Goal: Task Accomplishment & Management: Use online tool/utility

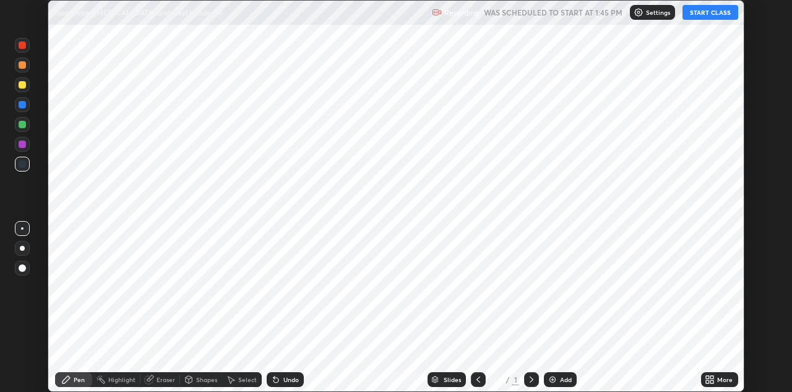
scroll to position [392, 791]
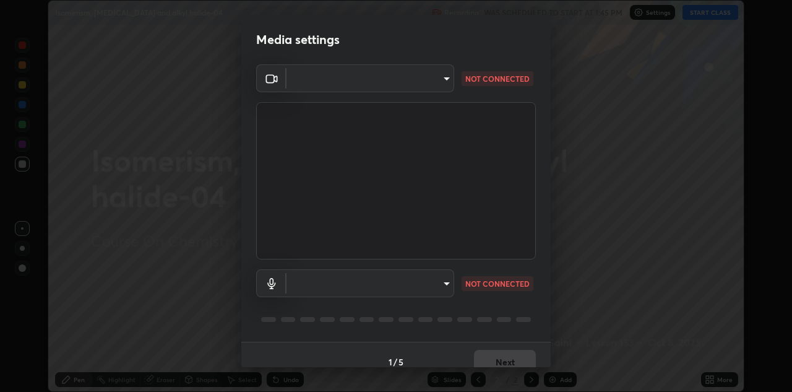
type input "6dd7f26dd43dc758996b1cf006e2949f7a02bee9d132d5f3f41e5eef0e7c266f"
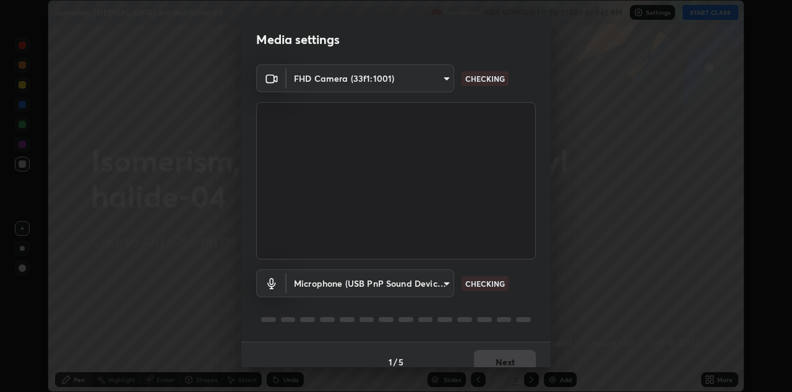
scroll to position [14, 0]
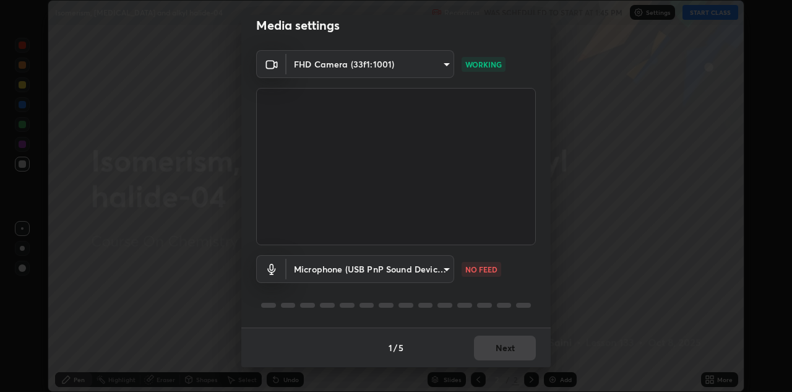
click at [444, 269] on body "Erase all Isomerism, [MEDICAL_DATA] and alkyl halide-04 Recording WAS SCHEDULED…" at bounding box center [396, 196] width 792 height 392
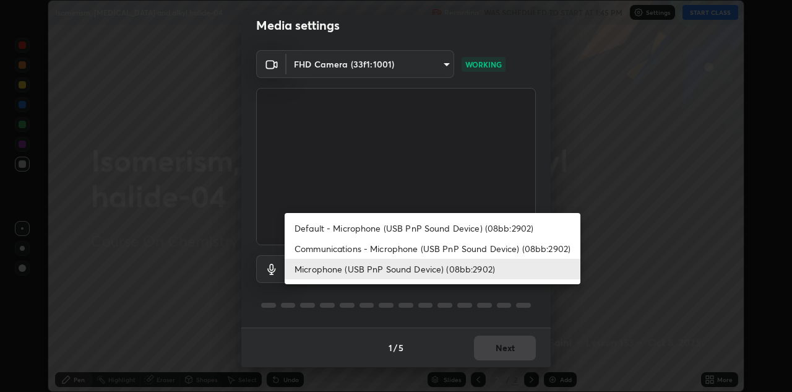
click at [461, 230] on li "Default - Microphone (USB PnP Sound Device) (08bb:2902)" at bounding box center [433, 228] width 296 height 20
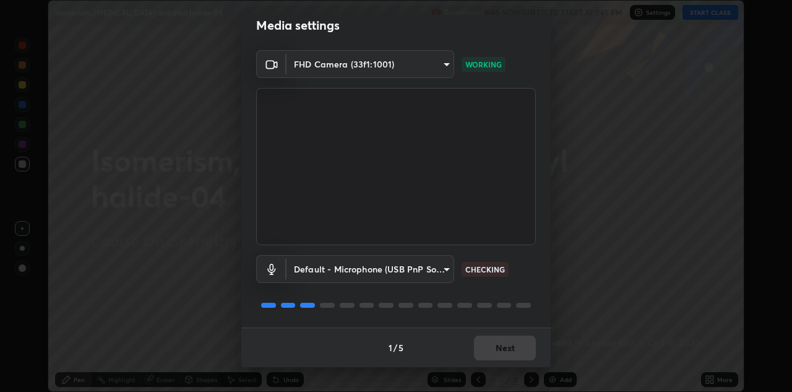
click at [428, 265] on body "Erase all Isomerism, [MEDICAL_DATA] and alkyl halide-04 Recording WAS SCHEDULED…" at bounding box center [396, 196] width 792 height 392
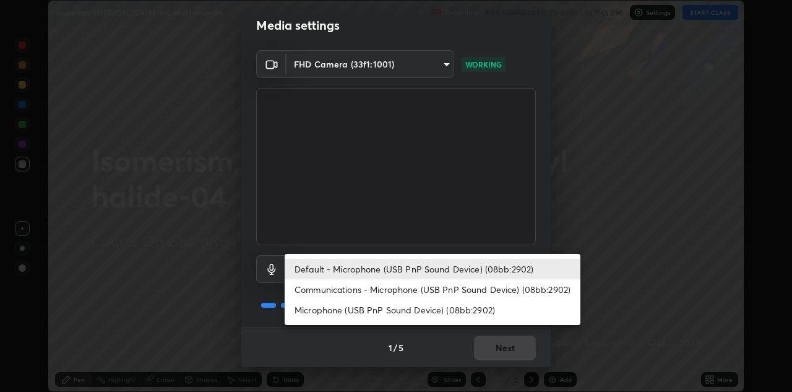
click at [429, 312] on li "Microphone (USB PnP Sound Device) (08bb:2902)" at bounding box center [433, 310] width 296 height 20
type input "a07e0359a085a1bc4cc679dbd60ce8037715fa18570e4c09fc2009039dcf4ab1"
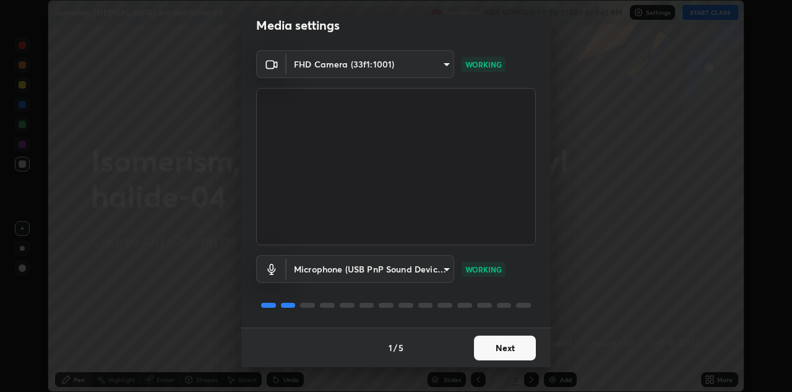
click at [508, 347] on button "Next" at bounding box center [505, 347] width 62 height 25
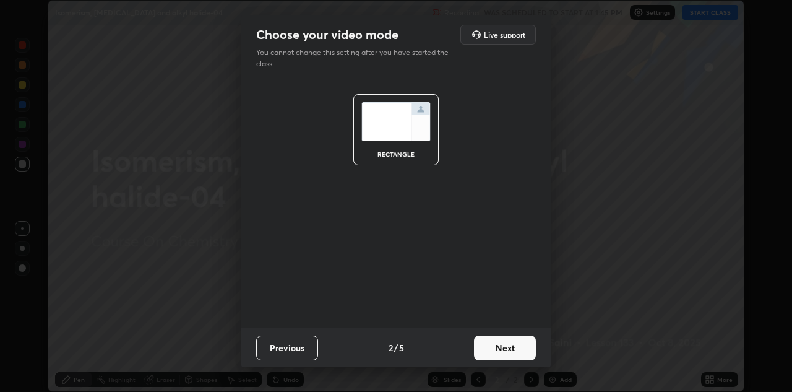
click at [514, 349] on button "Next" at bounding box center [505, 347] width 62 height 25
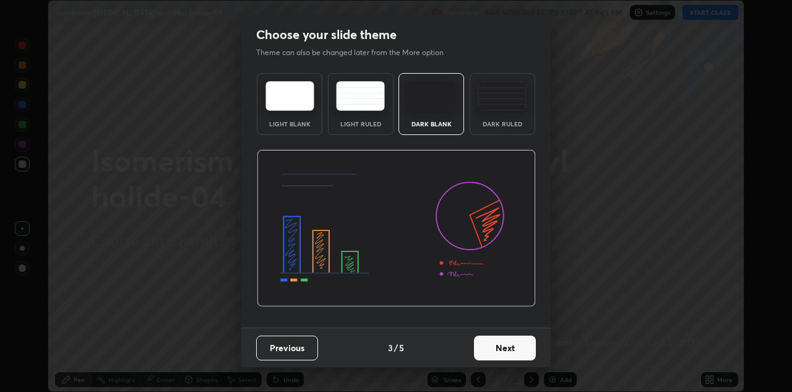
click at [522, 347] on button "Next" at bounding box center [505, 347] width 62 height 25
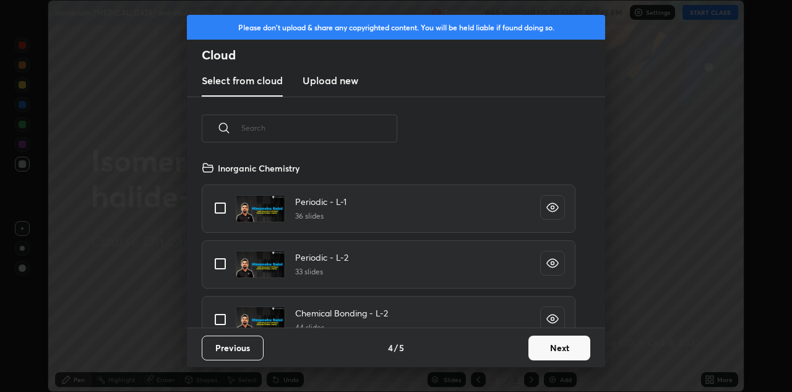
scroll to position [167, 397]
click at [567, 343] on button "Next" at bounding box center [559, 347] width 62 height 25
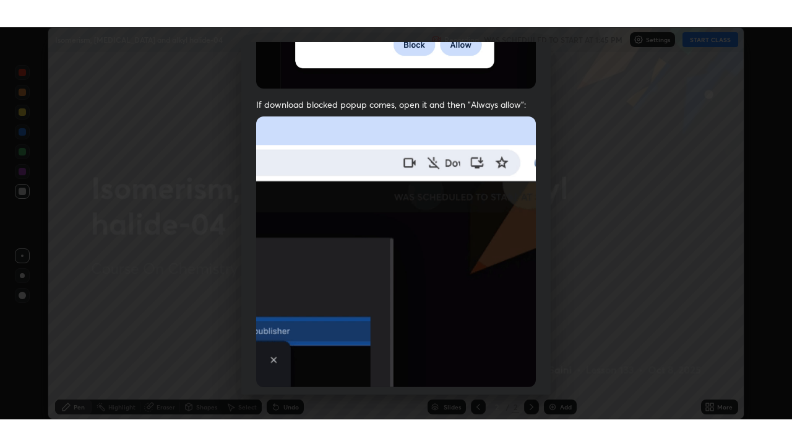
scroll to position [267, 0]
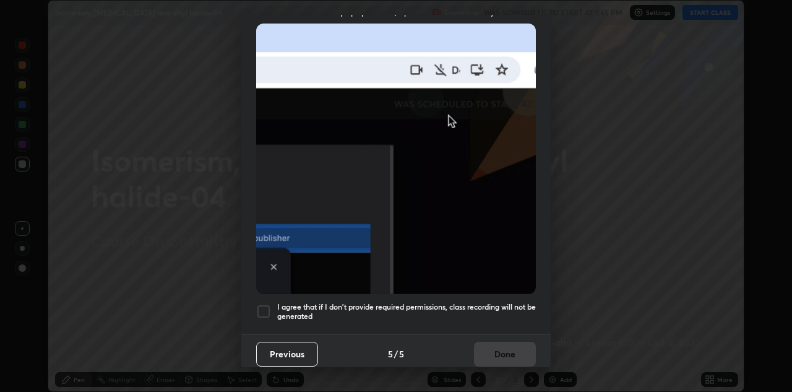
click at [265, 304] on div at bounding box center [263, 311] width 15 height 15
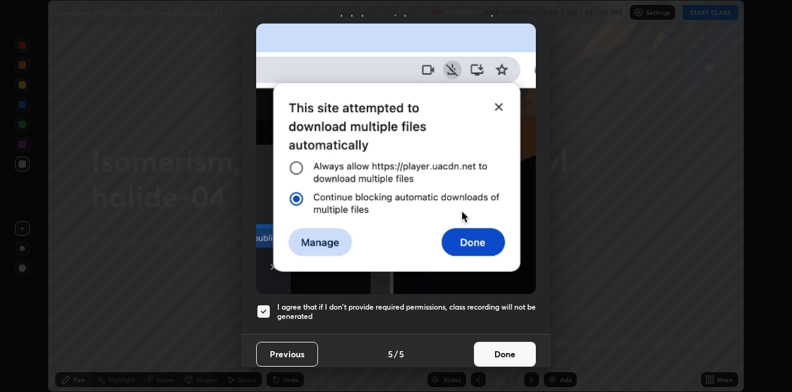
click at [504, 354] on button "Done" at bounding box center [505, 354] width 62 height 25
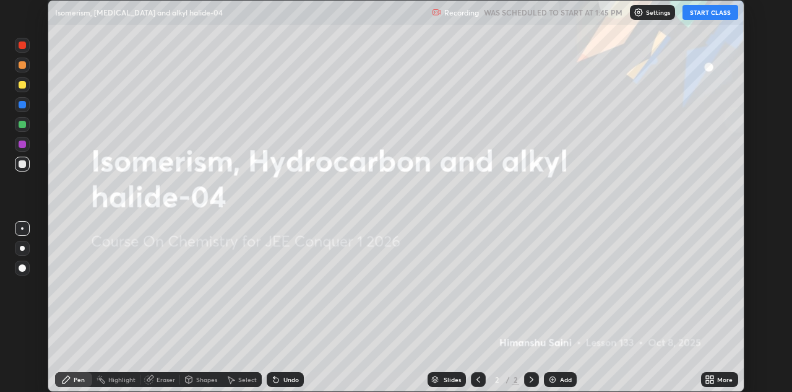
click at [712, 377] on icon at bounding box center [711, 377] width 3 height 3
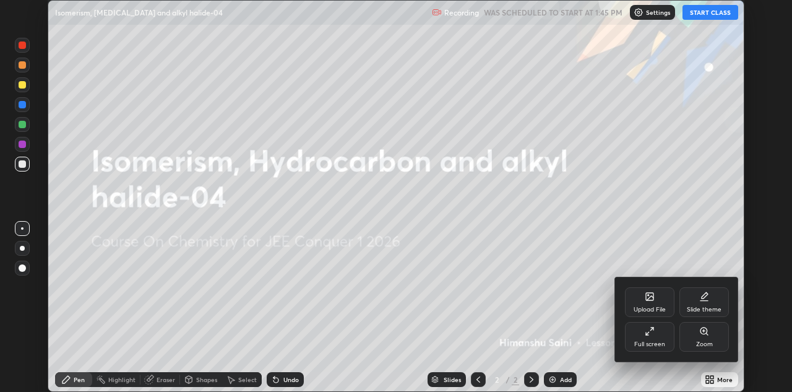
click at [640, 327] on div "Full screen" at bounding box center [650, 337] width 50 height 30
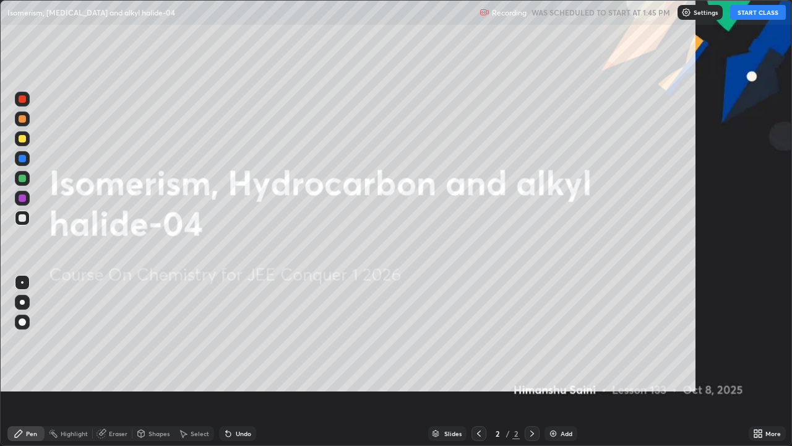
scroll to position [446, 792]
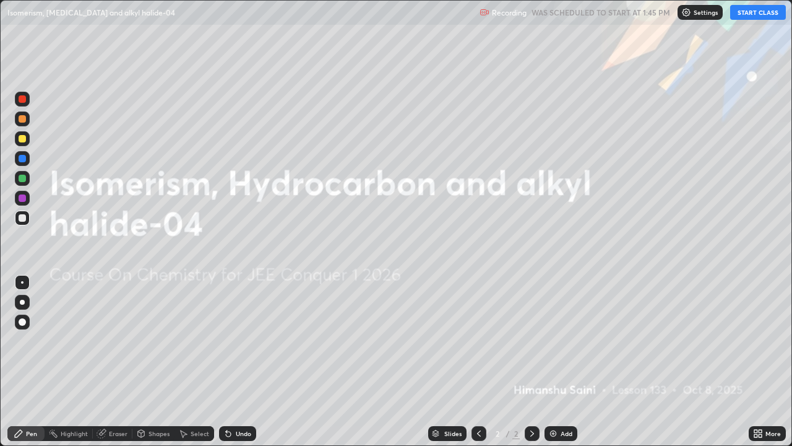
click at [764, 12] on button "START CLASS" at bounding box center [758, 12] width 56 height 15
click at [22, 324] on div at bounding box center [22, 321] width 7 height 7
click at [558, 391] on div "Add" at bounding box center [561, 433] width 33 height 15
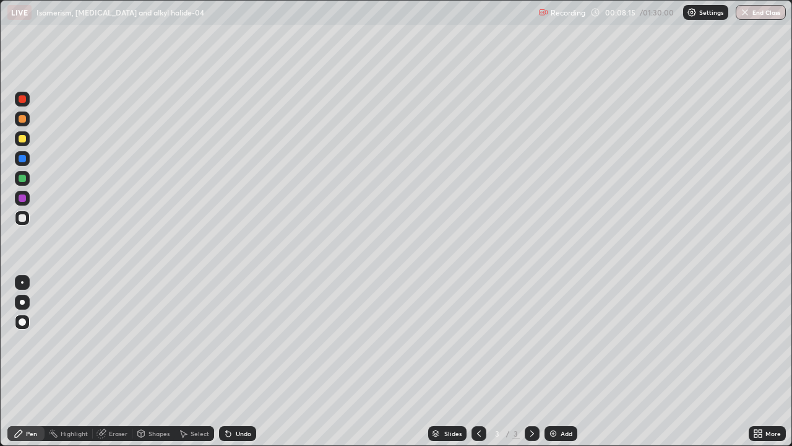
click at [480, 391] on icon at bounding box center [479, 433] width 10 height 10
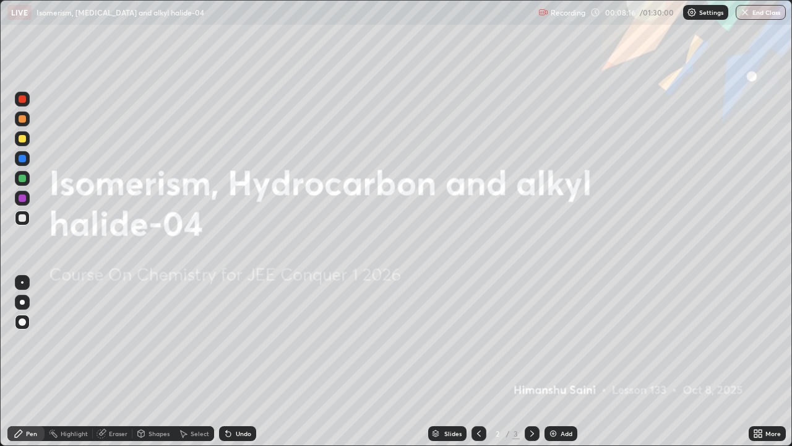
click at [531, 391] on icon at bounding box center [532, 433] width 10 height 10
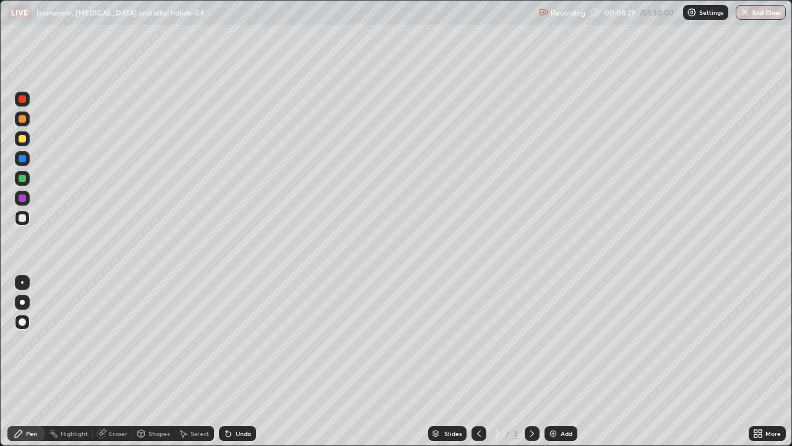
click at [23, 139] on div at bounding box center [22, 138] width 7 height 7
click at [31, 391] on div "Pen" at bounding box center [31, 433] width 11 height 6
click at [30, 391] on div "Pen" at bounding box center [25, 433] width 37 height 15
click at [21, 220] on div at bounding box center [22, 217] width 7 height 7
click at [25, 181] on div at bounding box center [22, 178] width 15 height 15
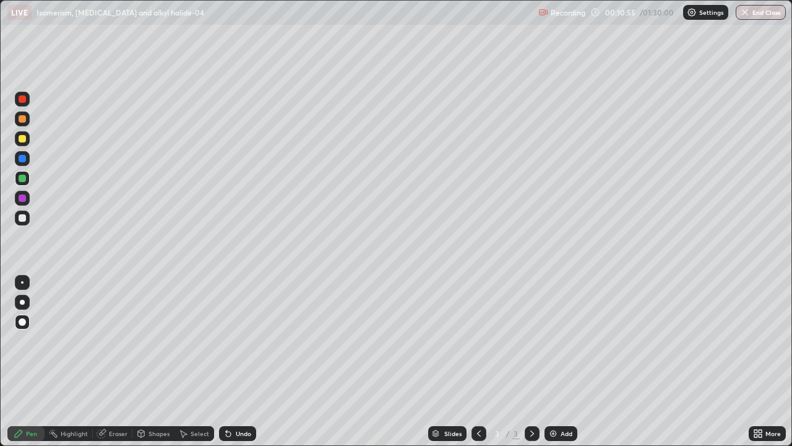
click at [556, 391] on img at bounding box center [553, 433] width 10 height 10
click at [21, 220] on div at bounding box center [22, 217] width 7 height 7
click at [29, 391] on div "Pen" at bounding box center [31, 433] width 11 height 6
click at [25, 201] on div at bounding box center [22, 197] width 7 height 7
click at [474, 391] on icon at bounding box center [479, 433] width 10 height 10
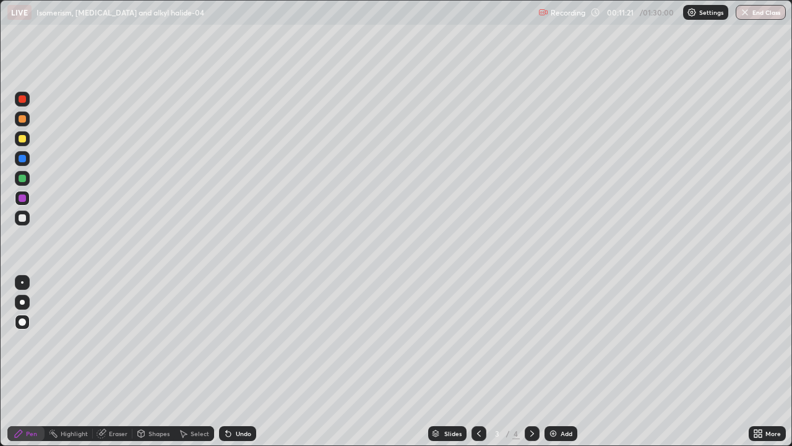
click at [532, 391] on icon at bounding box center [532, 433] width 10 height 10
click at [561, 391] on div "Add" at bounding box center [567, 433] width 12 height 6
click at [27, 140] on div at bounding box center [22, 138] width 15 height 15
click at [21, 120] on div at bounding box center [22, 118] width 7 height 7
click at [23, 158] on div at bounding box center [22, 158] width 7 height 7
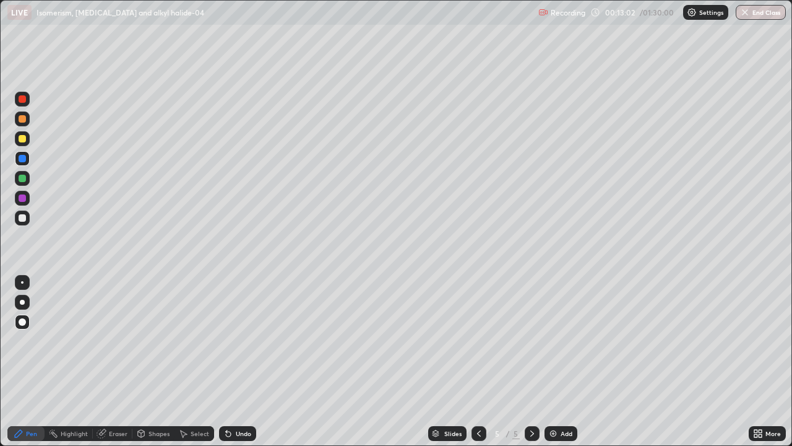
click at [28, 217] on div at bounding box center [22, 217] width 15 height 15
click at [21, 197] on div at bounding box center [22, 197] width 7 height 7
click at [19, 179] on div at bounding box center [22, 178] width 7 height 7
click at [561, 391] on div "Add" at bounding box center [567, 433] width 12 height 6
click at [20, 214] on div at bounding box center [22, 217] width 7 height 7
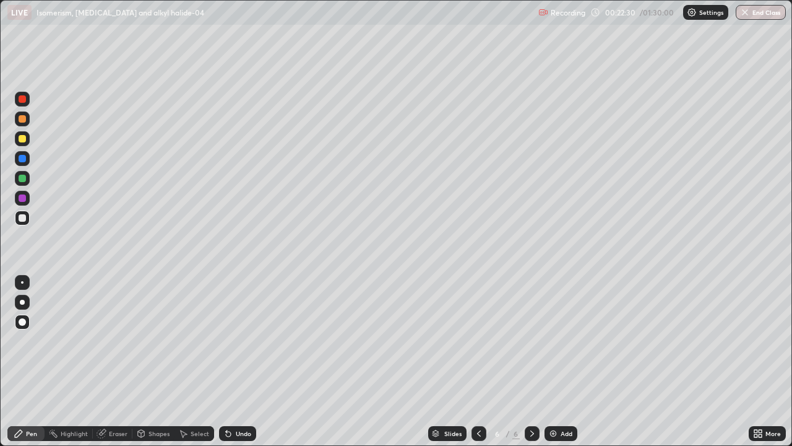
click at [226, 391] on icon at bounding box center [228, 433] width 5 height 5
click at [223, 391] on div "Undo" at bounding box center [237, 433] width 37 height 15
click at [243, 391] on div "Undo" at bounding box center [243, 433] width 15 height 6
click at [238, 391] on div "Undo" at bounding box center [243, 433] width 15 height 6
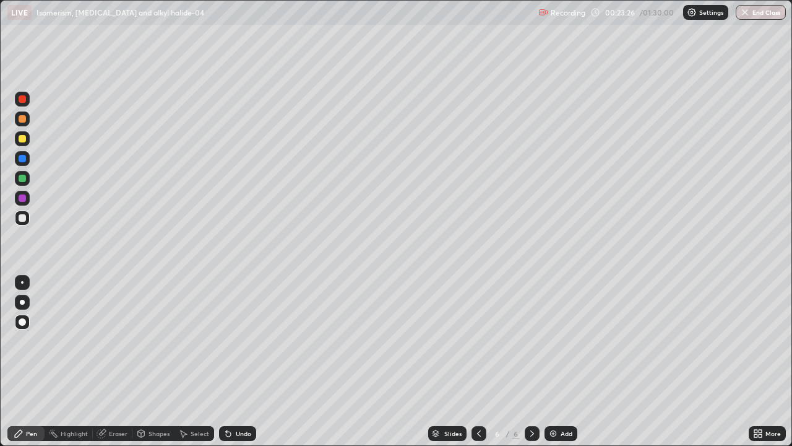
click at [232, 391] on div "Undo" at bounding box center [237, 433] width 37 height 15
click at [236, 391] on div "Undo" at bounding box center [243, 433] width 15 height 6
click at [121, 391] on div "Eraser" at bounding box center [118, 433] width 19 height 6
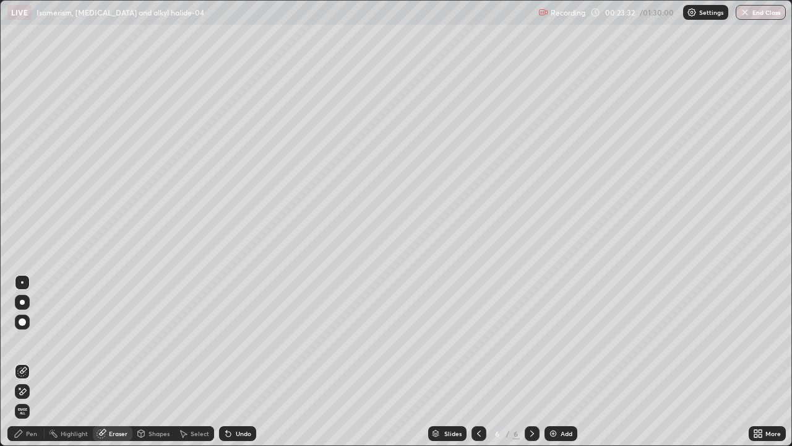
click at [35, 391] on div "Pen" at bounding box center [25, 433] width 37 height 15
click at [36, 391] on div "Pen" at bounding box center [25, 433] width 37 height 15
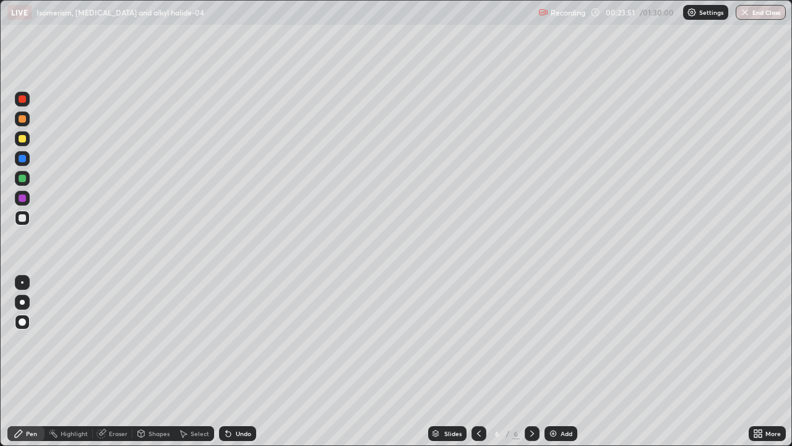
click at [120, 391] on div "Eraser" at bounding box center [113, 433] width 40 height 15
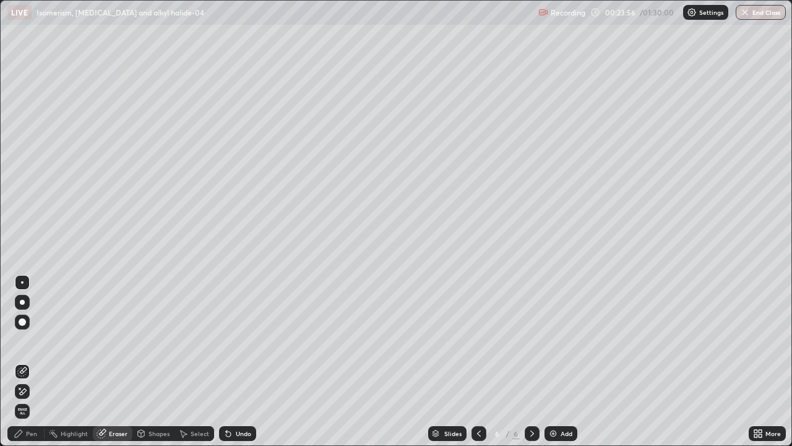
click at [27, 391] on div "Pen" at bounding box center [25, 433] width 37 height 15
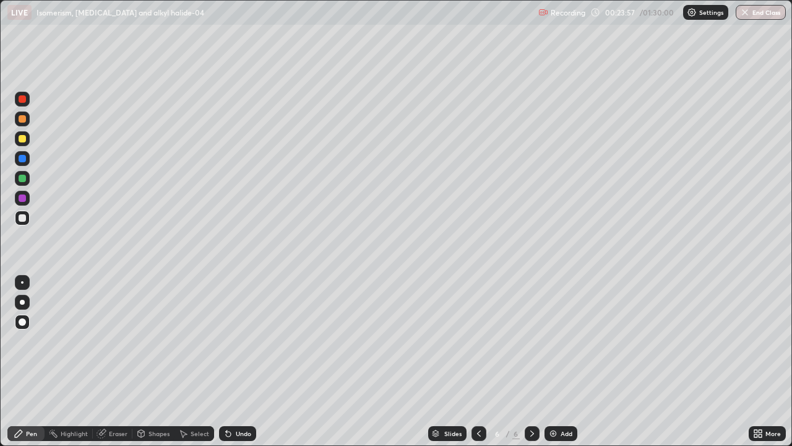
click at [27, 391] on div "Pen" at bounding box center [31, 433] width 11 height 6
click at [116, 391] on div "Eraser" at bounding box center [118, 433] width 19 height 6
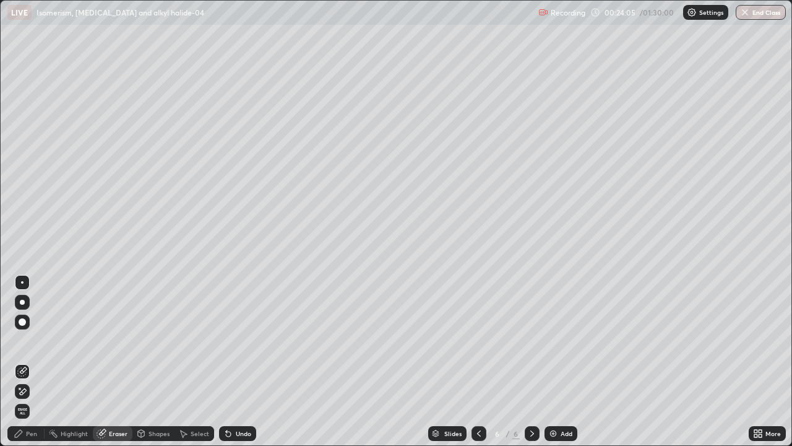
click at [30, 391] on div "Pen" at bounding box center [25, 433] width 37 height 15
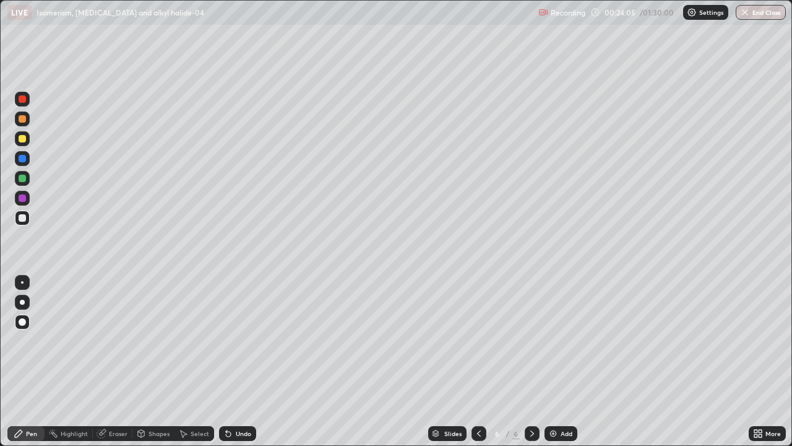
click at [25, 391] on div "Pen" at bounding box center [25, 433] width 37 height 15
click at [243, 391] on div "Undo" at bounding box center [243, 433] width 15 height 6
click at [244, 391] on div "Undo" at bounding box center [243, 433] width 15 height 6
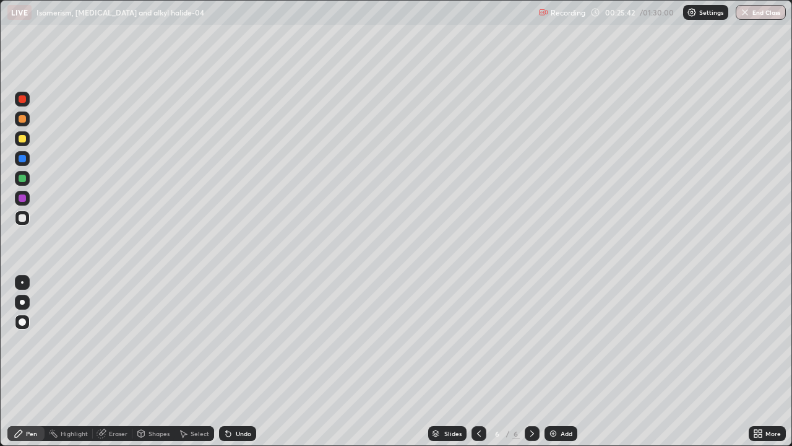
click at [246, 391] on div "Undo" at bounding box center [237, 433] width 37 height 15
click at [247, 391] on div "Undo" at bounding box center [237, 433] width 37 height 15
click at [247, 391] on div "Undo" at bounding box center [243, 433] width 15 height 6
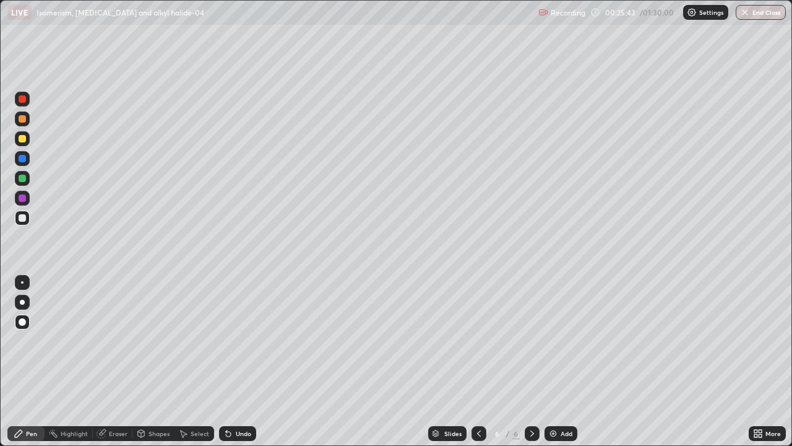
click at [247, 391] on div "Undo" at bounding box center [243, 433] width 15 height 6
click at [248, 391] on div "Undo" at bounding box center [243, 433] width 15 height 6
click at [110, 391] on div "Eraser" at bounding box center [113, 433] width 40 height 15
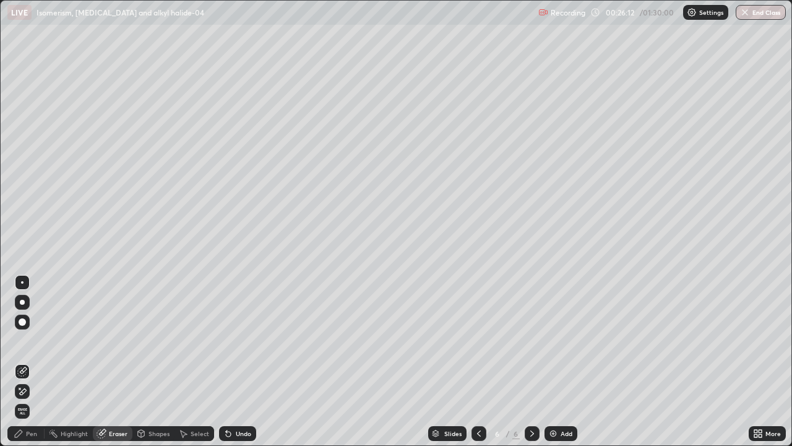
click at [32, 391] on div "Pen" at bounding box center [31, 433] width 11 height 6
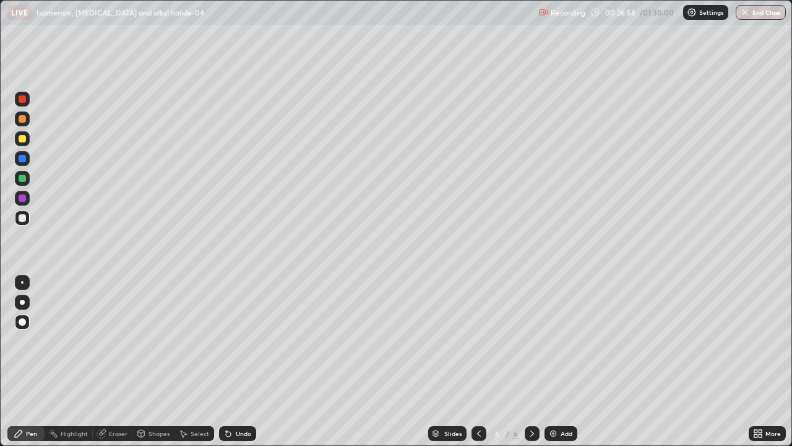
click at [233, 391] on div "Undo" at bounding box center [237, 433] width 37 height 15
click at [35, 391] on div "Pen" at bounding box center [25, 433] width 37 height 15
click at [20, 199] on div at bounding box center [22, 197] width 7 height 7
click at [478, 391] on icon at bounding box center [479, 433] width 10 height 10
click at [533, 391] on icon at bounding box center [532, 433] width 10 height 10
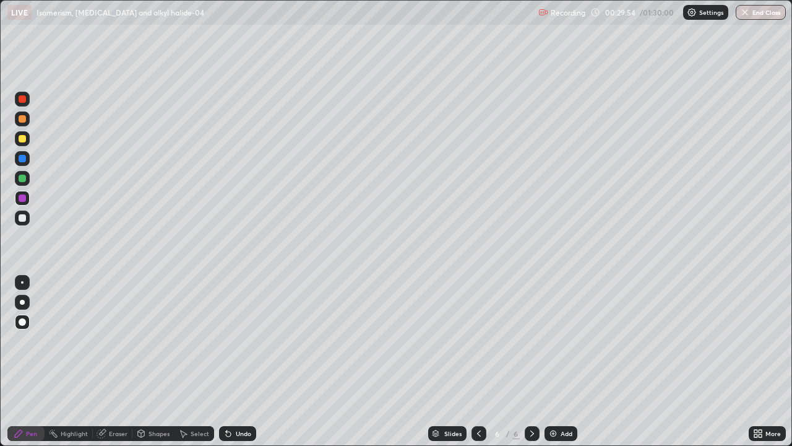
click at [562, 391] on div "Add" at bounding box center [567, 433] width 12 height 6
click at [26, 391] on div "Pen" at bounding box center [31, 433] width 11 height 6
click at [23, 220] on div at bounding box center [22, 217] width 7 height 7
click at [22, 136] on div at bounding box center [22, 138] width 7 height 7
click at [238, 391] on div "Undo" at bounding box center [237, 433] width 37 height 15
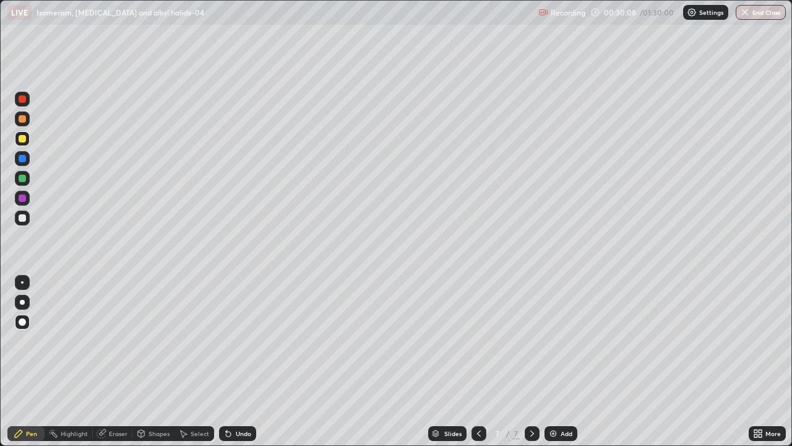
click at [245, 391] on div "Undo" at bounding box center [237, 433] width 37 height 15
click at [243, 391] on div "Undo" at bounding box center [237, 433] width 37 height 15
click at [166, 391] on div "Shapes" at bounding box center [159, 433] width 21 height 6
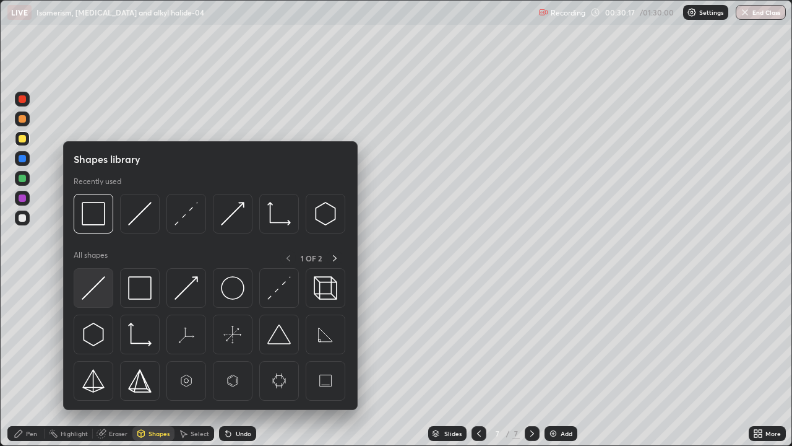
click at [93, 288] on img at bounding box center [94, 288] width 24 height 24
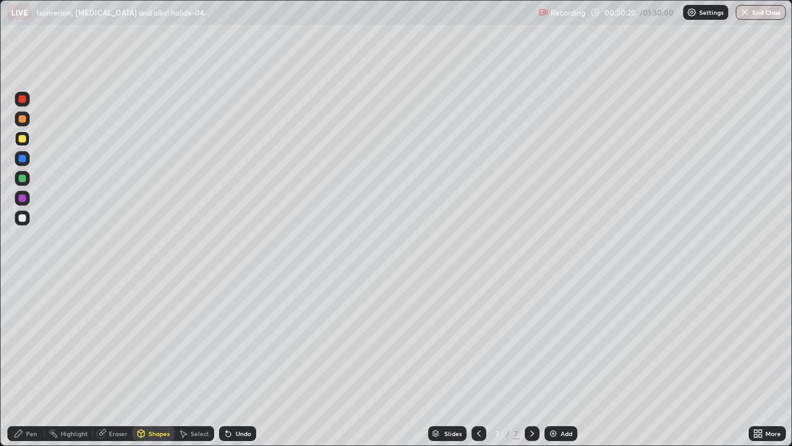
click at [27, 391] on div "Pen" at bounding box center [25, 433] width 37 height 15
click at [23, 221] on div at bounding box center [22, 217] width 7 height 7
click at [24, 137] on div at bounding box center [22, 138] width 7 height 7
click at [36, 391] on div "Pen" at bounding box center [31, 433] width 11 height 6
click at [28, 391] on div "Pen" at bounding box center [31, 433] width 11 height 6
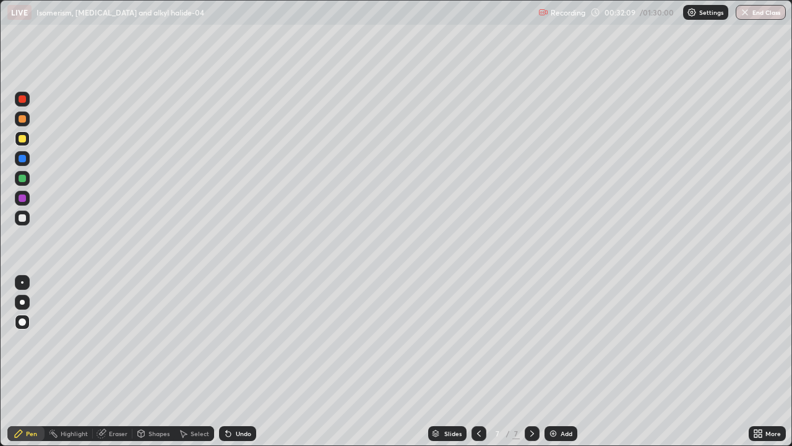
click at [245, 391] on div "Undo" at bounding box center [243, 433] width 15 height 6
click at [563, 391] on div "Add" at bounding box center [567, 433] width 12 height 6
click at [30, 391] on div "Pen" at bounding box center [25, 433] width 37 height 15
click at [24, 223] on div at bounding box center [22, 217] width 15 height 15
click at [20, 220] on div at bounding box center [22, 217] width 7 height 7
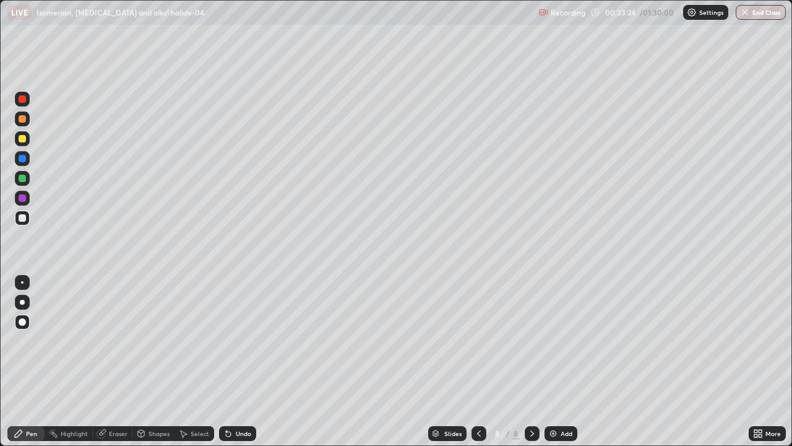
click at [237, 391] on div "Undo" at bounding box center [243, 433] width 15 height 6
click at [233, 391] on div "Undo" at bounding box center [237, 433] width 37 height 15
click at [34, 391] on div "Pen" at bounding box center [25, 433] width 37 height 15
click at [15, 220] on div at bounding box center [22, 217] width 15 height 15
click at [17, 178] on div at bounding box center [22, 178] width 15 height 15
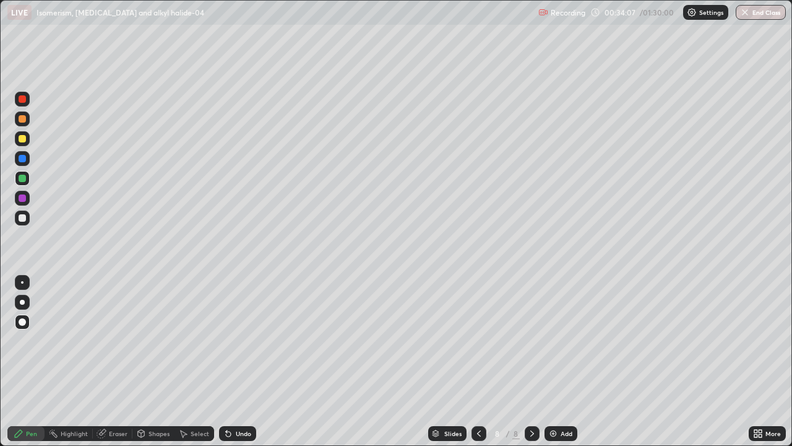
click at [150, 391] on div "Shapes" at bounding box center [159, 433] width 21 height 6
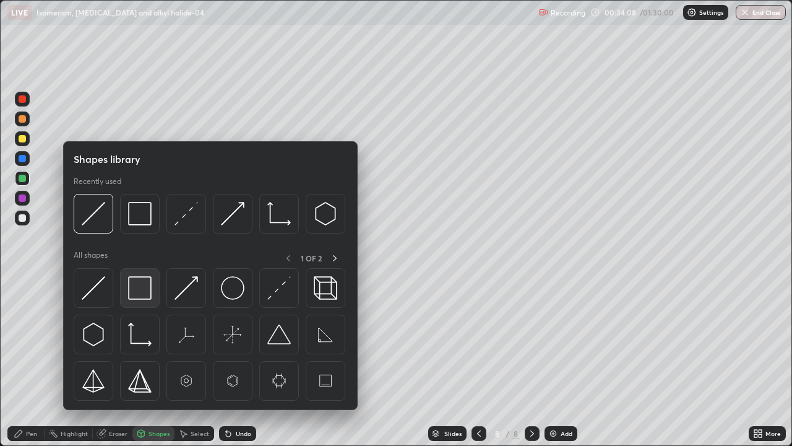
click at [139, 296] on img at bounding box center [140, 288] width 24 height 24
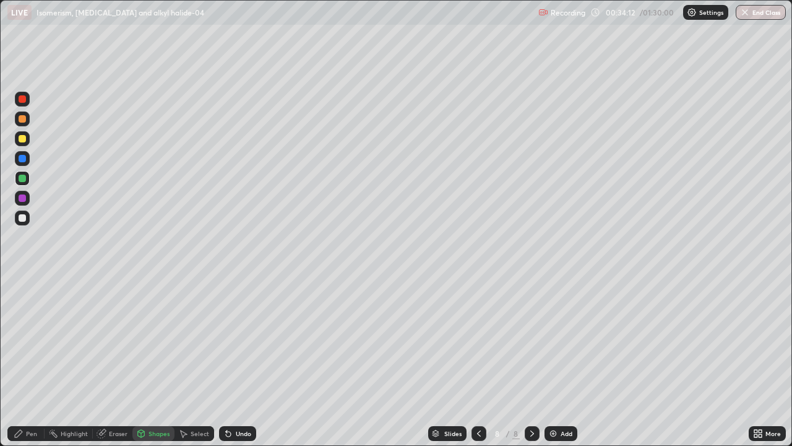
click at [34, 391] on div "Pen" at bounding box center [25, 433] width 37 height 15
click at [554, 391] on img at bounding box center [553, 433] width 10 height 10
click at [21, 140] on div at bounding box center [22, 138] width 7 height 7
click at [22, 218] on div at bounding box center [22, 217] width 7 height 7
click at [28, 197] on div at bounding box center [22, 198] width 15 height 15
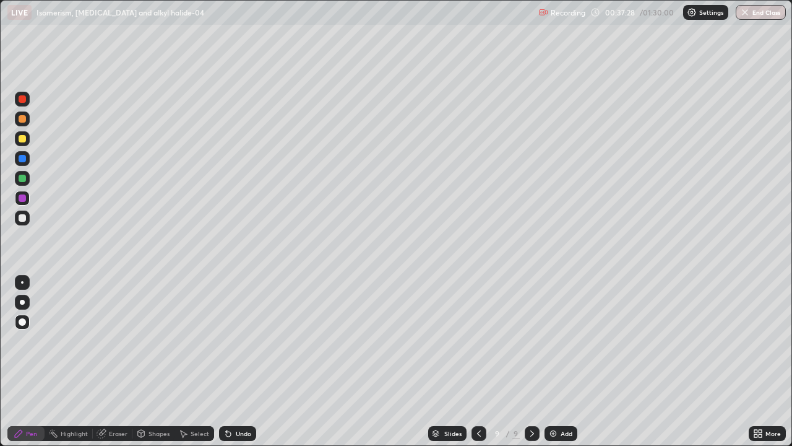
click at [24, 223] on div at bounding box center [22, 217] width 15 height 15
click at [27, 139] on div at bounding box center [22, 138] width 15 height 15
click at [22, 178] on div at bounding box center [22, 178] width 7 height 7
click at [481, 391] on div at bounding box center [479, 433] width 15 height 15
click at [478, 391] on icon at bounding box center [479, 433] width 10 height 10
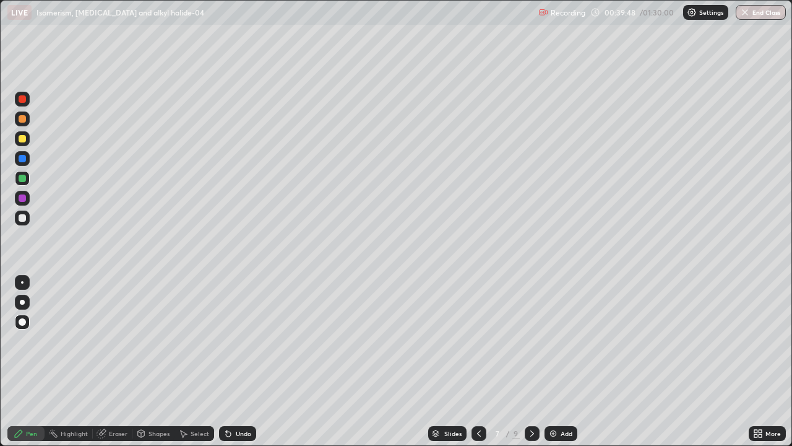
click at [531, 391] on icon at bounding box center [532, 433] width 10 height 10
click at [531, 391] on icon at bounding box center [532, 433] width 4 height 6
click at [531, 391] on icon at bounding box center [532, 433] width 10 height 10
click at [563, 391] on div "Add" at bounding box center [567, 433] width 12 height 6
click at [27, 391] on div "Pen" at bounding box center [31, 433] width 11 height 6
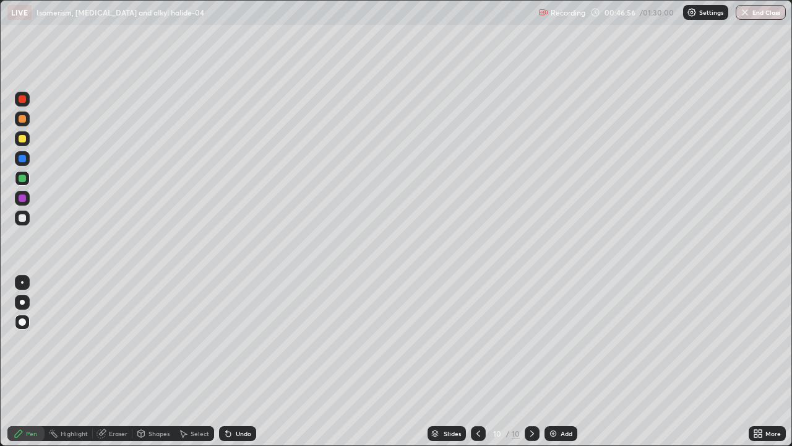
click at [24, 391] on div "Pen" at bounding box center [25, 433] width 37 height 15
click at [22, 218] on div at bounding box center [22, 217] width 7 height 7
click at [477, 391] on icon at bounding box center [478, 433] width 10 height 10
click at [530, 391] on icon at bounding box center [532, 433] width 10 height 10
click at [17, 142] on div at bounding box center [22, 138] width 15 height 15
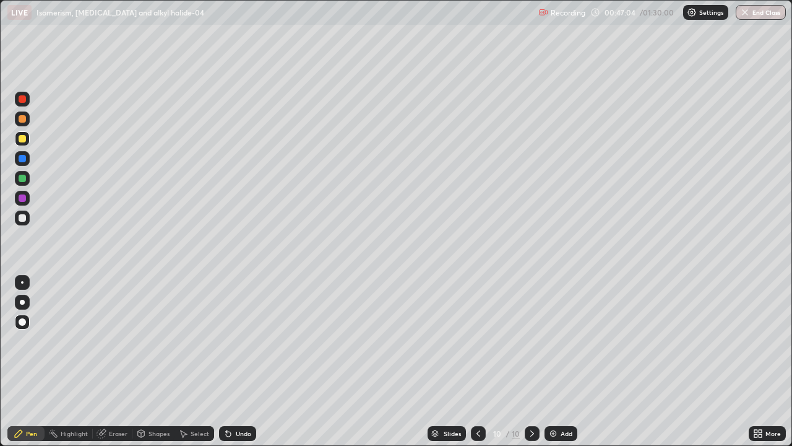
click at [476, 391] on icon at bounding box center [478, 433] width 10 height 10
click at [477, 391] on icon at bounding box center [478, 433] width 10 height 10
click at [530, 391] on icon at bounding box center [532, 433] width 10 height 10
click at [531, 391] on icon at bounding box center [532, 433] width 4 height 6
click at [22, 219] on div at bounding box center [22, 217] width 7 height 7
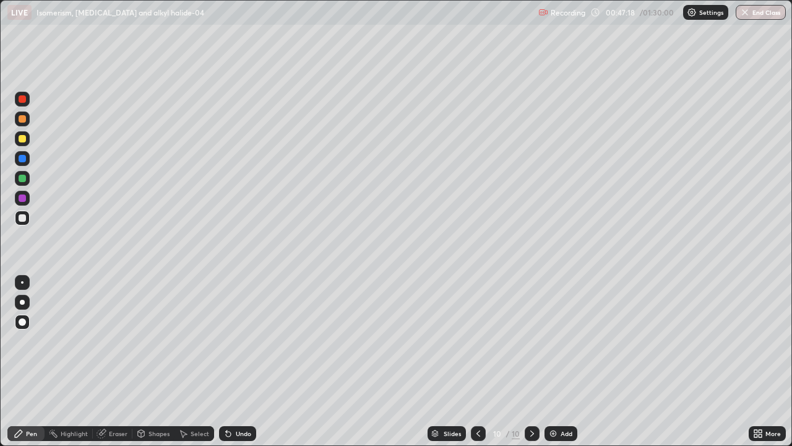
click at [32, 391] on div "Pen" at bounding box center [31, 433] width 11 height 6
click at [22, 157] on div at bounding box center [22, 158] width 7 height 7
click at [22, 183] on div at bounding box center [22, 178] width 15 height 15
click at [106, 391] on div "Eraser" at bounding box center [113, 433] width 40 height 15
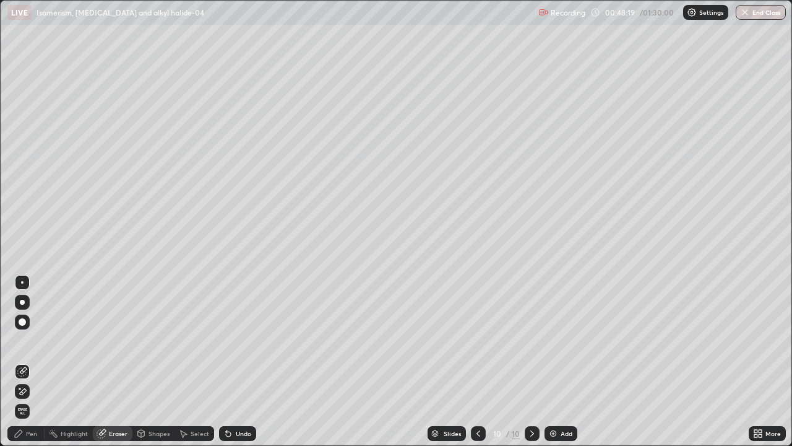
click at [38, 391] on div "Pen" at bounding box center [25, 433] width 37 height 15
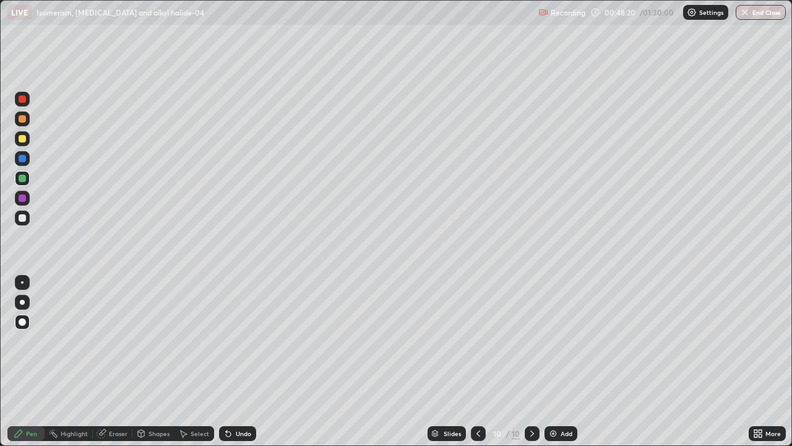
click at [22, 193] on div at bounding box center [22, 198] width 15 height 15
click at [28, 175] on div at bounding box center [22, 178] width 15 height 15
click at [27, 217] on div at bounding box center [22, 217] width 15 height 15
click at [23, 200] on div at bounding box center [22, 197] width 7 height 7
click at [21, 163] on div at bounding box center [22, 158] width 15 height 15
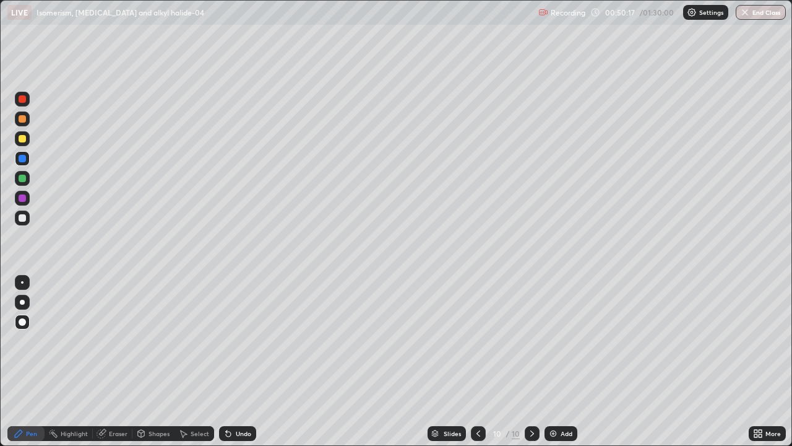
click at [16, 216] on div at bounding box center [22, 217] width 15 height 15
click at [566, 391] on div "Add" at bounding box center [567, 433] width 12 height 6
click at [20, 224] on div at bounding box center [22, 217] width 15 height 15
click at [21, 139] on div at bounding box center [22, 138] width 7 height 7
click at [238, 391] on div "Undo" at bounding box center [237, 433] width 37 height 15
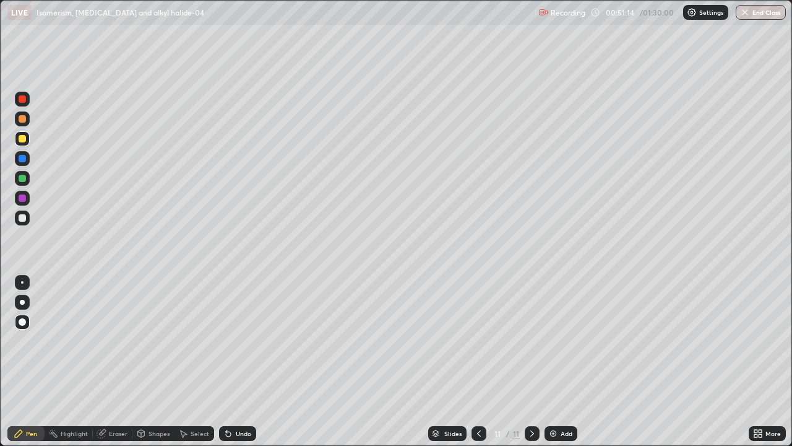
click at [21, 158] on div at bounding box center [22, 158] width 7 height 7
click at [25, 221] on div at bounding box center [22, 217] width 15 height 15
click at [35, 391] on div "Pen" at bounding box center [25, 433] width 37 height 15
click at [25, 183] on div at bounding box center [22, 178] width 15 height 15
click at [19, 139] on div at bounding box center [22, 138] width 7 height 7
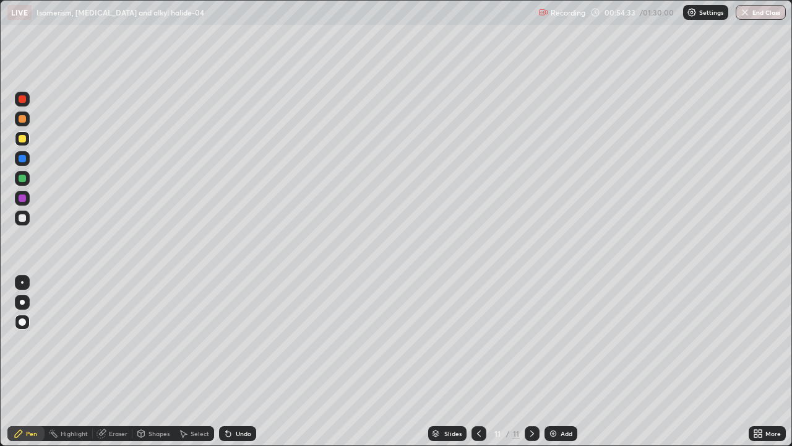
click at [476, 391] on icon at bounding box center [479, 433] width 10 height 10
click at [531, 391] on icon at bounding box center [532, 433] width 10 height 10
click at [566, 391] on div "Add" at bounding box center [567, 433] width 12 height 6
click at [24, 218] on div at bounding box center [22, 217] width 7 height 7
click at [22, 142] on div at bounding box center [22, 138] width 7 height 7
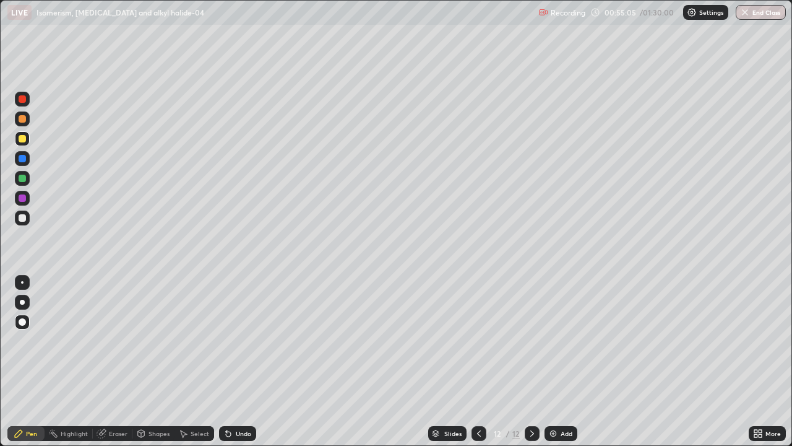
click at [478, 391] on icon at bounding box center [479, 433] width 10 height 10
click at [533, 391] on icon at bounding box center [532, 433] width 10 height 10
click at [20, 181] on div at bounding box center [22, 178] width 7 height 7
click at [478, 391] on icon at bounding box center [479, 433] width 10 height 10
click at [531, 391] on icon at bounding box center [532, 433] width 10 height 10
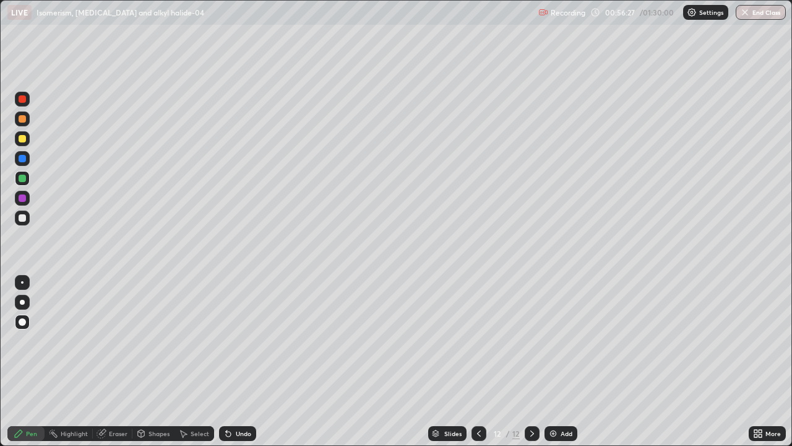
click at [22, 220] on div at bounding box center [22, 217] width 7 height 7
click at [25, 203] on div at bounding box center [22, 198] width 15 height 15
click at [241, 391] on div "Undo" at bounding box center [243, 433] width 15 height 6
click at [244, 391] on div "Undo" at bounding box center [243, 433] width 15 height 6
click at [242, 391] on div "Undo" at bounding box center [243, 433] width 15 height 6
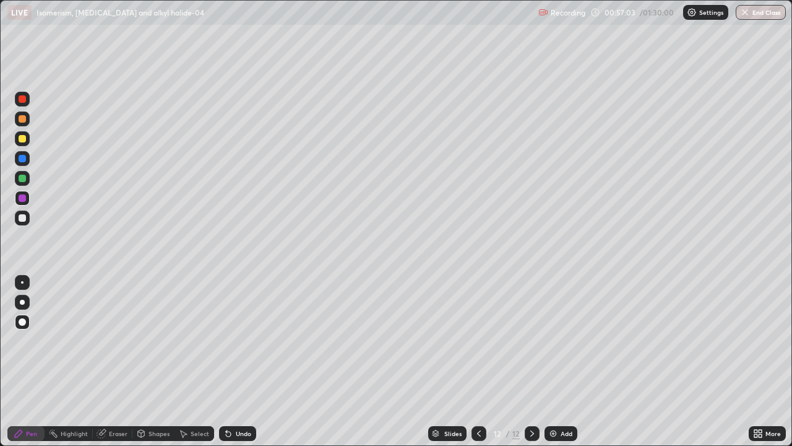
click at [241, 391] on div "Undo" at bounding box center [243, 433] width 15 height 6
click at [243, 391] on div "Undo" at bounding box center [243, 433] width 15 height 6
click at [24, 218] on div at bounding box center [22, 217] width 7 height 7
click at [478, 391] on icon at bounding box center [479, 433] width 10 height 10
click at [477, 391] on icon at bounding box center [479, 433] width 10 height 10
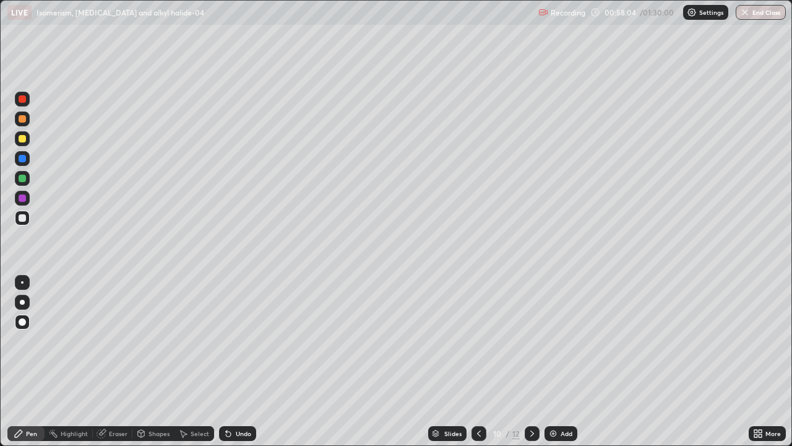
click at [534, 391] on div at bounding box center [532, 433] width 15 height 15
click at [478, 391] on icon at bounding box center [479, 433] width 10 height 10
click at [561, 391] on div "Add" at bounding box center [567, 433] width 12 height 6
click at [32, 391] on div "Pen" at bounding box center [25, 433] width 37 height 15
click at [17, 218] on div at bounding box center [22, 217] width 15 height 15
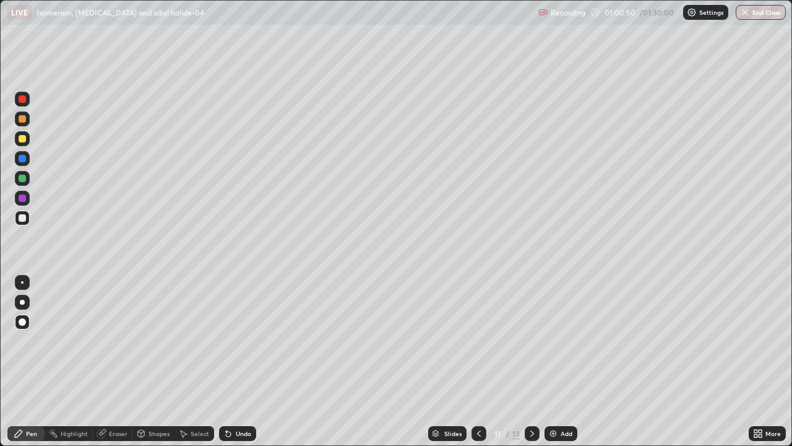
click at [23, 158] on div at bounding box center [22, 158] width 7 height 7
click at [241, 391] on div "Undo" at bounding box center [243, 433] width 15 height 6
click at [244, 391] on div "Undo" at bounding box center [243, 433] width 15 height 6
click at [246, 391] on div "Undo" at bounding box center [237, 433] width 37 height 15
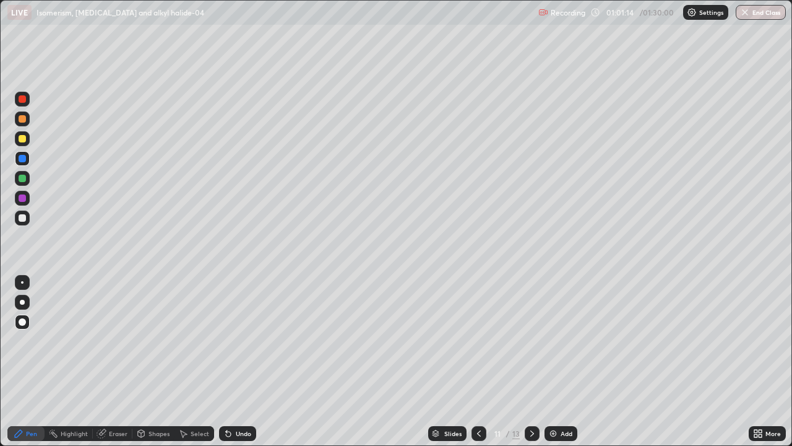
click at [244, 391] on div "Undo" at bounding box center [243, 433] width 15 height 6
click at [233, 391] on div "Undo" at bounding box center [237, 433] width 37 height 15
click at [249, 391] on div "Undo" at bounding box center [237, 433] width 37 height 15
click at [232, 391] on div "Undo" at bounding box center [237, 433] width 37 height 15
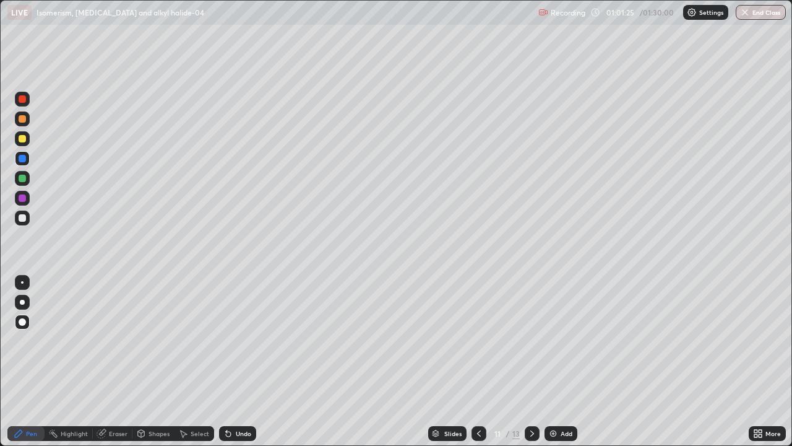
click at [230, 391] on div "Undo" at bounding box center [237, 433] width 37 height 15
click at [227, 391] on div "Undo" at bounding box center [237, 433] width 37 height 15
click at [226, 391] on icon at bounding box center [228, 433] width 5 height 5
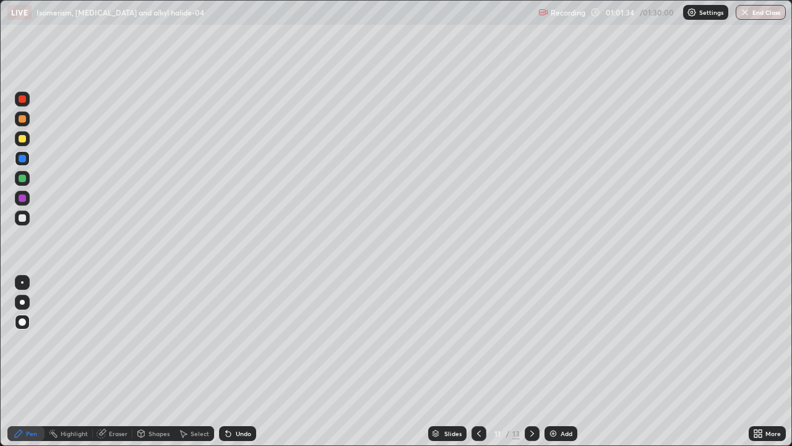
click at [238, 391] on div "Undo" at bounding box center [243, 433] width 15 height 6
click at [235, 391] on div "Undo" at bounding box center [237, 433] width 37 height 15
click at [19, 138] on div at bounding box center [22, 138] width 7 height 7
click at [25, 223] on div at bounding box center [22, 217] width 15 height 15
click at [192, 391] on div "Select" at bounding box center [195, 433] width 40 height 15
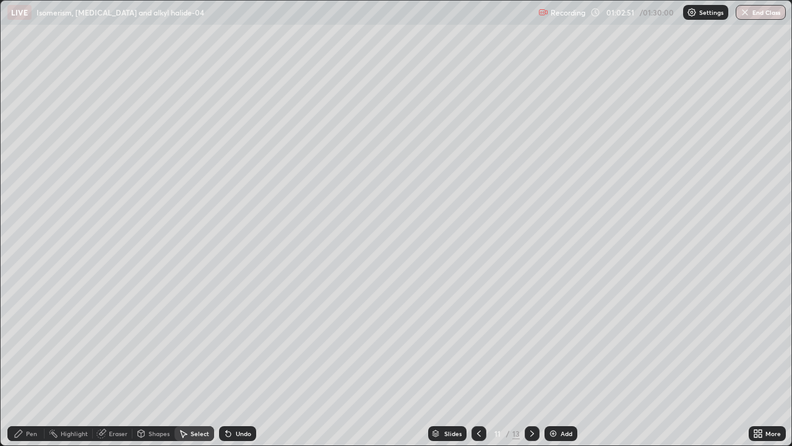
click at [35, 391] on div "Pen" at bounding box center [25, 433] width 37 height 15
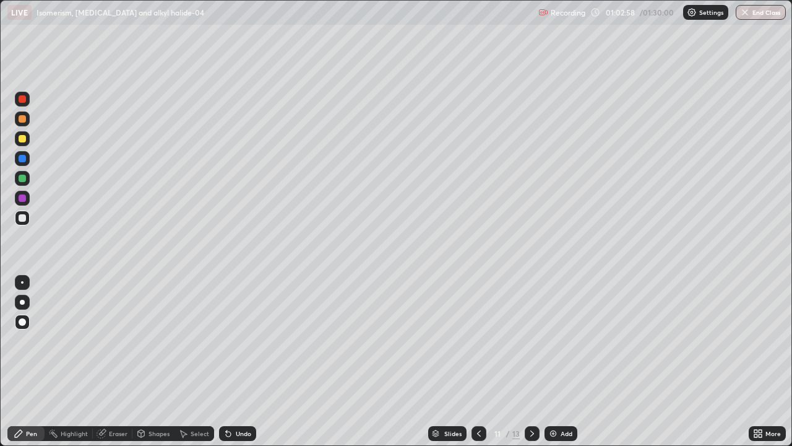
click at [21, 181] on div at bounding box center [22, 178] width 7 height 7
click at [233, 391] on div "Undo" at bounding box center [237, 433] width 37 height 15
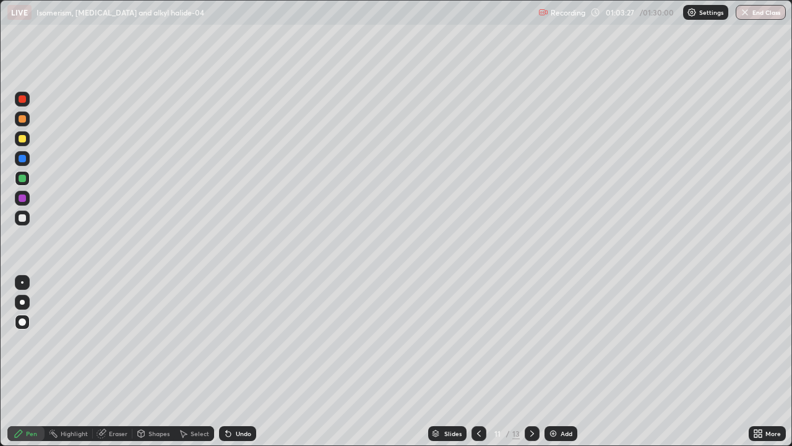
click at [20, 141] on div at bounding box center [22, 138] width 7 height 7
click at [236, 391] on div "Undo" at bounding box center [243, 433] width 15 height 6
click at [226, 391] on icon at bounding box center [228, 433] width 5 height 5
click at [228, 391] on icon at bounding box center [228, 433] width 5 height 5
click at [227, 391] on icon at bounding box center [228, 433] width 5 height 5
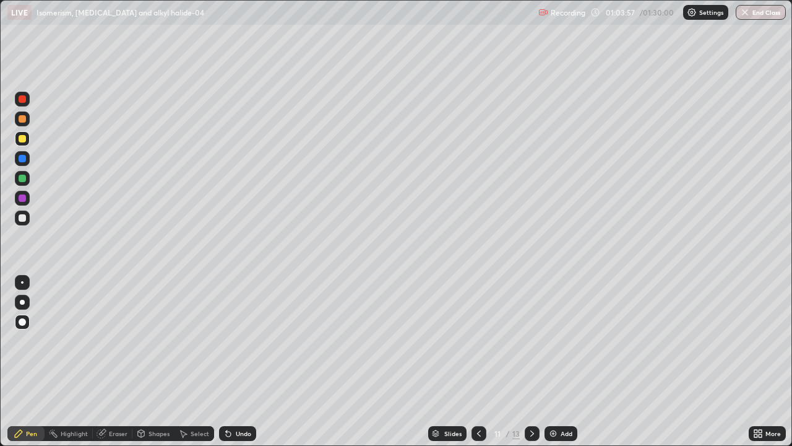
click at [25, 199] on div at bounding box center [22, 197] width 7 height 7
click at [19, 139] on div at bounding box center [22, 138] width 7 height 7
click at [22, 217] on div at bounding box center [22, 217] width 7 height 7
click at [531, 391] on icon at bounding box center [532, 433] width 4 height 6
click at [444, 391] on div "Slides" at bounding box center [452, 433] width 17 height 6
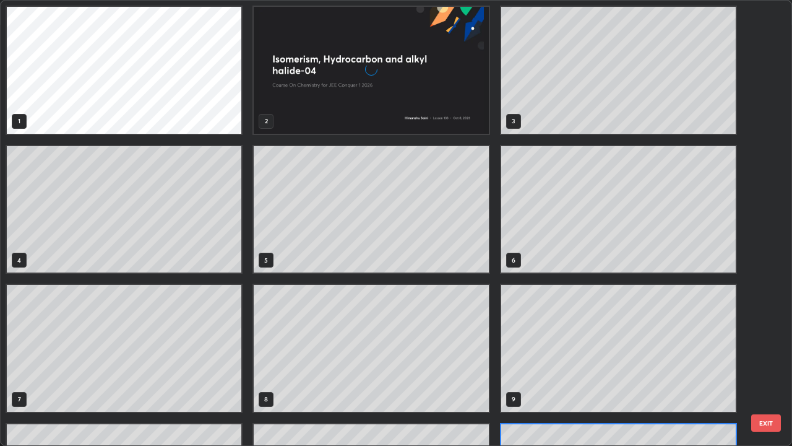
scroll to position [441, 785]
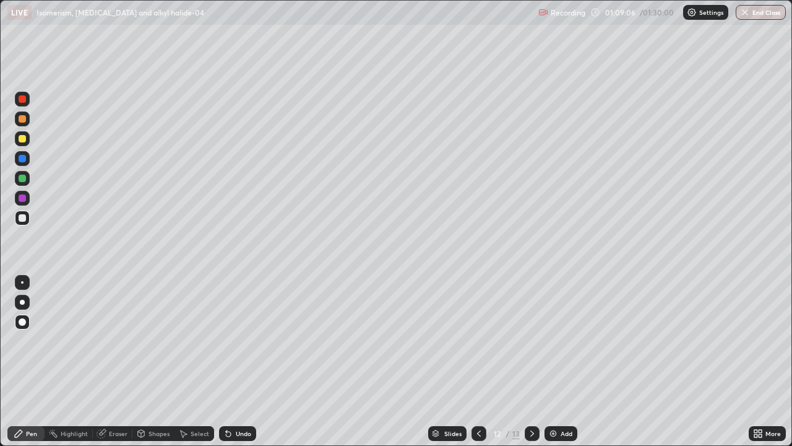
click at [535, 391] on icon at bounding box center [532, 433] width 10 height 10
click at [482, 391] on div at bounding box center [479, 433] width 15 height 15
click at [23, 161] on div at bounding box center [22, 158] width 7 height 7
click at [478, 391] on icon at bounding box center [479, 433] width 10 height 10
click at [562, 391] on div "Add" at bounding box center [561, 433] width 33 height 15
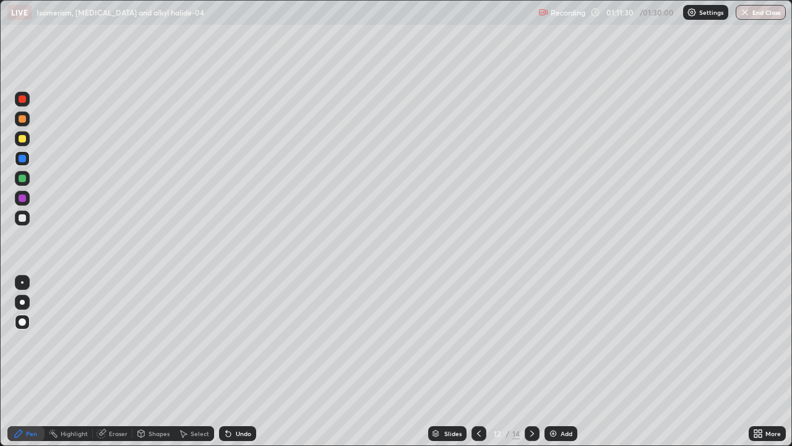
click at [22, 140] on div at bounding box center [22, 138] width 7 height 7
click at [478, 391] on icon at bounding box center [479, 433] width 10 height 10
click at [532, 391] on icon at bounding box center [532, 433] width 10 height 10
click at [243, 391] on div "Undo" at bounding box center [243, 433] width 15 height 6
click at [241, 391] on div "Undo" at bounding box center [243, 433] width 15 height 6
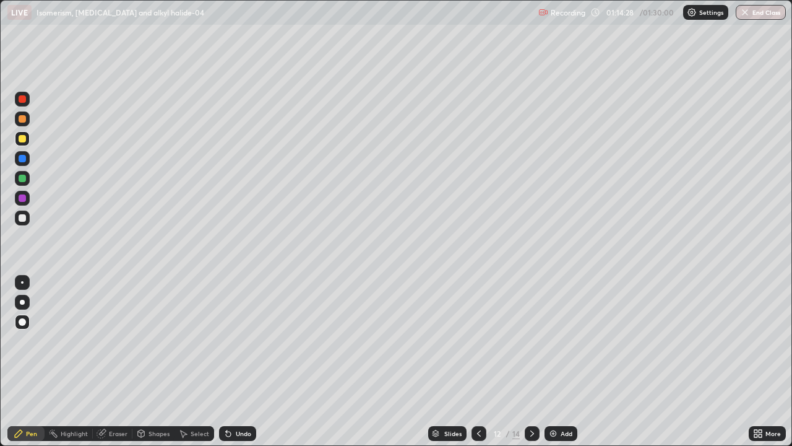
click at [240, 391] on div "Undo" at bounding box center [243, 433] width 15 height 6
click at [533, 391] on div at bounding box center [532, 433] width 15 height 15
click at [480, 391] on div at bounding box center [479, 433] width 15 height 25
click at [531, 391] on div at bounding box center [532, 433] width 15 height 15
click at [533, 391] on div at bounding box center [532, 433] width 15 height 15
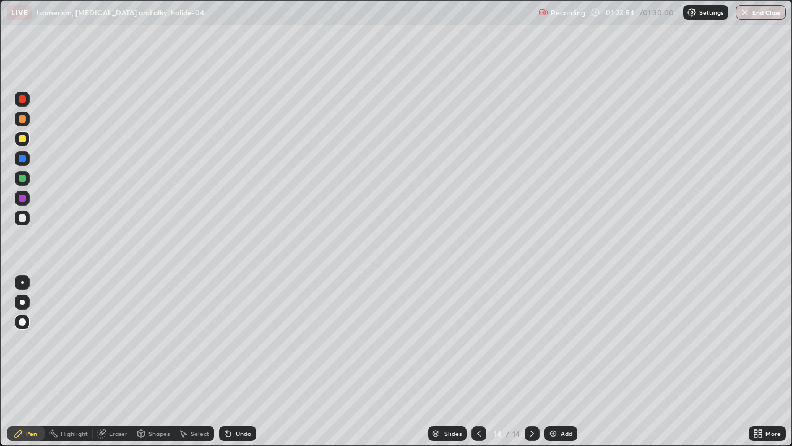
click at [477, 391] on icon at bounding box center [479, 433] width 4 height 6
click at [531, 391] on icon at bounding box center [532, 433] width 10 height 10
click at [562, 391] on div "Add" at bounding box center [567, 433] width 12 height 6
click at [25, 215] on div at bounding box center [22, 217] width 7 height 7
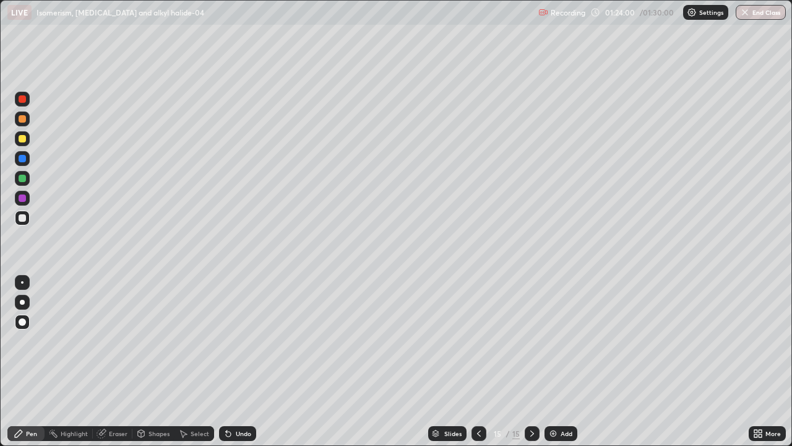
click at [25, 391] on div "Pen" at bounding box center [25, 433] width 37 height 15
click at [478, 391] on icon at bounding box center [479, 433] width 10 height 10
click at [530, 391] on icon at bounding box center [532, 433] width 4 height 6
click at [476, 391] on icon at bounding box center [479, 433] width 10 height 10
click at [529, 391] on icon at bounding box center [532, 433] width 10 height 10
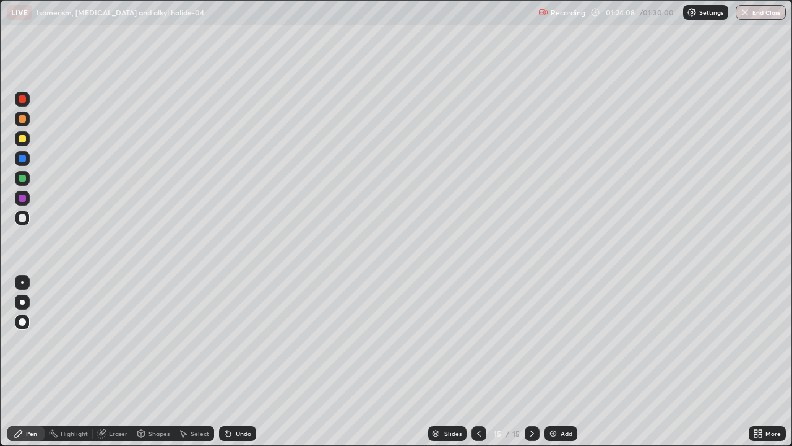
click at [22, 144] on div at bounding box center [22, 138] width 15 height 15
click at [21, 158] on div at bounding box center [22, 158] width 7 height 7
click at [20, 218] on div at bounding box center [22, 217] width 7 height 7
click at [21, 217] on div at bounding box center [22, 217] width 7 height 7
click at [238, 391] on div "Undo" at bounding box center [237, 433] width 37 height 15
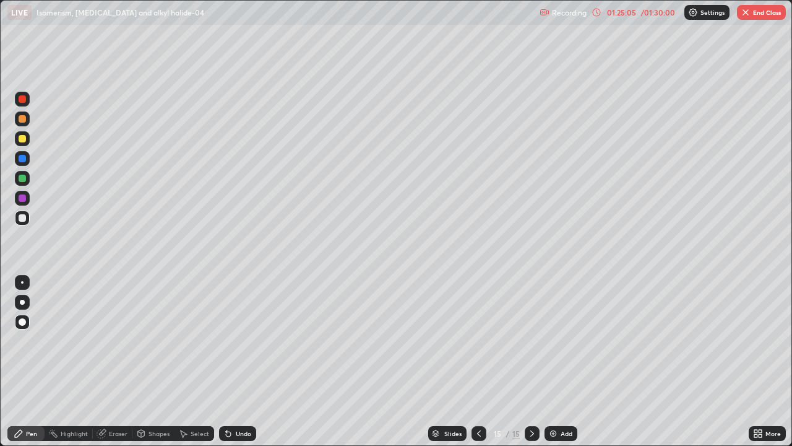
click at [233, 391] on div "Undo" at bounding box center [237, 433] width 37 height 15
click at [226, 391] on icon at bounding box center [228, 433] width 5 height 5
click at [242, 391] on div "Undo" at bounding box center [243, 433] width 15 height 6
click at [24, 197] on div at bounding box center [22, 197] width 7 height 7
click at [23, 158] on div at bounding box center [22, 158] width 7 height 7
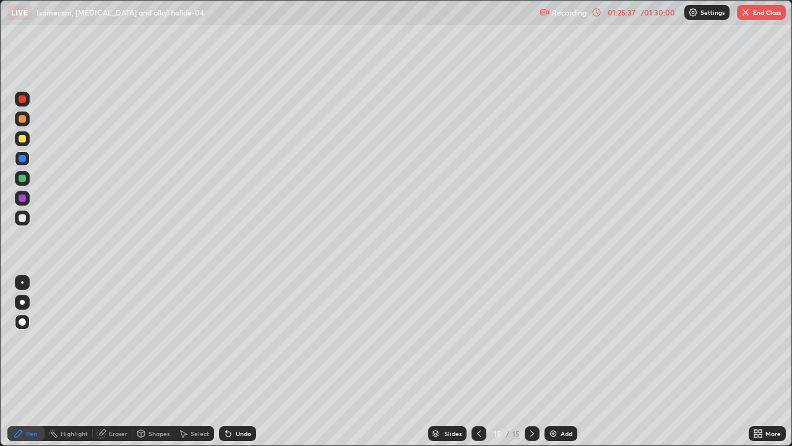
click at [22, 179] on div at bounding box center [22, 178] width 7 height 7
click at [239, 391] on div "Undo" at bounding box center [243, 433] width 15 height 6
click at [241, 391] on div "Undo" at bounding box center [243, 433] width 15 height 6
click at [241, 391] on div "Undo" at bounding box center [237, 433] width 37 height 15
click at [241, 391] on div "Undo" at bounding box center [243, 433] width 15 height 6
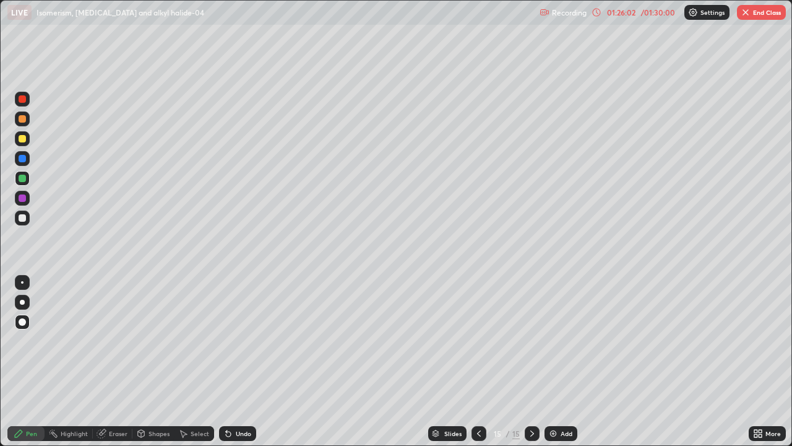
click at [241, 391] on div "Undo" at bounding box center [243, 433] width 15 height 6
click at [22, 218] on div at bounding box center [22, 217] width 7 height 7
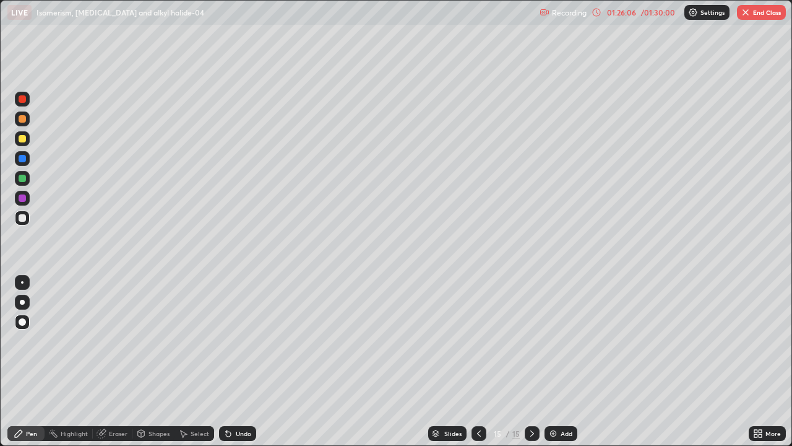
click at [119, 391] on div "Eraser" at bounding box center [118, 433] width 19 height 6
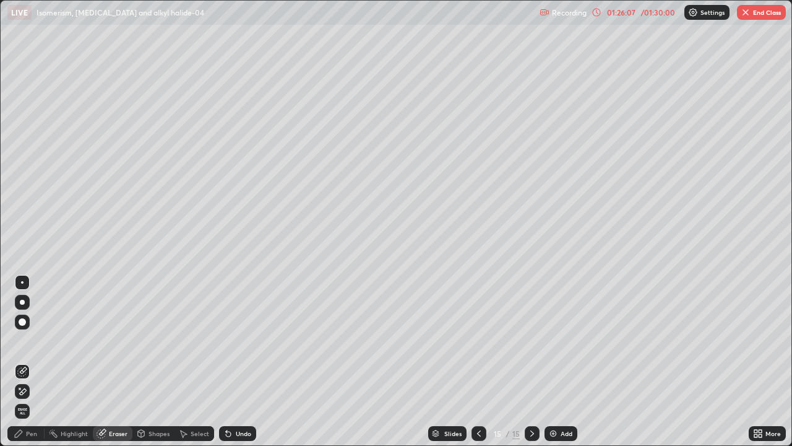
click at [27, 391] on div "Pen" at bounding box center [31, 433] width 11 height 6
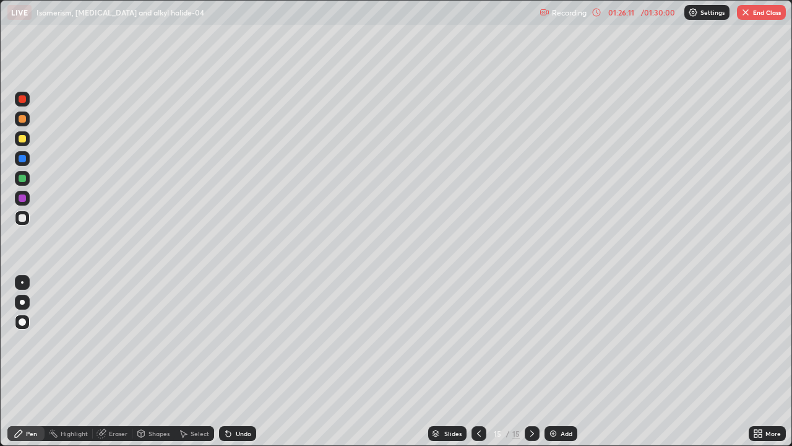
click at [23, 198] on div at bounding box center [22, 197] width 7 height 7
click at [559, 391] on div "Add" at bounding box center [561, 433] width 33 height 15
click at [477, 391] on icon at bounding box center [479, 433] width 10 height 10
click at [531, 391] on icon at bounding box center [532, 433] width 10 height 10
click at [24, 136] on div at bounding box center [22, 138] width 7 height 7
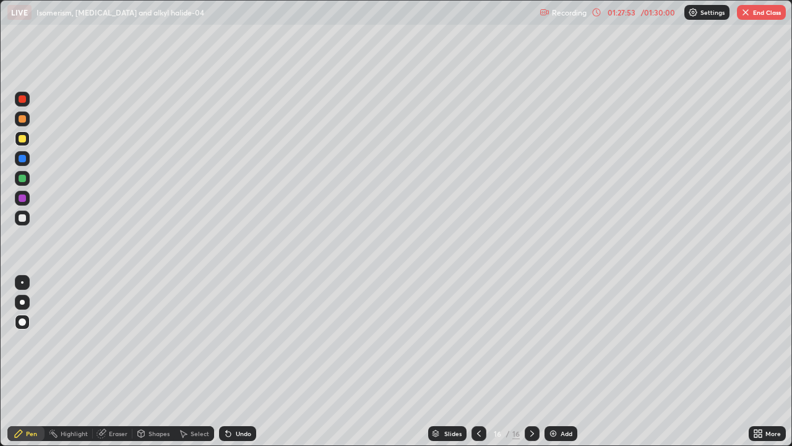
click at [21, 158] on div at bounding box center [22, 158] width 7 height 7
click at [239, 391] on div "Undo" at bounding box center [237, 433] width 37 height 15
click at [21, 183] on div at bounding box center [22, 178] width 15 height 15
click at [19, 157] on div at bounding box center [22, 158] width 7 height 7
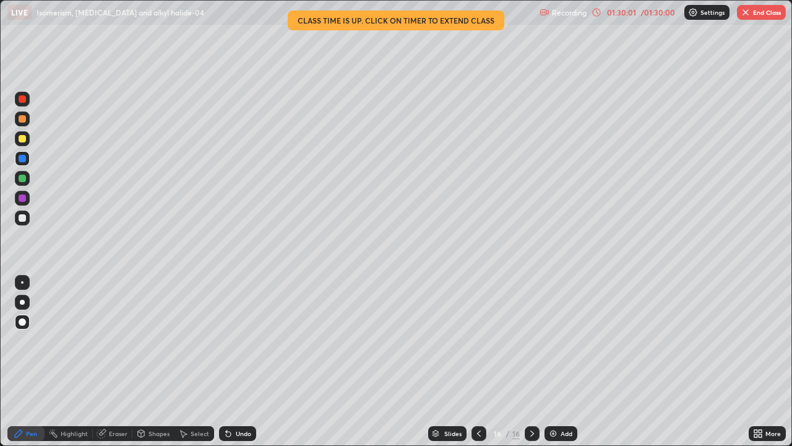
click at [757, 16] on button "End Class" at bounding box center [761, 12] width 49 height 15
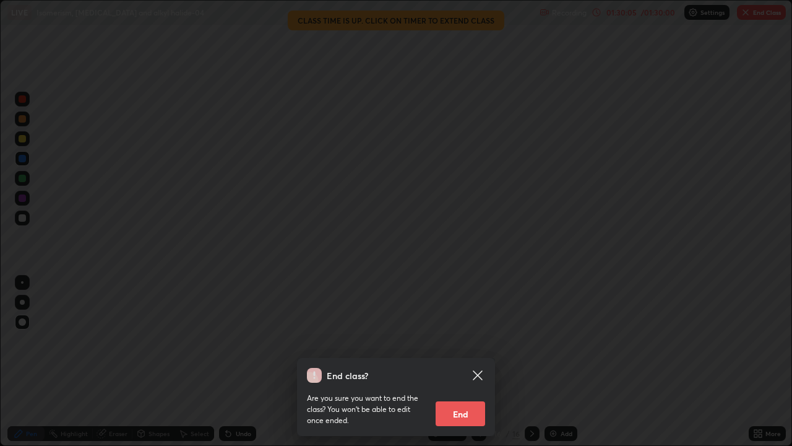
click at [475, 391] on button "End" at bounding box center [461, 413] width 50 height 25
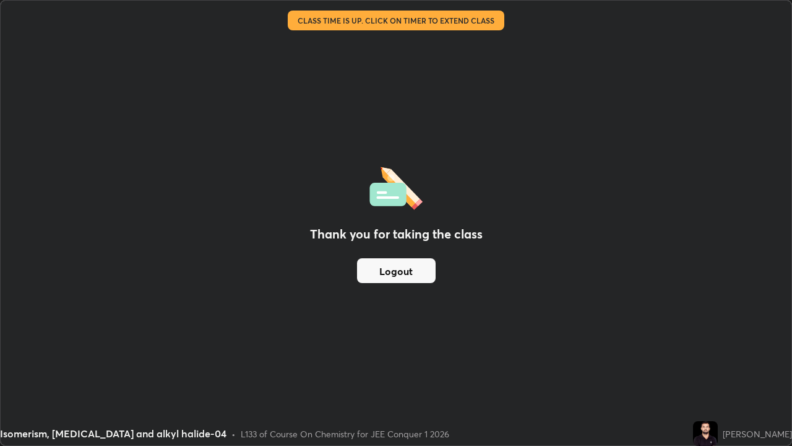
click at [410, 275] on button "Logout" at bounding box center [396, 270] width 79 height 25
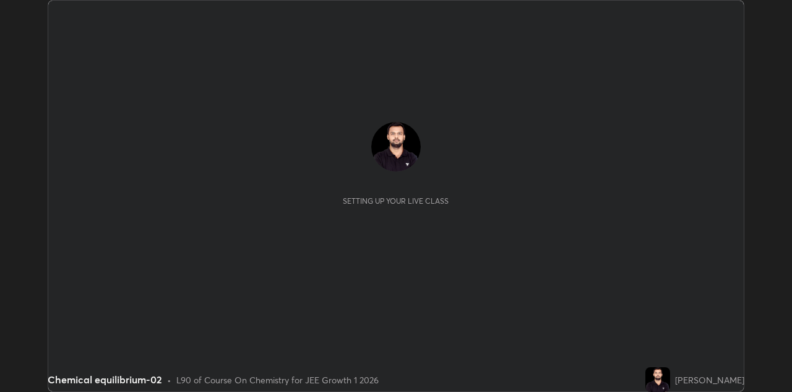
scroll to position [392, 791]
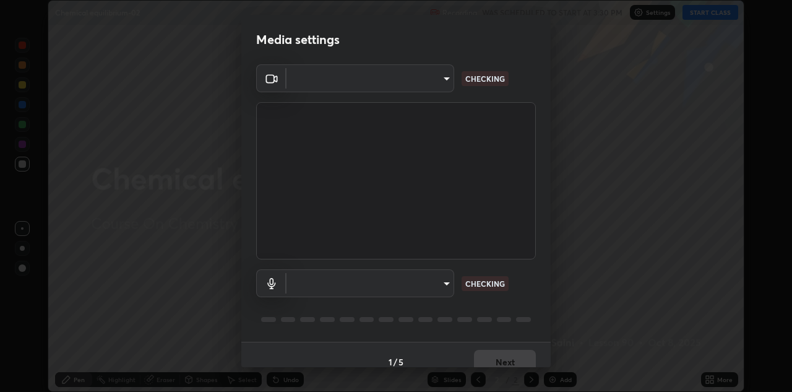
click at [445, 285] on body "Erase all Chemical equilibrium-02 Recording WAS SCHEDULED TO START AT 3:30 PM S…" at bounding box center [396, 196] width 792 height 392
type input "6dd7f26dd43dc758996b1cf006e2949f7a02bee9d132d5f3f41e5eef0e7c266f"
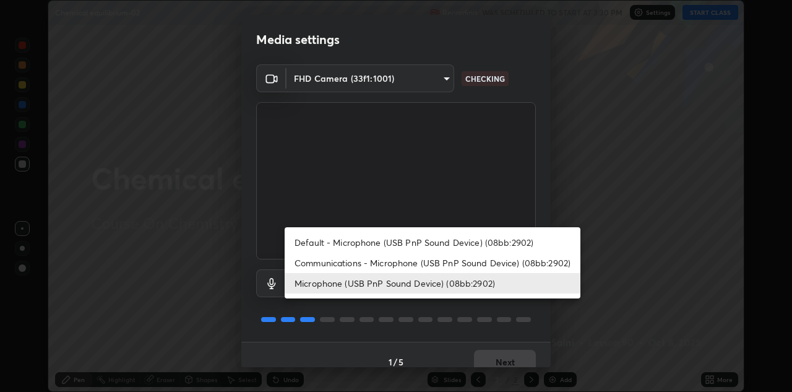
click at [450, 239] on li "Default - Microphone (USB PnP Sound Device) (08bb:2902)" at bounding box center [433, 242] width 296 height 20
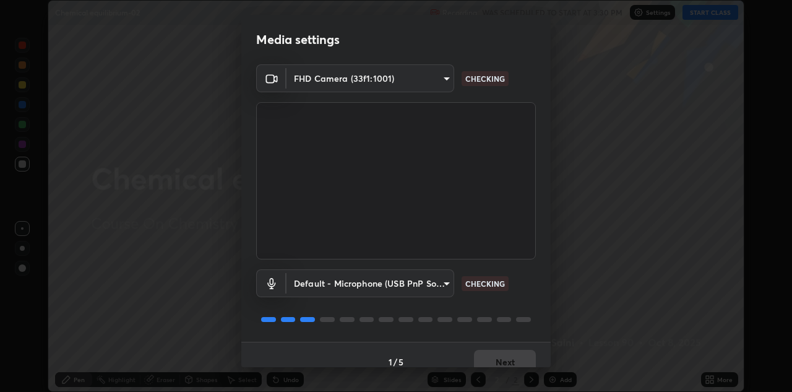
click at [445, 283] on body "Erase all Chemical equilibrium-02 Recording WAS SCHEDULED TO START AT 3:30 PM S…" at bounding box center [396, 196] width 792 height 392
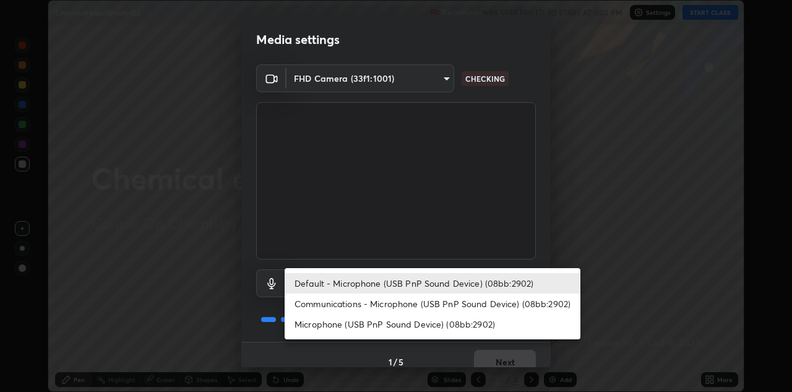
click at [441, 320] on li "Microphone (USB PnP Sound Device) (08bb:2902)" at bounding box center [433, 324] width 296 height 20
type input "a07e0359a085a1bc4cc679dbd60ce8037715fa18570e4c09fc2009039dcf4ab1"
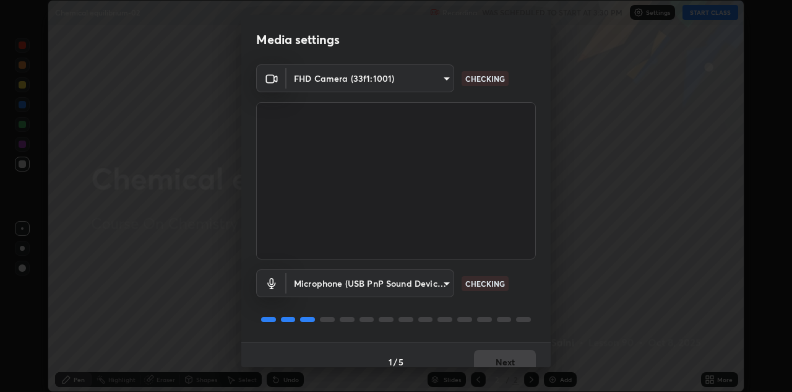
scroll to position [14, 0]
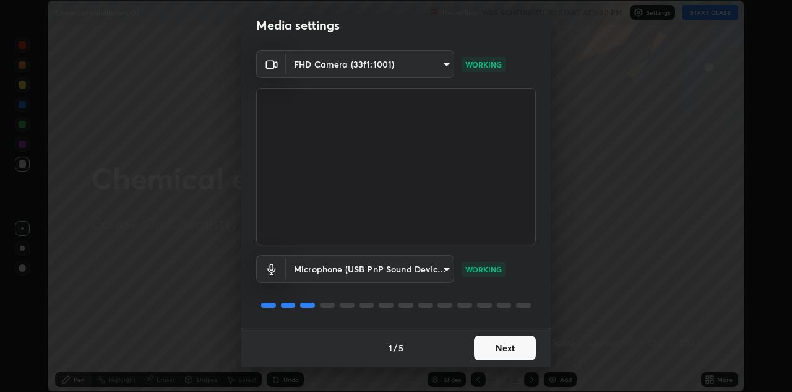
click at [504, 351] on button "Next" at bounding box center [505, 347] width 62 height 25
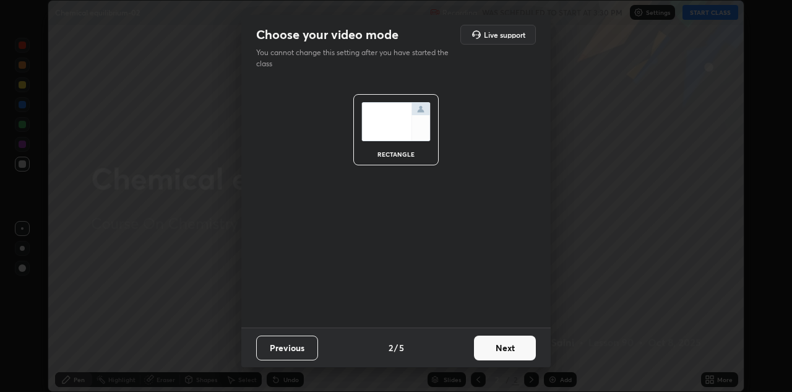
click at [511, 348] on button "Next" at bounding box center [505, 347] width 62 height 25
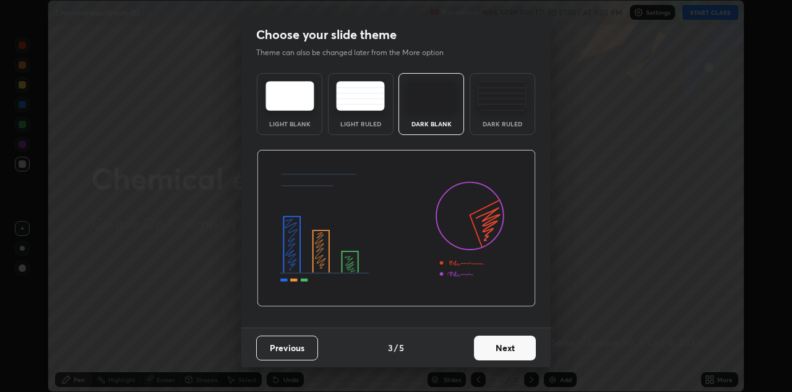
click at [511, 353] on button "Next" at bounding box center [505, 347] width 62 height 25
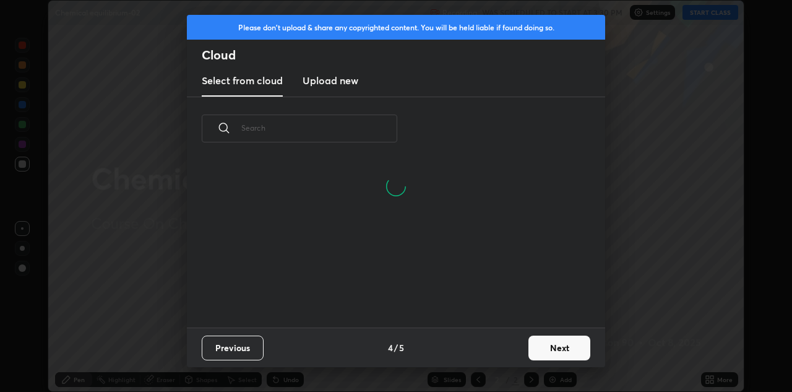
click at [528, 347] on button "Next" at bounding box center [559, 347] width 62 height 25
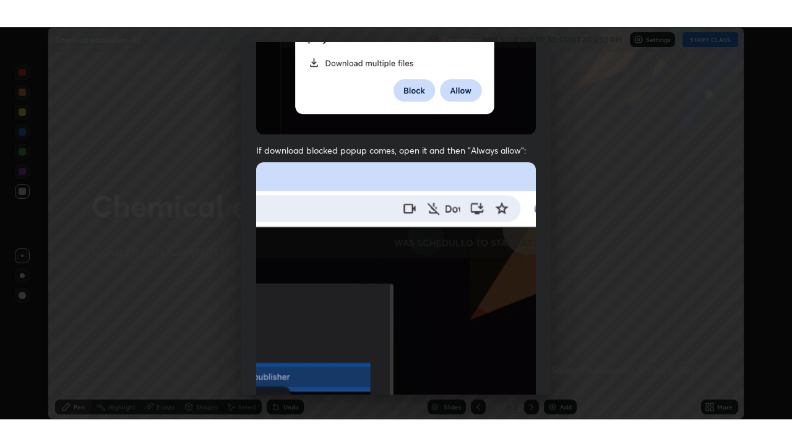
scroll to position [267, 0]
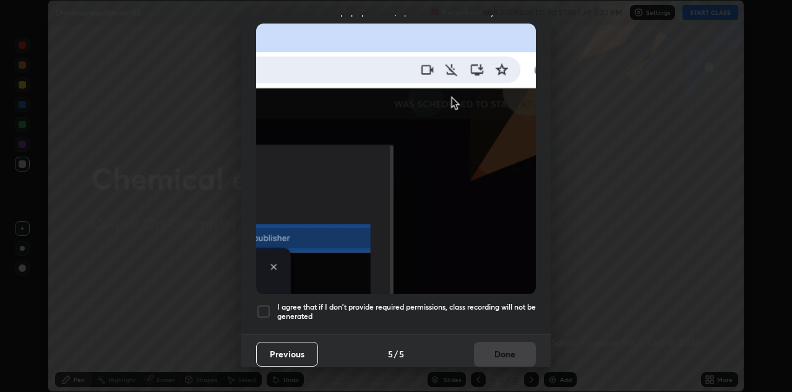
click at [495, 314] on h5 "I agree that if I don't provide required permissions, class recording will not …" at bounding box center [406, 311] width 259 height 19
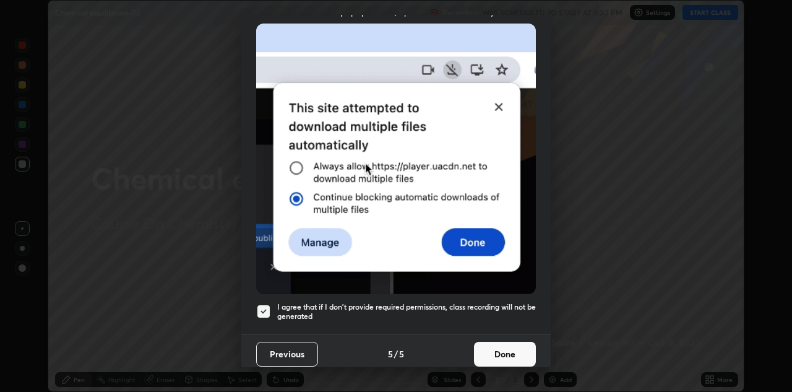
click at [504, 347] on button "Done" at bounding box center [505, 354] width 62 height 25
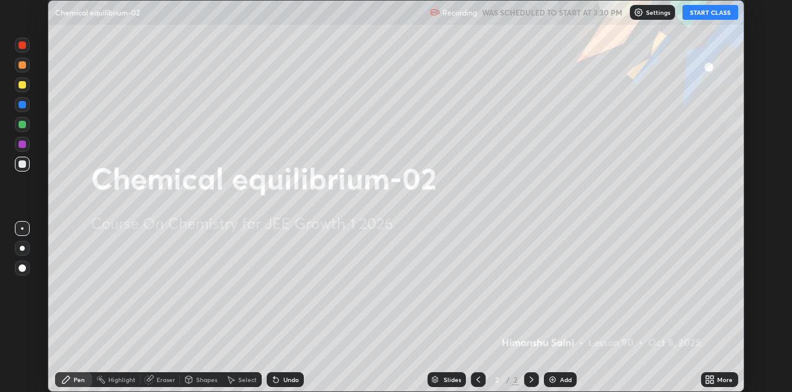
click at [707, 381] on icon at bounding box center [707, 381] width 3 height 3
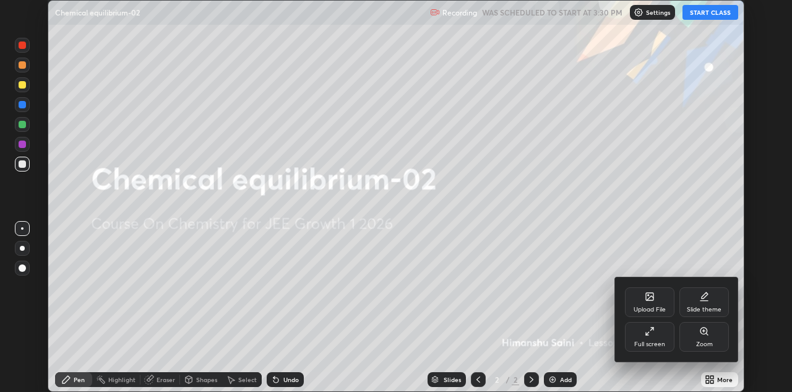
click at [647, 346] on div "Full screen" at bounding box center [649, 344] width 31 height 6
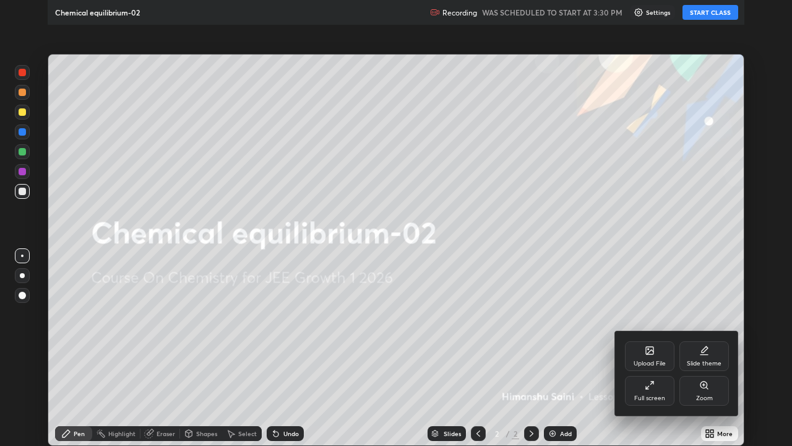
scroll to position [446, 792]
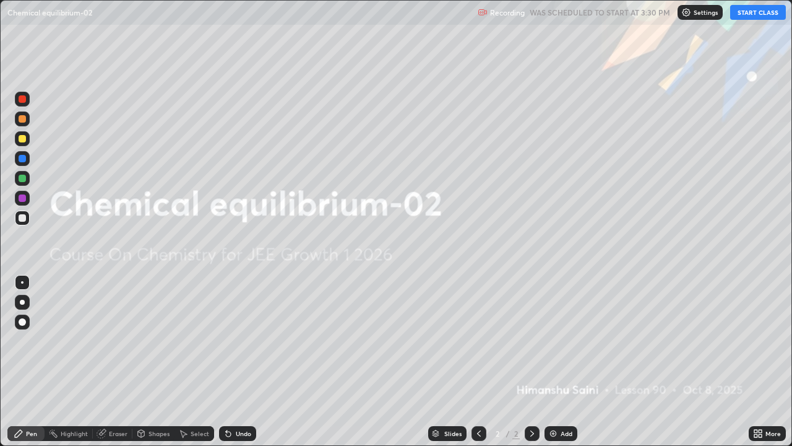
click at [755, 14] on button "START CLASS" at bounding box center [758, 12] width 56 height 15
click at [556, 391] on img at bounding box center [553, 433] width 10 height 10
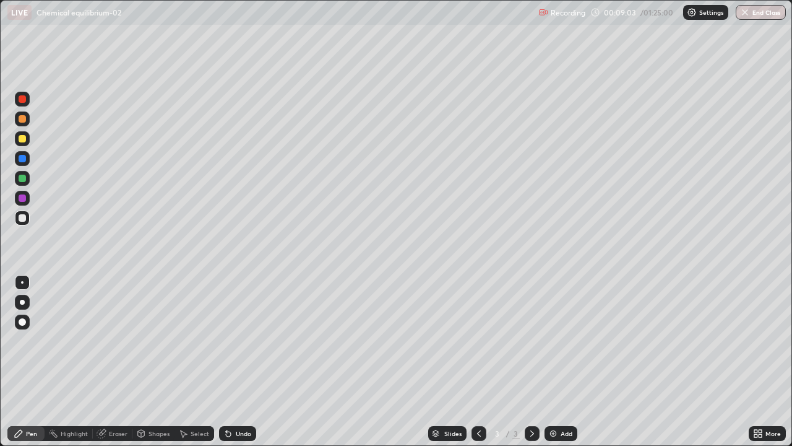
click at [25, 327] on div at bounding box center [22, 321] width 15 height 15
click at [31, 391] on div "Pen" at bounding box center [25, 433] width 37 height 15
click at [23, 140] on div at bounding box center [22, 138] width 7 height 7
click at [20, 196] on div at bounding box center [22, 197] width 7 height 7
click at [36, 391] on div "Pen" at bounding box center [31, 433] width 11 height 6
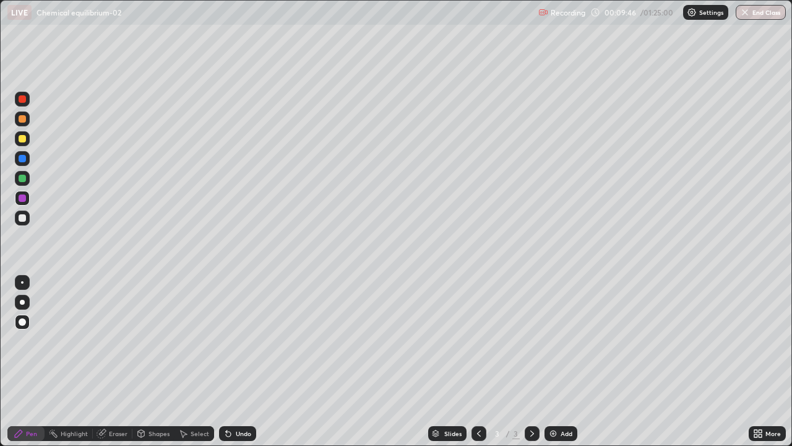
click at [228, 391] on icon at bounding box center [228, 433] width 5 height 5
click at [231, 391] on div "Undo" at bounding box center [237, 433] width 37 height 15
click at [24, 218] on div at bounding box center [22, 217] width 7 height 7
click at [24, 181] on div at bounding box center [22, 178] width 7 height 7
click at [21, 158] on div at bounding box center [22, 158] width 7 height 7
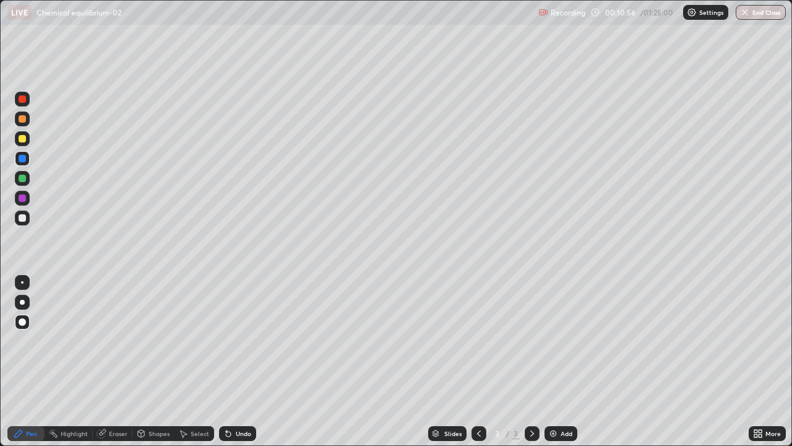
click at [20, 391] on icon at bounding box center [18, 432] width 7 height 7
click at [16, 141] on div at bounding box center [22, 138] width 15 height 15
click at [764, 391] on div "More" at bounding box center [767, 433] width 37 height 15
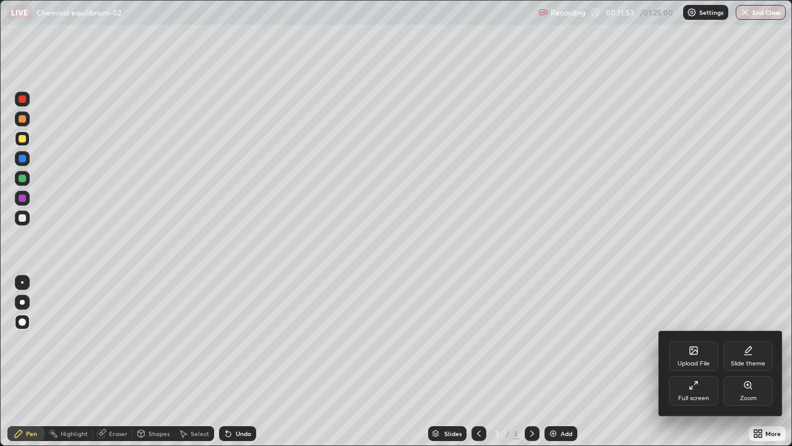
click at [126, 391] on div at bounding box center [396, 223] width 792 height 446
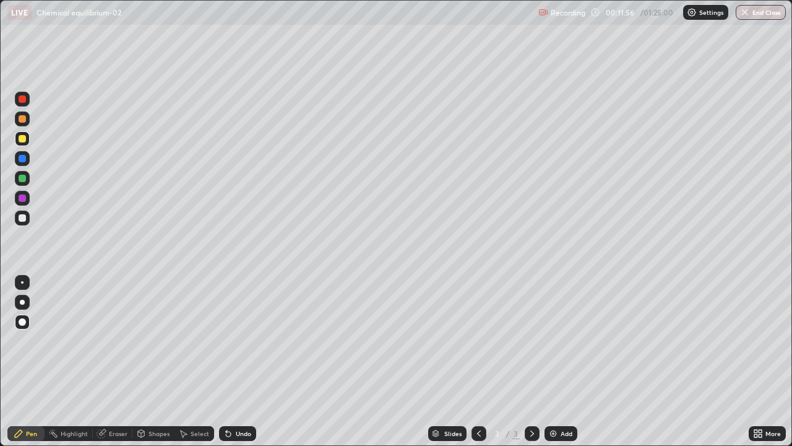
click at [121, 391] on div "Eraser" at bounding box center [118, 433] width 19 height 6
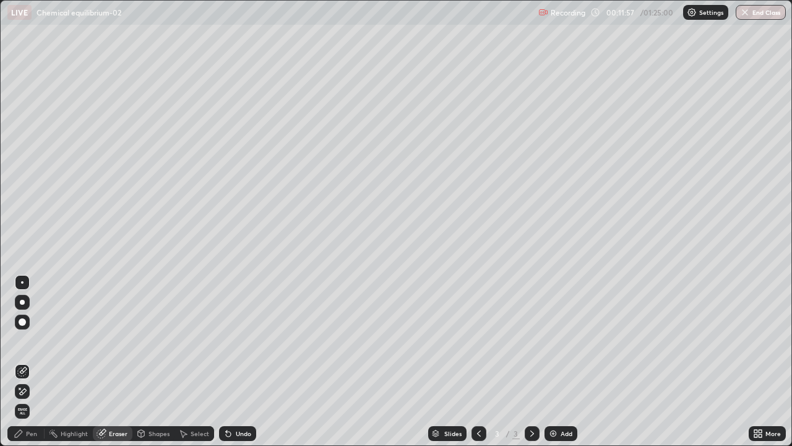
click at [24, 391] on span "Erase all" at bounding box center [22, 410] width 14 height 7
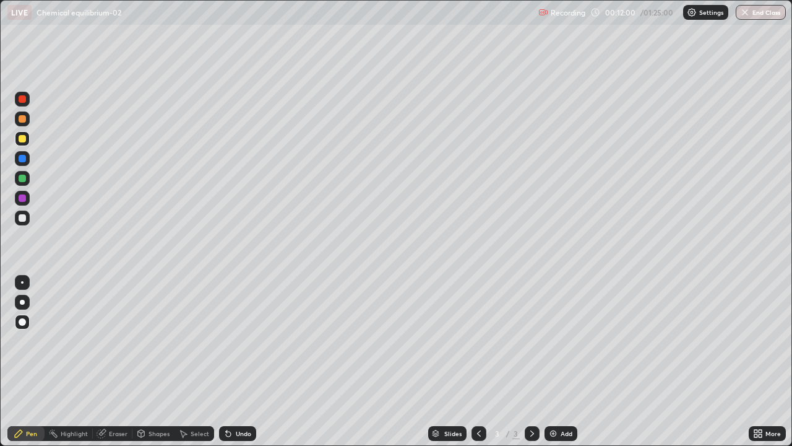
click at [473, 391] on div at bounding box center [479, 433] width 15 height 15
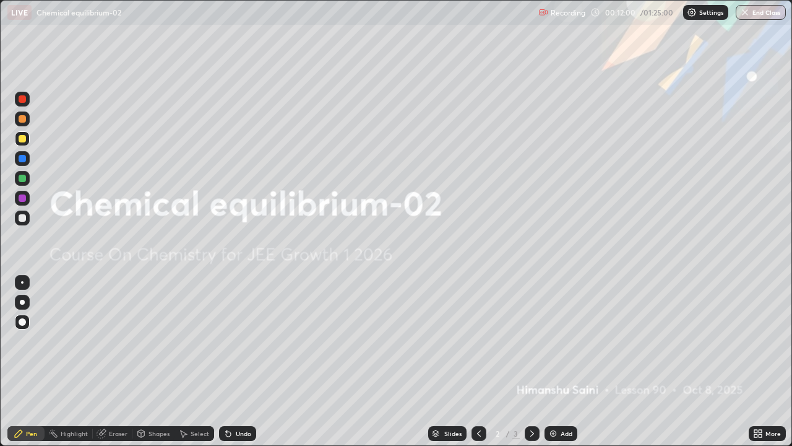
click at [532, 391] on icon at bounding box center [532, 433] width 10 height 10
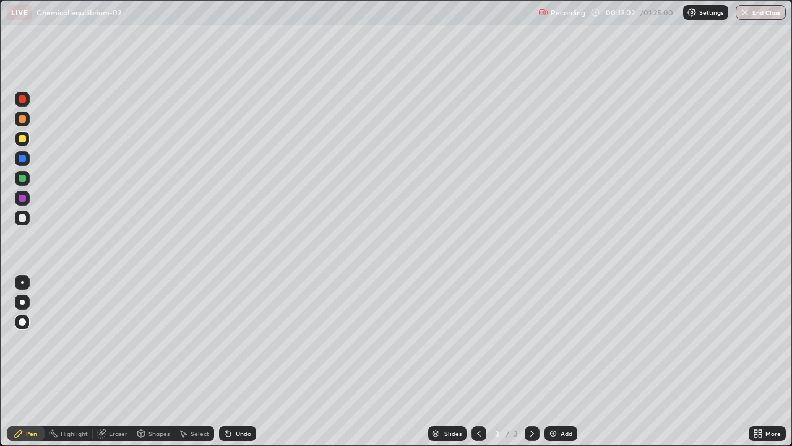
click at [20, 139] on div at bounding box center [22, 138] width 7 height 7
click at [33, 391] on div "Pen" at bounding box center [25, 433] width 37 height 15
click at [245, 391] on div "Undo" at bounding box center [237, 433] width 37 height 15
click at [29, 391] on div "Pen" at bounding box center [31, 433] width 11 height 6
click at [24, 217] on div at bounding box center [22, 217] width 7 height 7
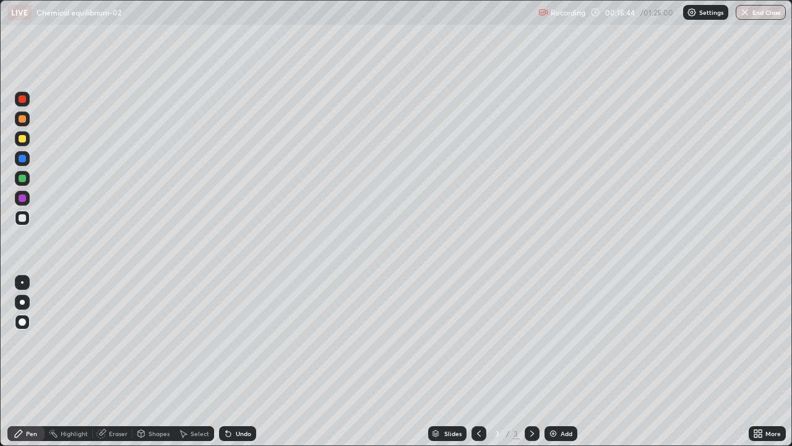
click at [32, 391] on div "Pen" at bounding box center [31, 433] width 11 height 6
click at [22, 200] on div at bounding box center [22, 197] width 7 height 7
click at [22, 140] on div at bounding box center [22, 138] width 7 height 7
click at [20, 120] on div at bounding box center [22, 118] width 7 height 7
click at [21, 221] on div at bounding box center [22, 217] width 7 height 7
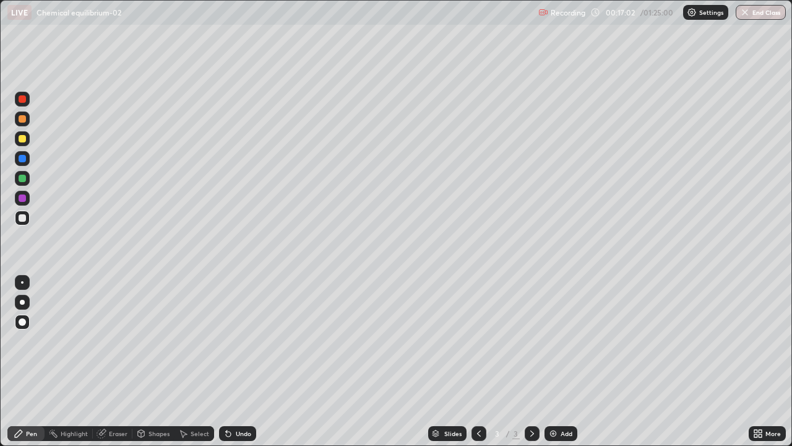
click at [241, 391] on div "Undo" at bounding box center [243, 433] width 15 height 6
click at [233, 391] on div "Undo" at bounding box center [237, 433] width 37 height 15
click at [19, 178] on div at bounding box center [22, 178] width 7 height 7
click at [24, 160] on div at bounding box center [22, 158] width 7 height 7
click at [152, 391] on div "Shapes" at bounding box center [153, 433] width 42 height 15
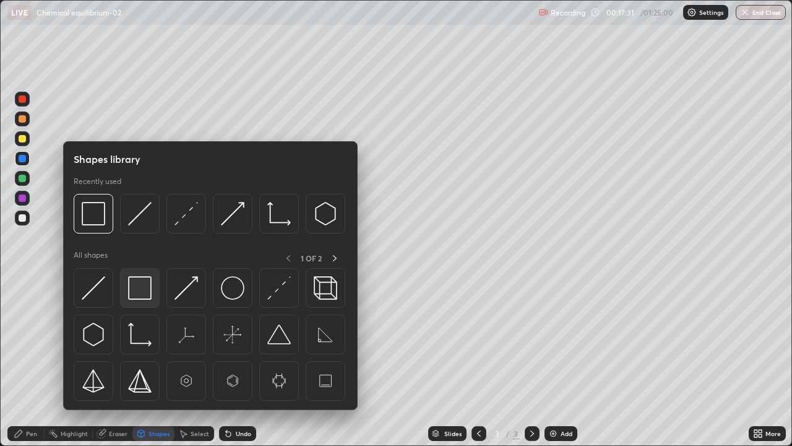
click at [131, 292] on img at bounding box center [140, 288] width 24 height 24
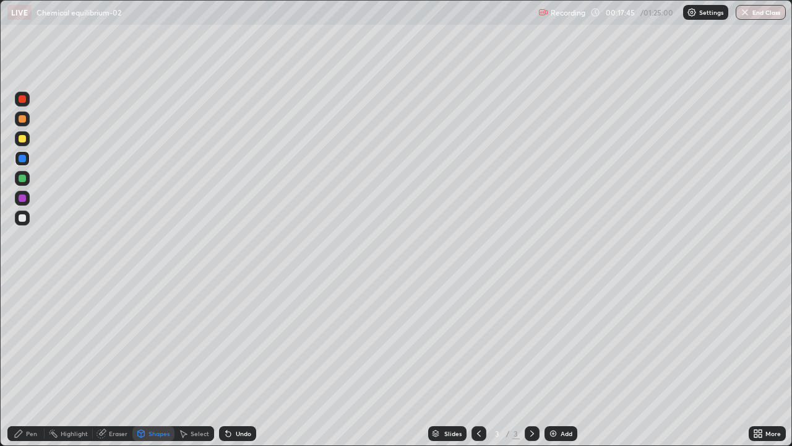
click at [24, 391] on div "Pen" at bounding box center [25, 433] width 37 height 15
click at [17, 217] on div at bounding box center [22, 217] width 15 height 15
click at [20, 200] on div at bounding box center [22, 197] width 7 height 7
click at [19, 178] on div at bounding box center [22, 178] width 7 height 7
click at [559, 391] on div "Add" at bounding box center [561, 433] width 33 height 15
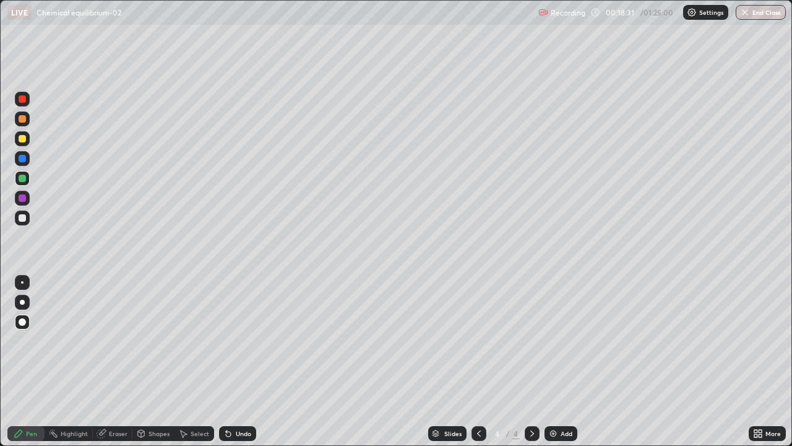
click at [147, 391] on div "Shapes" at bounding box center [153, 433] width 42 height 15
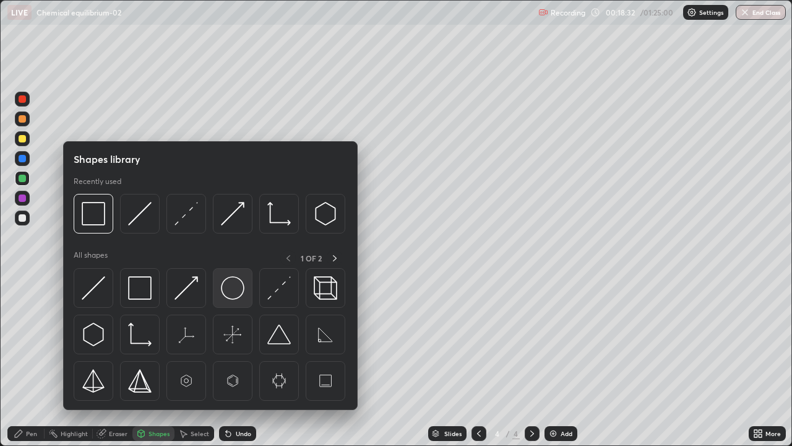
click at [235, 291] on img at bounding box center [233, 288] width 24 height 24
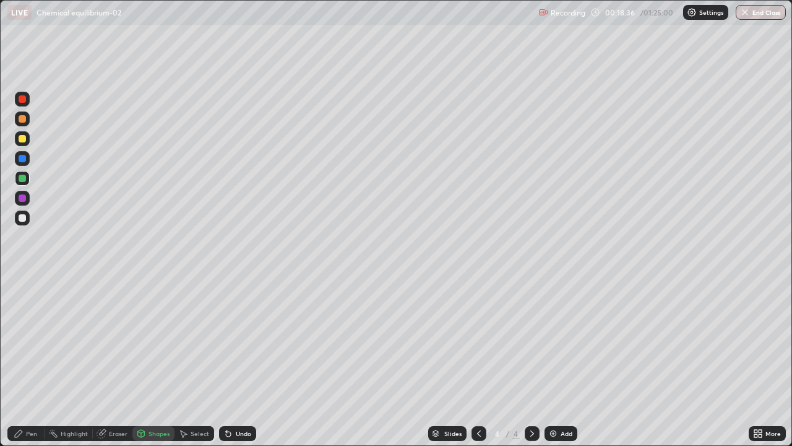
click at [26, 391] on div "Pen" at bounding box center [25, 433] width 37 height 15
click at [22, 218] on div at bounding box center [22, 217] width 7 height 7
click at [32, 391] on div "Pen" at bounding box center [31, 433] width 11 height 6
click at [20, 200] on div at bounding box center [22, 197] width 7 height 7
click at [29, 391] on div "Pen" at bounding box center [25, 433] width 37 height 15
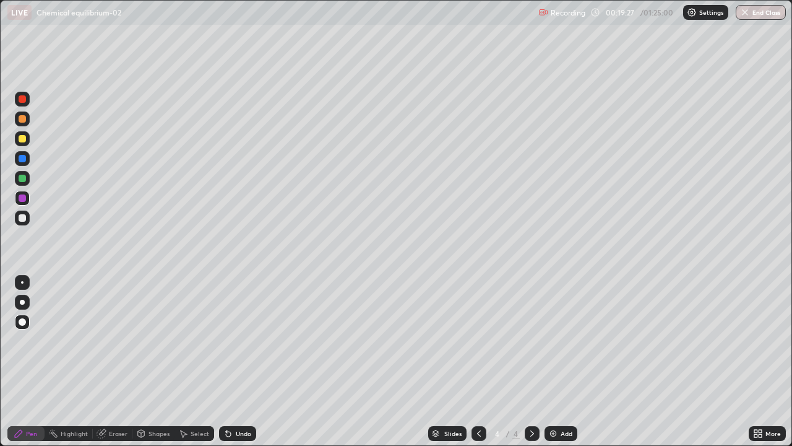
click at [20, 221] on div at bounding box center [22, 217] width 7 height 7
click at [22, 179] on div at bounding box center [22, 178] width 7 height 7
click at [241, 391] on div "Undo" at bounding box center [243, 433] width 15 height 6
click at [22, 139] on div at bounding box center [22, 138] width 7 height 7
click at [479, 391] on icon at bounding box center [479, 433] width 4 height 6
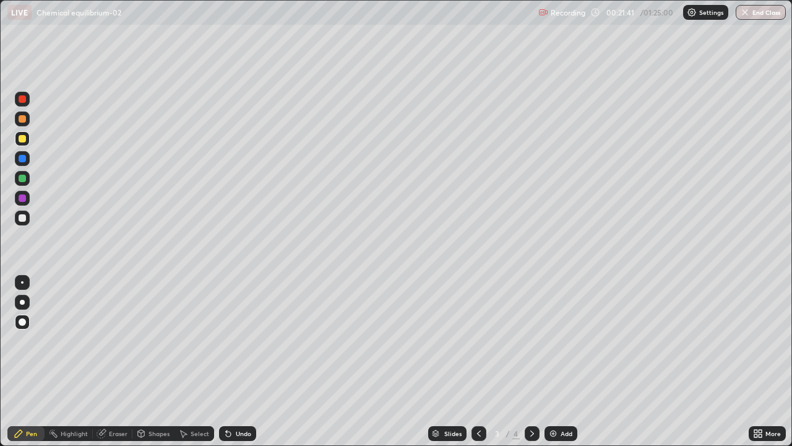
click at [19, 391] on icon at bounding box center [19, 433] width 10 height 10
click at [17, 176] on div at bounding box center [22, 178] width 15 height 15
click at [530, 391] on icon at bounding box center [532, 433] width 4 height 6
click at [561, 391] on div "Add" at bounding box center [567, 433] width 12 height 6
click at [241, 391] on div "Undo" at bounding box center [243, 433] width 15 height 6
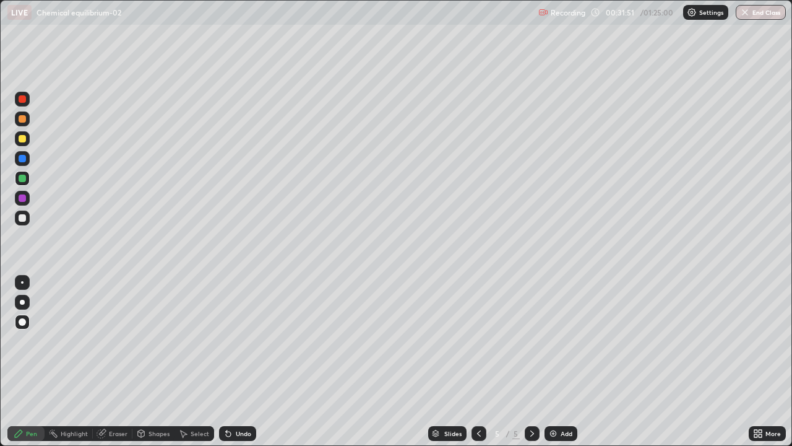
click at [27, 391] on div "Pen" at bounding box center [25, 433] width 37 height 15
click at [22, 219] on div at bounding box center [22, 217] width 7 height 7
click at [563, 391] on div "Add" at bounding box center [567, 433] width 12 height 6
click at [98, 391] on icon at bounding box center [102, 433] width 10 height 10
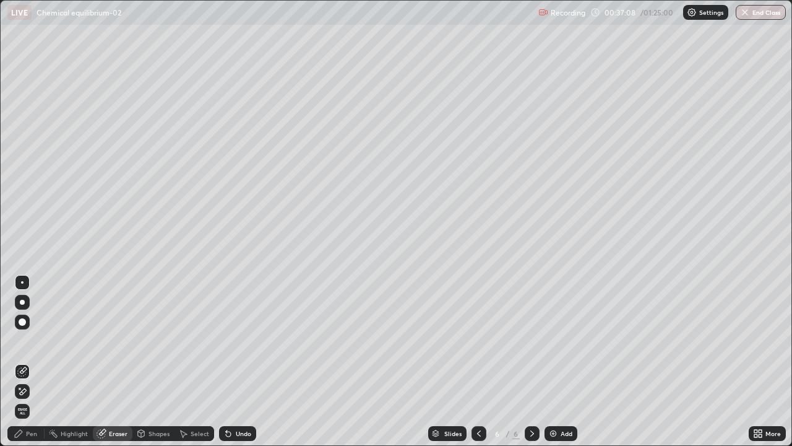
click at [30, 391] on div "Pen" at bounding box center [25, 433] width 37 height 15
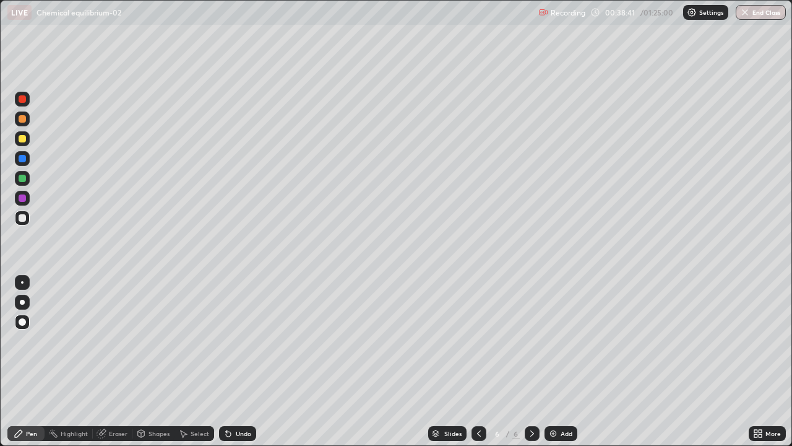
click at [556, 391] on div "Add" at bounding box center [561, 433] width 33 height 15
click at [28, 391] on div "Pen" at bounding box center [25, 433] width 37 height 15
click at [146, 391] on div "Shapes" at bounding box center [153, 433] width 42 height 15
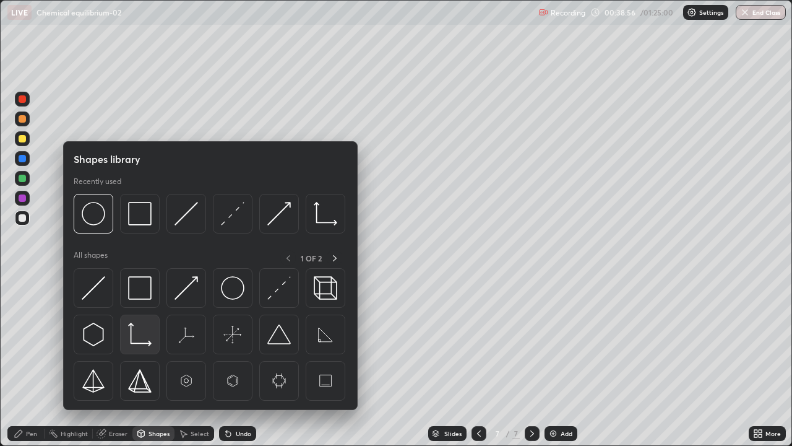
click at [132, 338] on img at bounding box center [140, 334] width 24 height 24
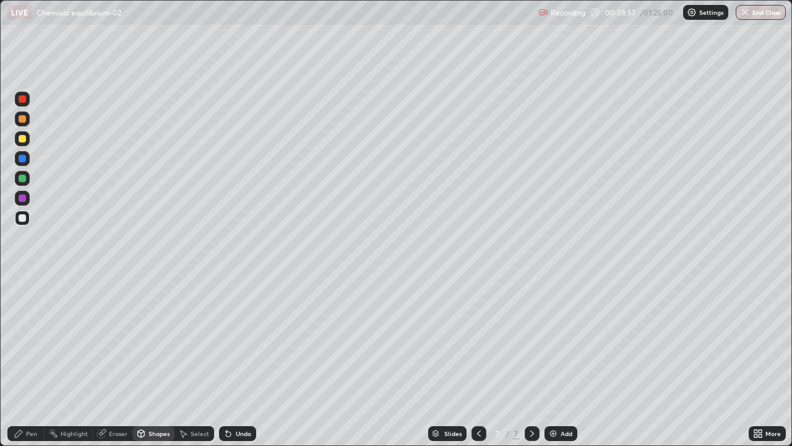
click at [25, 141] on div at bounding box center [22, 138] width 7 height 7
click at [27, 391] on div "Pen" at bounding box center [25, 433] width 37 height 15
click at [17, 123] on div at bounding box center [22, 118] width 15 height 15
click at [21, 218] on div at bounding box center [22, 217] width 7 height 7
click at [23, 157] on div at bounding box center [22, 158] width 7 height 7
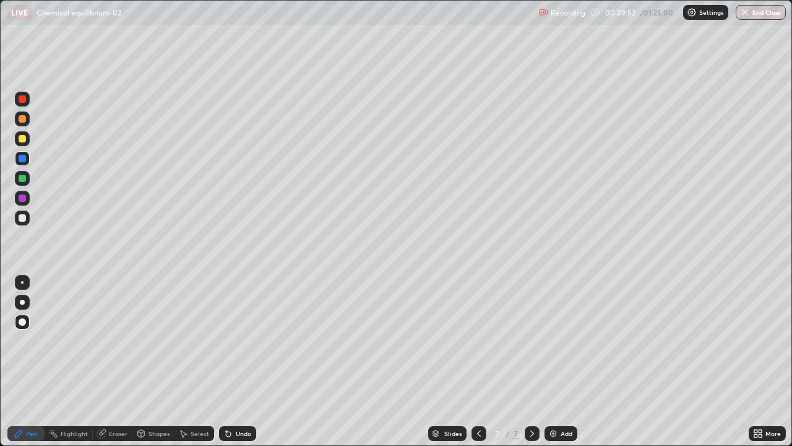
click at [19, 140] on div at bounding box center [22, 138] width 7 height 7
click at [22, 122] on div at bounding box center [22, 118] width 7 height 7
click at [191, 391] on div "Select" at bounding box center [200, 433] width 19 height 6
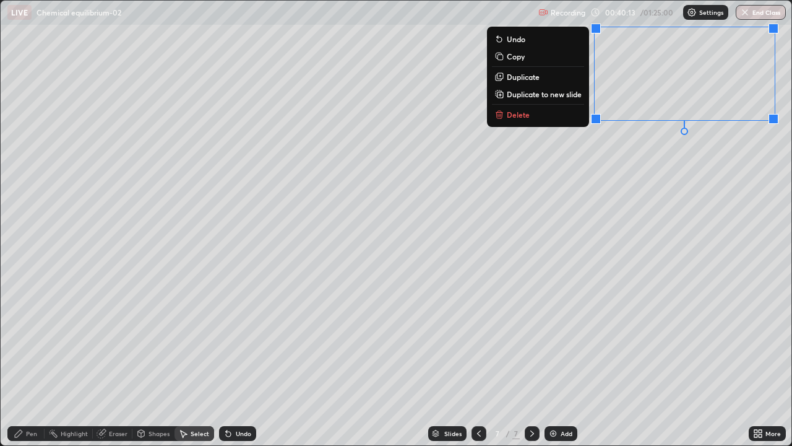
click at [491, 271] on div "0 ° Undo Copy Duplicate Duplicate to new slide Delete" at bounding box center [396, 223] width 791 height 444
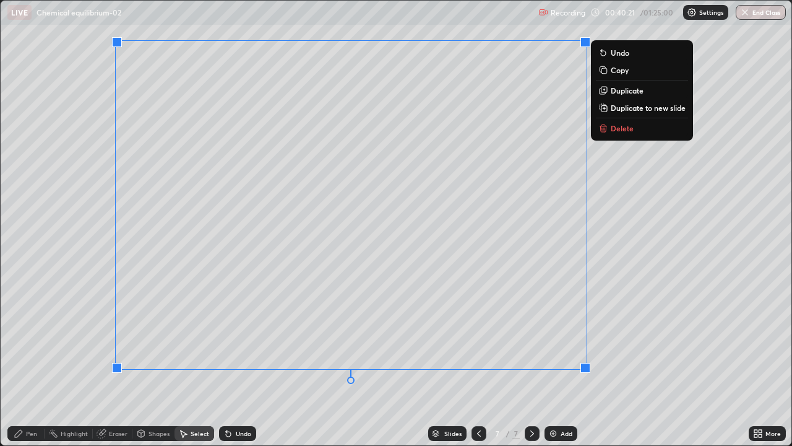
click at [635, 368] on div "0 ° Undo Copy Duplicate Duplicate to new slide Delete" at bounding box center [396, 223] width 791 height 444
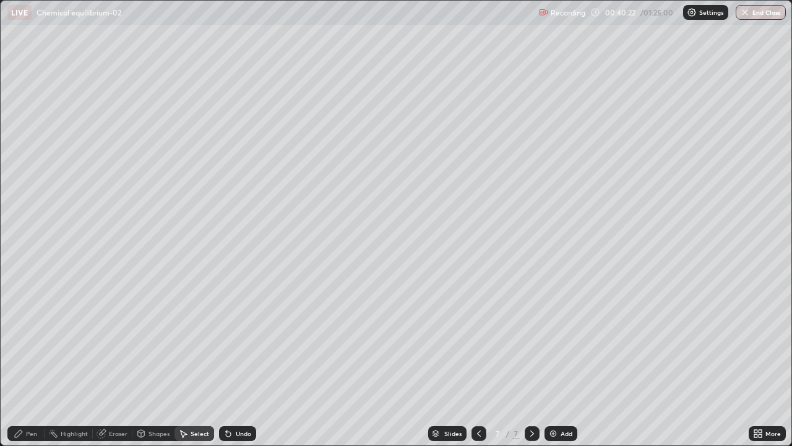
click at [43, 391] on div "Pen" at bounding box center [25, 433] width 37 height 15
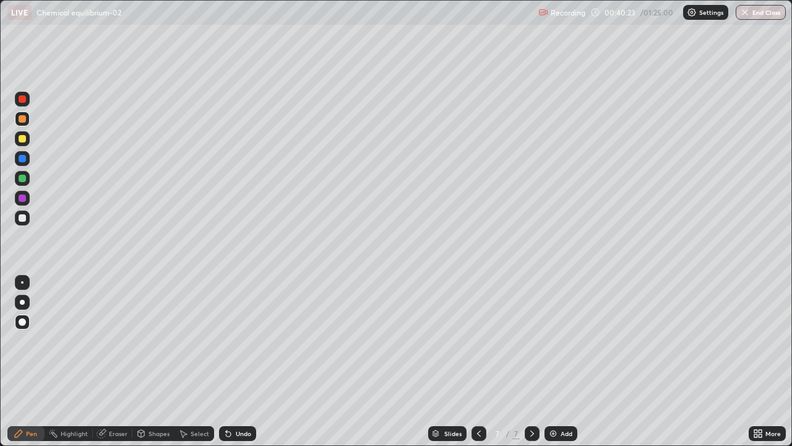
click at [19, 220] on div at bounding box center [22, 217] width 7 height 7
click at [30, 391] on div "Pen" at bounding box center [25, 433] width 37 height 15
click at [19, 179] on div at bounding box center [22, 178] width 7 height 7
click at [239, 391] on div "Undo" at bounding box center [243, 433] width 15 height 6
click at [149, 391] on div "Shapes" at bounding box center [159, 433] width 21 height 6
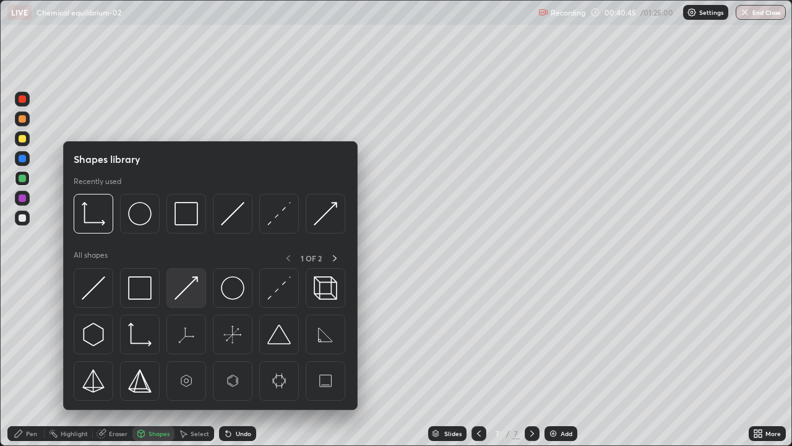
click at [193, 296] on img at bounding box center [187, 288] width 24 height 24
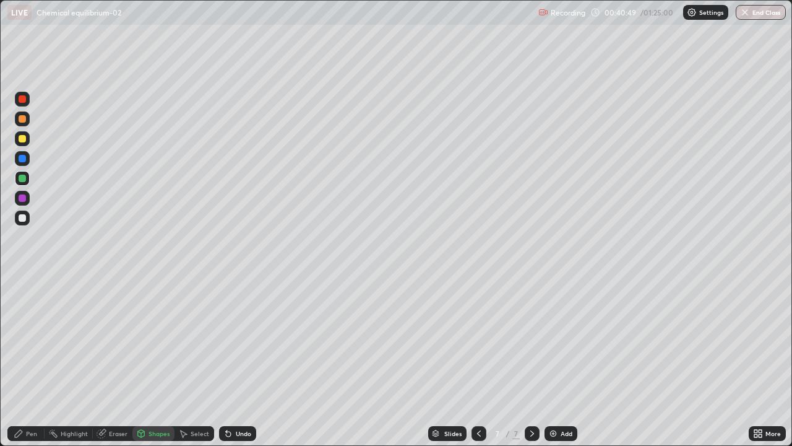
click at [109, 391] on div "Eraser" at bounding box center [118, 433] width 19 height 6
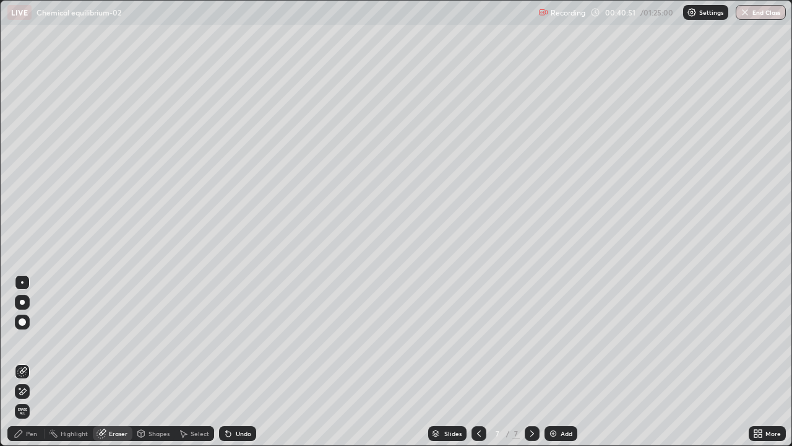
click at [156, 391] on div "Shapes" at bounding box center [159, 433] width 21 height 6
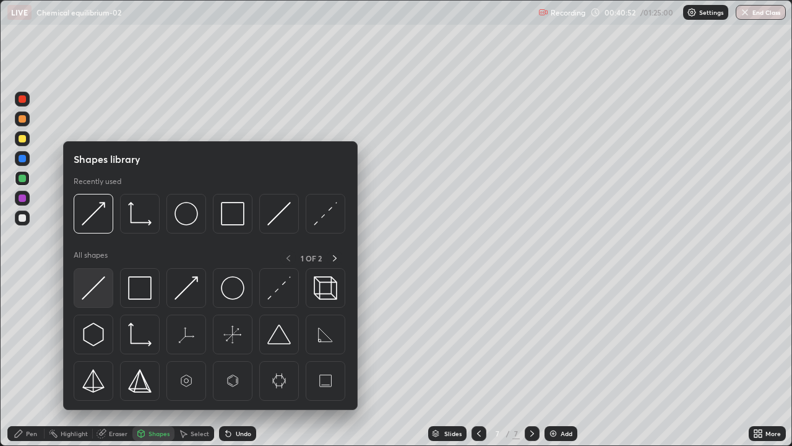
click at [95, 293] on img at bounding box center [94, 288] width 24 height 24
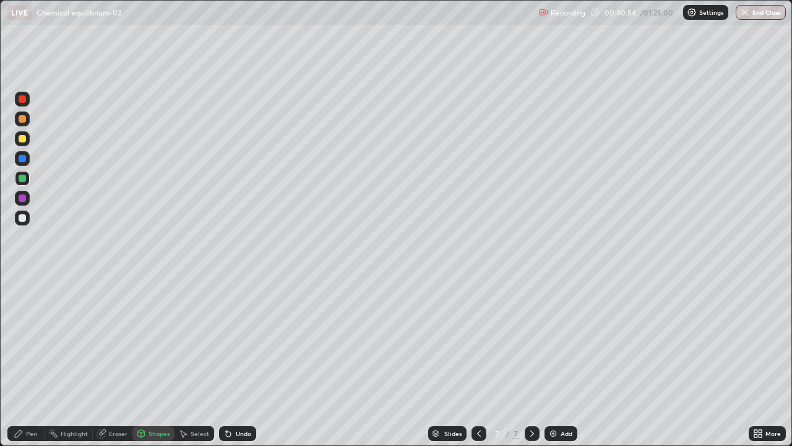
click at [37, 391] on div "Pen" at bounding box center [31, 433] width 11 height 6
click at [20, 103] on div at bounding box center [22, 99] width 15 height 15
click at [20, 221] on div at bounding box center [22, 217] width 7 height 7
click at [146, 391] on div "Shapes" at bounding box center [153, 433] width 42 height 15
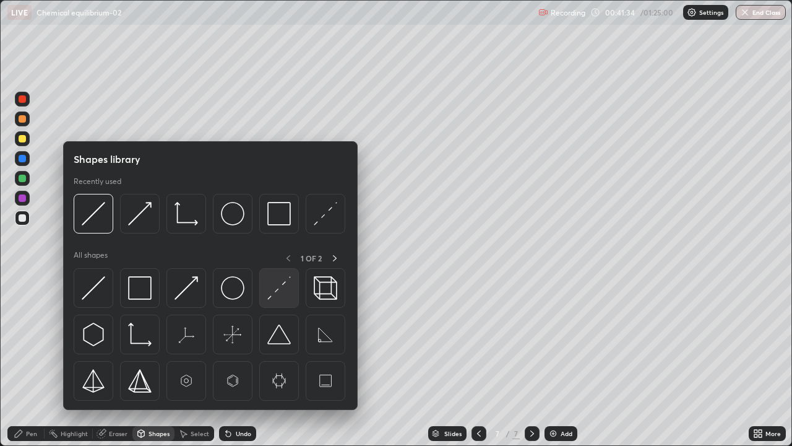
click at [271, 295] on img at bounding box center [279, 288] width 24 height 24
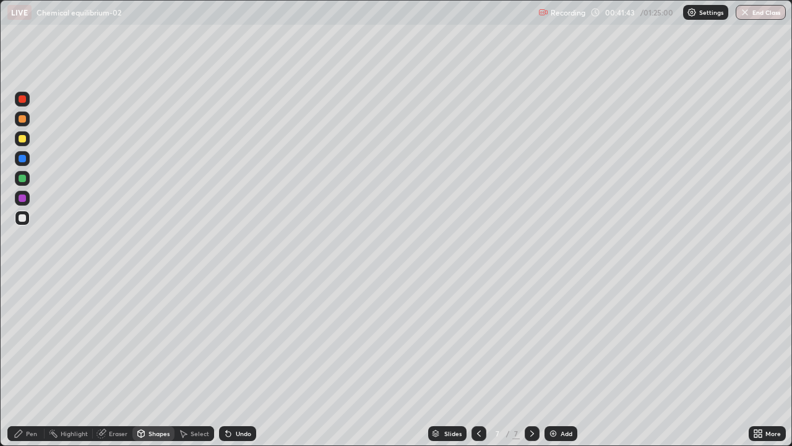
click at [22, 179] on div at bounding box center [22, 178] width 7 height 7
click at [40, 391] on div "Pen" at bounding box center [25, 433] width 37 height 15
click at [243, 391] on div "Undo" at bounding box center [237, 433] width 37 height 15
click at [554, 391] on img at bounding box center [553, 433] width 10 height 10
click at [154, 391] on div "Shapes" at bounding box center [159, 433] width 21 height 6
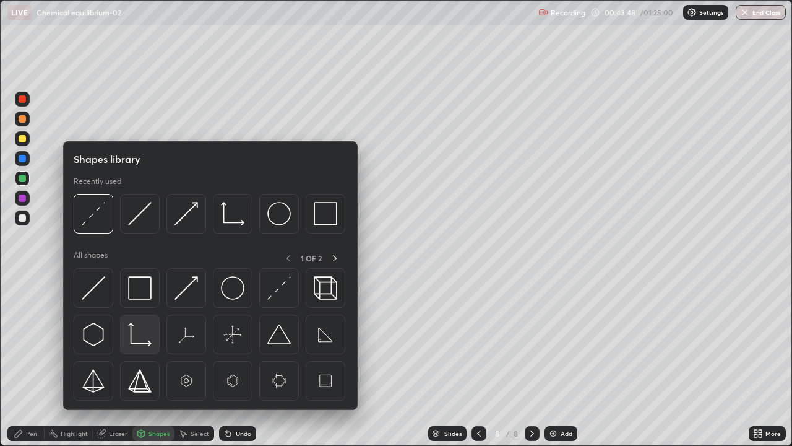
click at [143, 336] on img at bounding box center [140, 334] width 24 height 24
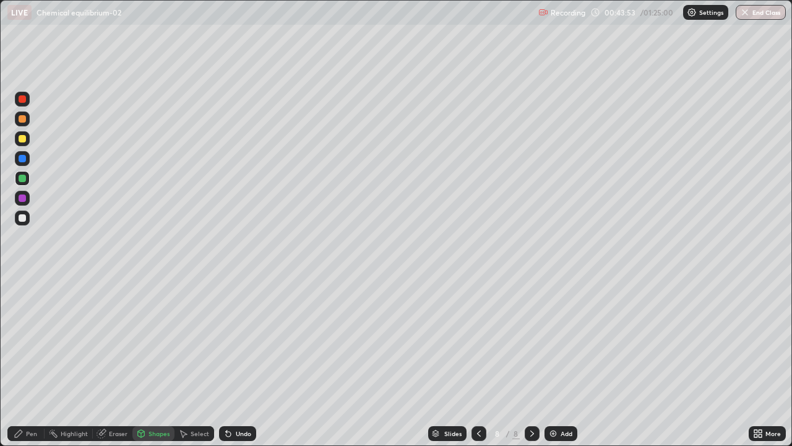
click at [34, 391] on div "Pen" at bounding box center [31, 433] width 11 height 6
click at [37, 391] on div "Pen" at bounding box center [25, 433] width 37 height 15
click at [25, 217] on div at bounding box center [22, 217] width 7 height 7
click at [240, 391] on div "Undo" at bounding box center [243, 433] width 15 height 6
click at [238, 391] on div "Undo" at bounding box center [237, 433] width 37 height 15
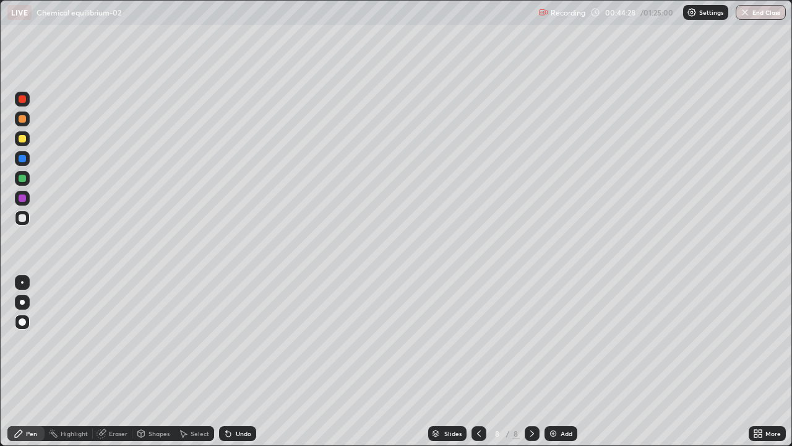
click at [236, 391] on div "Undo" at bounding box center [237, 433] width 37 height 15
click at [241, 391] on div "Undo" at bounding box center [237, 433] width 37 height 15
click at [238, 391] on div "Undo" at bounding box center [237, 433] width 37 height 15
click at [236, 391] on div "Undo" at bounding box center [237, 433] width 37 height 15
click at [231, 391] on div "Undo" at bounding box center [237, 433] width 37 height 15
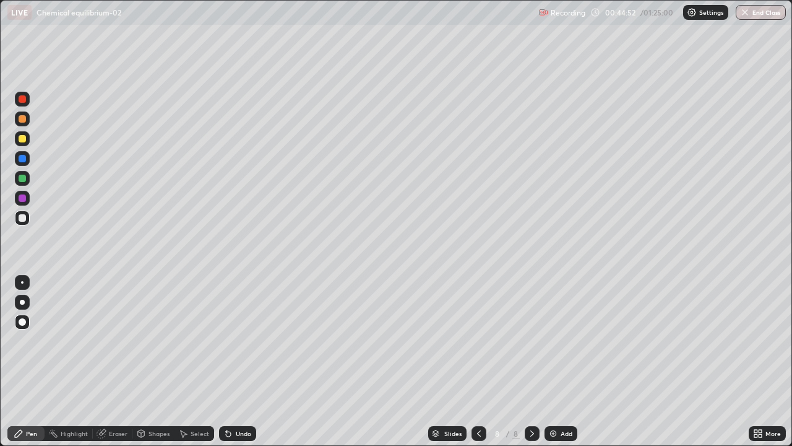
click at [113, 391] on div "Eraser" at bounding box center [118, 433] width 19 height 6
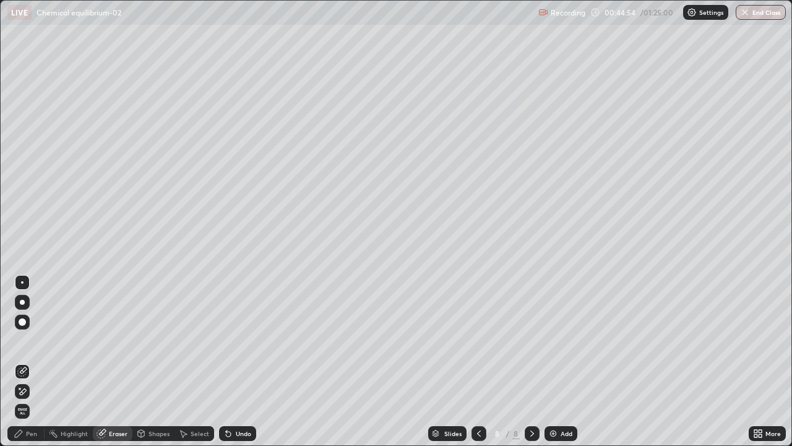
click at [35, 391] on div "Pen" at bounding box center [25, 433] width 37 height 15
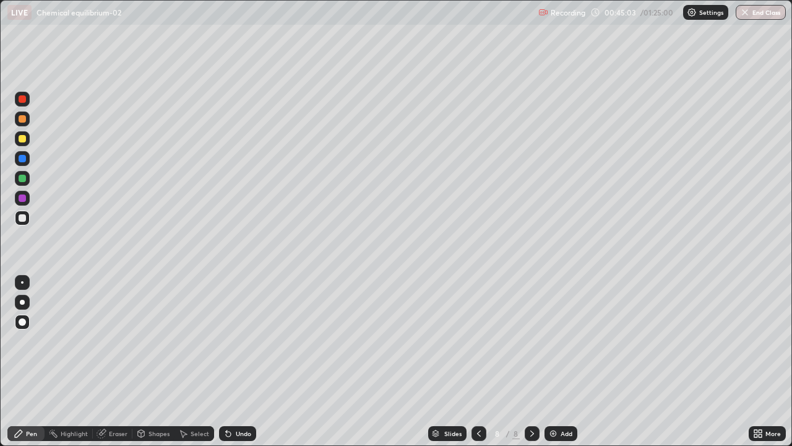
click at [475, 391] on icon at bounding box center [479, 433] width 10 height 10
click at [530, 391] on icon at bounding box center [532, 433] width 10 height 10
click at [239, 391] on div "Undo" at bounding box center [237, 433] width 37 height 15
click at [234, 391] on div "Undo" at bounding box center [237, 433] width 37 height 15
click at [188, 391] on div "Select" at bounding box center [195, 433] width 40 height 15
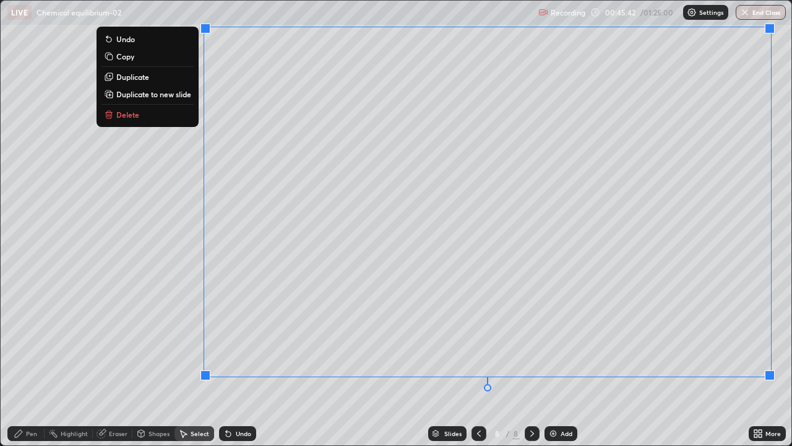
click at [156, 276] on div "0 ° Undo Copy Duplicate Duplicate to new slide Delete" at bounding box center [396, 223] width 791 height 444
click at [133, 117] on p "Delete" at bounding box center [127, 115] width 23 height 10
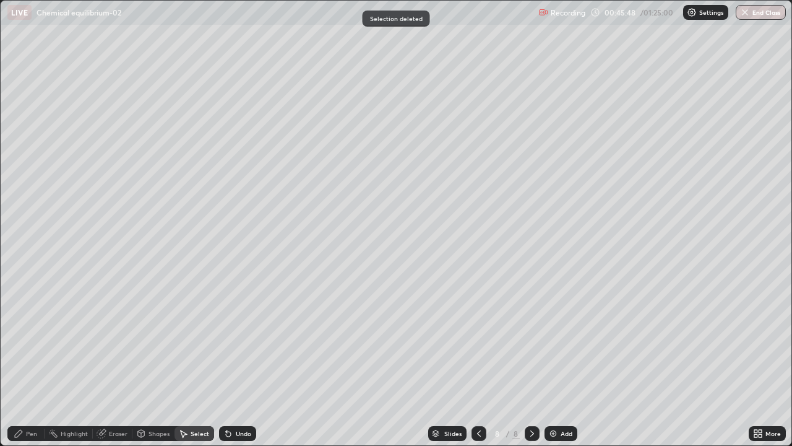
click at [156, 391] on div "Shapes" at bounding box center [159, 433] width 21 height 6
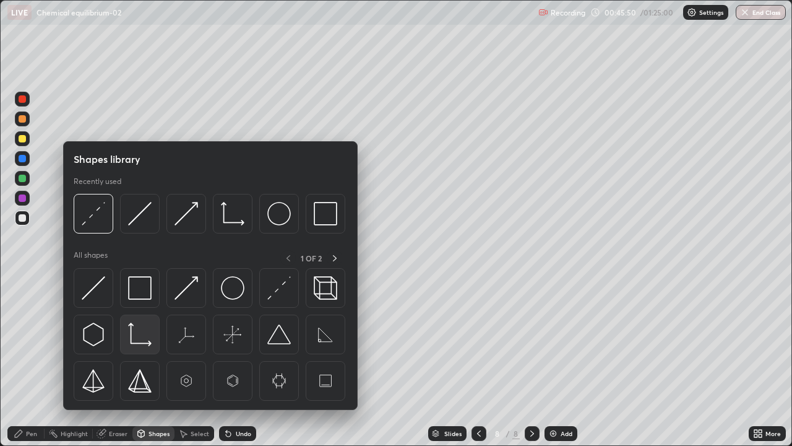
click at [139, 335] on img at bounding box center [140, 334] width 24 height 24
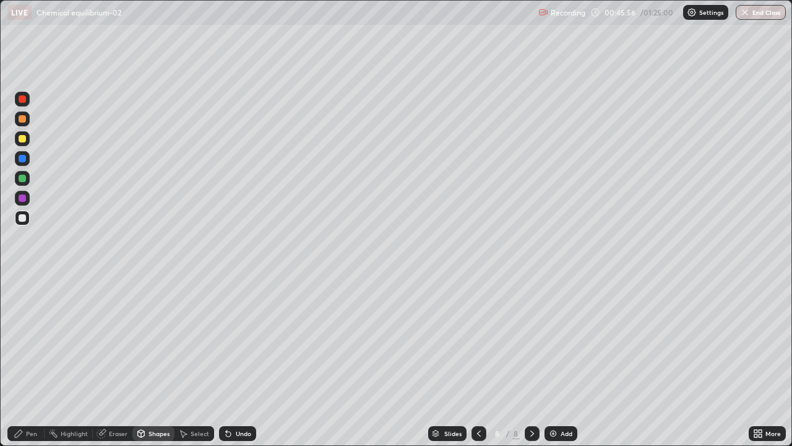
click at [32, 391] on div "Pen" at bounding box center [25, 433] width 37 height 15
click at [22, 199] on div at bounding box center [22, 197] width 7 height 7
click at [31, 391] on div "Pen" at bounding box center [31, 433] width 11 height 6
click at [24, 136] on div at bounding box center [22, 138] width 7 height 7
click at [244, 391] on div "Undo" at bounding box center [237, 433] width 37 height 15
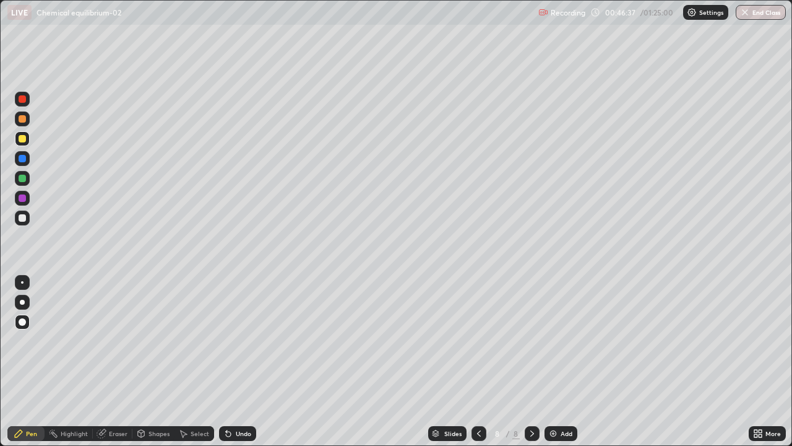
click at [473, 391] on div at bounding box center [479, 433] width 15 height 25
click at [531, 391] on icon at bounding box center [532, 433] width 10 height 10
click at [564, 391] on div "Add" at bounding box center [567, 433] width 12 height 6
click at [161, 391] on div "Shapes" at bounding box center [159, 433] width 21 height 6
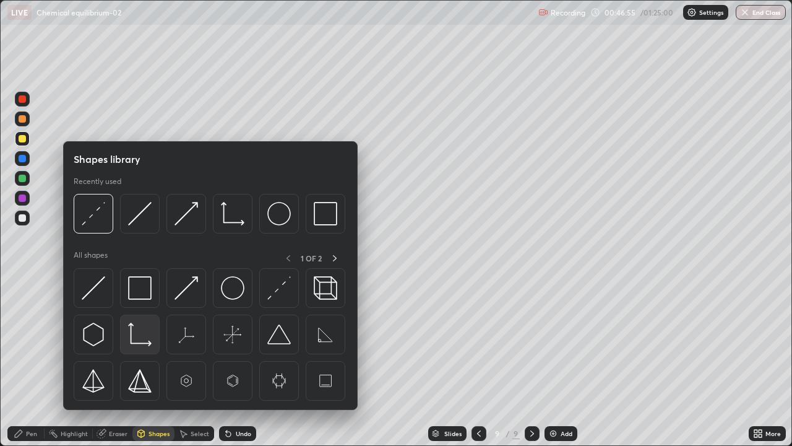
click at [144, 332] on img at bounding box center [140, 334] width 24 height 24
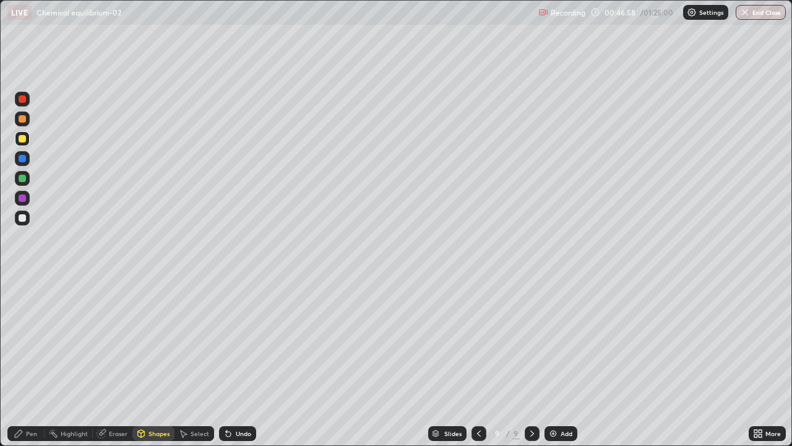
click at [32, 391] on div "Pen" at bounding box center [25, 433] width 37 height 15
click at [19, 220] on div at bounding box center [22, 217] width 7 height 7
click at [22, 177] on div at bounding box center [22, 178] width 7 height 7
click at [22, 156] on div at bounding box center [22, 158] width 7 height 7
click at [243, 391] on div "Undo" at bounding box center [243, 433] width 15 height 6
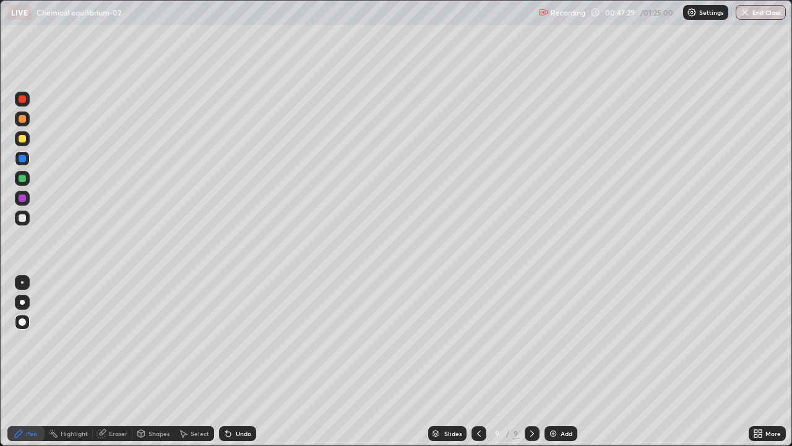
click at [21, 218] on div at bounding box center [22, 217] width 7 height 7
click at [23, 178] on div at bounding box center [22, 178] width 7 height 7
click at [154, 391] on div "Shapes" at bounding box center [159, 433] width 21 height 6
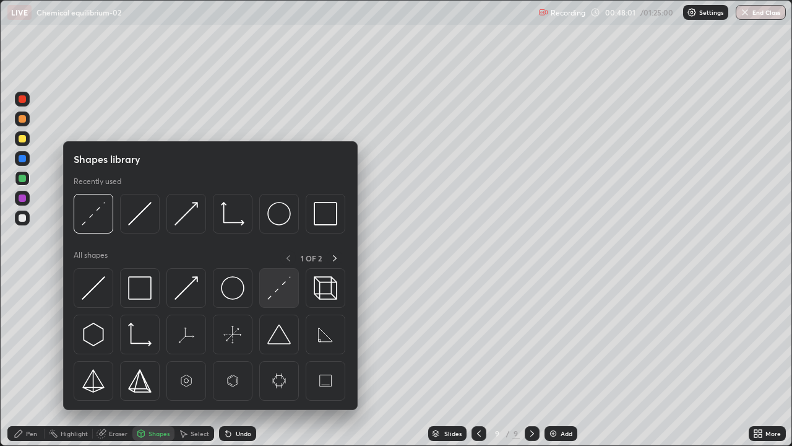
click at [267, 293] on div at bounding box center [279, 288] width 40 height 40
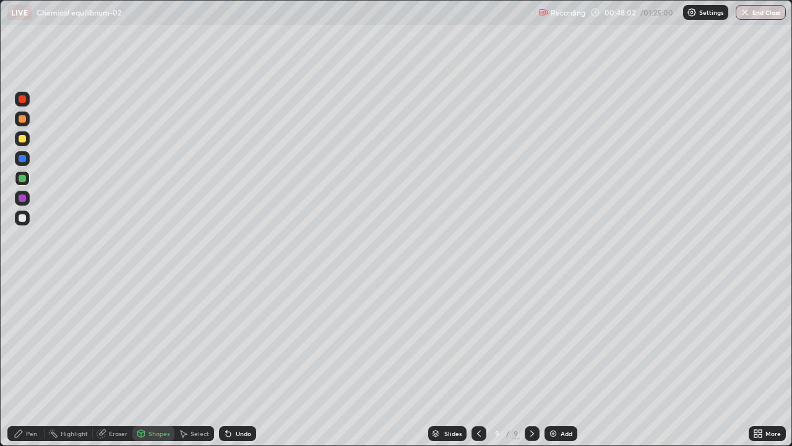
click at [21, 151] on div at bounding box center [22, 158] width 15 height 15
click at [23, 141] on div at bounding box center [22, 138] width 7 height 7
click at [28, 391] on div "Pen" at bounding box center [31, 433] width 11 height 6
click at [16, 192] on div at bounding box center [22, 198] width 15 height 15
click at [25, 179] on div at bounding box center [22, 178] width 7 height 7
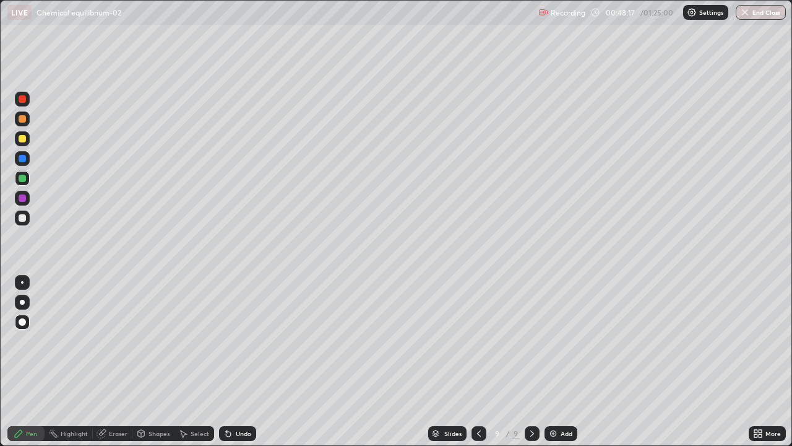
click at [17, 139] on div at bounding box center [22, 138] width 15 height 15
click at [478, 391] on icon at bounding box center [479, 433] width 10 height 10
click at [480, 391] on icon at bounding box center [479, 433] width 10 height 10
click at [243, 391] on div "Undo" at bounding box center [243, 433] width 15 height 6
click at [239, 391] on div "Undo" at bounding box center [243, 433] width 15 height 6
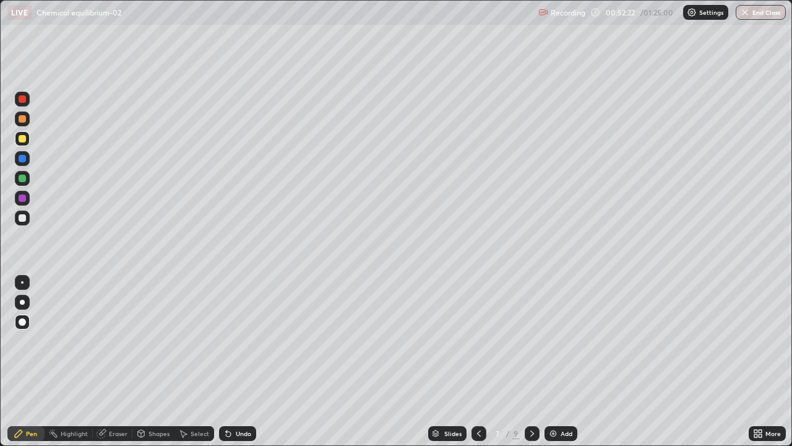
click at [477, 391] on icon at bounding box center [479, 433] width 10 height 10
click at [532, 391] on icon at bounding box center [532, 433] width 10 height 10
click at [531, 391] on icon at bounding box center [532, 433] width 10 height 10
click at [530, 391] on div at bounding box center [532, 433] width 15 height 15
click at [478, 391] on icon at bounding box center [479, 433] width 10 height 10
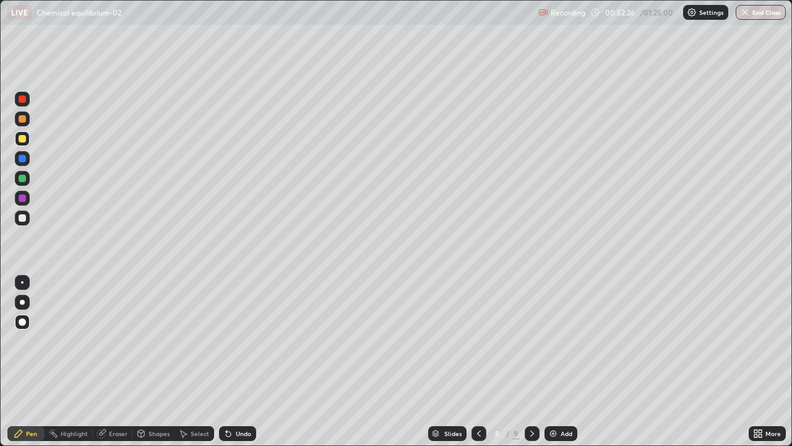
click at [480, 391] on icon at bounding box center [479, 433] width 10 height 10
click at [228, 391] on icon at bounding box center [228, 433] width 5 height 5
click at [226, 391] on div "Undo" at bounding box center [237, 433] width 37 height 15
click at [531, 391] on icon at bounding box center [532, 433] width 10 height 10
click at [478, 391] on icon at bounding box center [479, 433] width 10 height 10
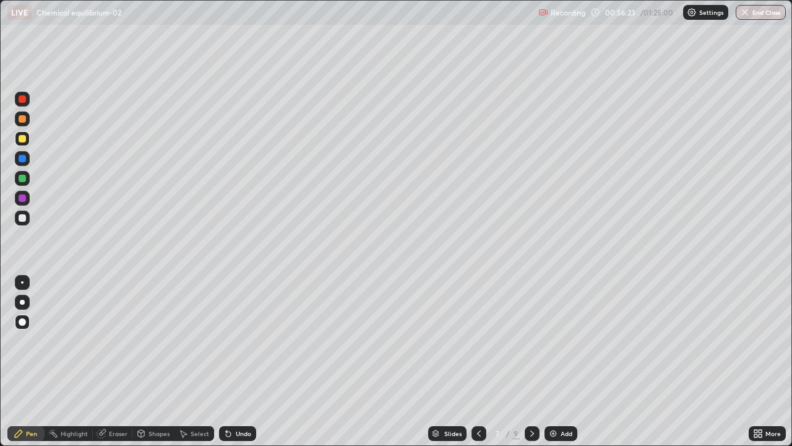
click at [536, 391] on div at bounding box center [532, 433] width 15 height 15
click at [478, 391] on icon at bounding box center [479, 433] width 10 height 10
click at [532, 391] on icon at bounding box center [532, 433] width 10 height 10
click at [529, 391] on icon at bounding box center [532, 433] width 10 height 10
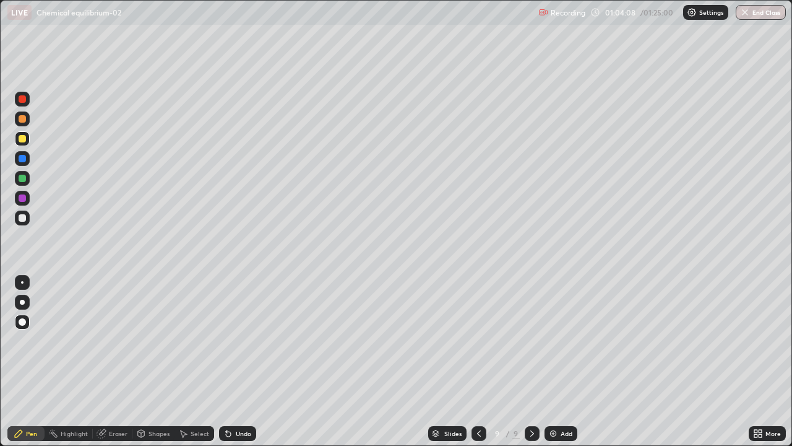
click at [160, 391] on div "Shapes" at bounding box center [159, 433] width 21 height 6
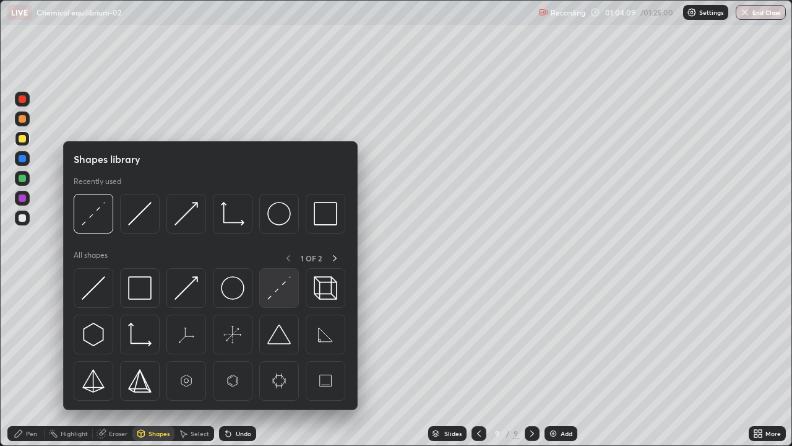
click at [274, 292] on img at bounding box center [279, 288] width 24 height 24
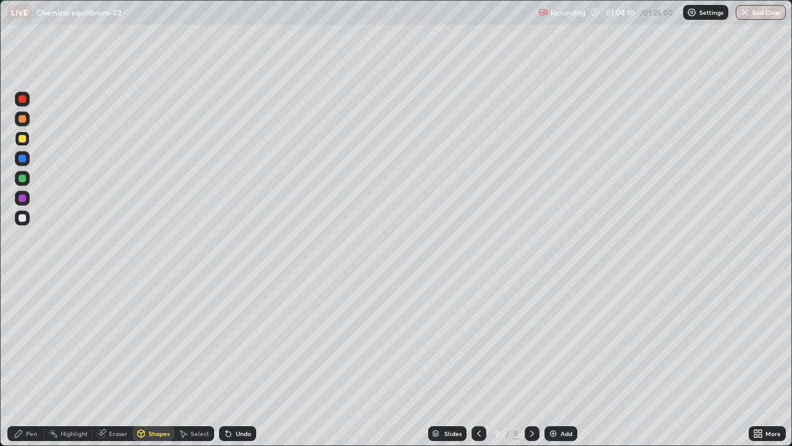
click at [22, 178] on div at bounding box center [22, 178] width 7 height 7
click at [34, 391] on div "Pen" at bounding box center [31, 433] width 11 height 6
click at [238, 391] on div "Undo" at bounding box center [237, 433] width 37 height 15
click at [158, 391] on div "Shapes" at bounding box center [159, 433] width 21 height 6
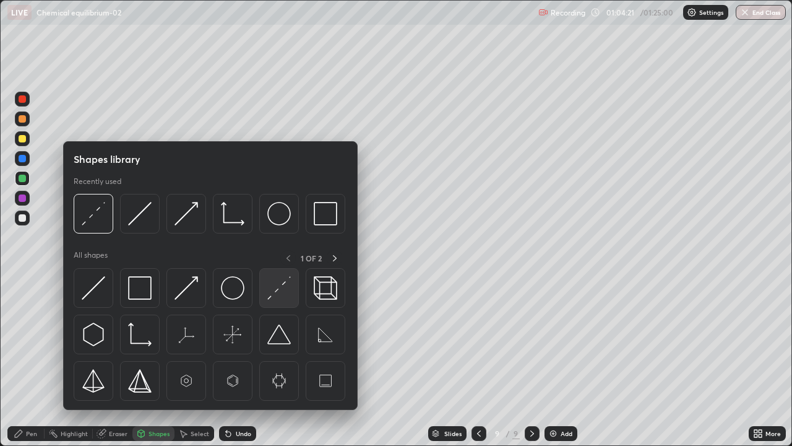
click at [285, 281] on img at bounding box center [279, 288] width 24 height 24
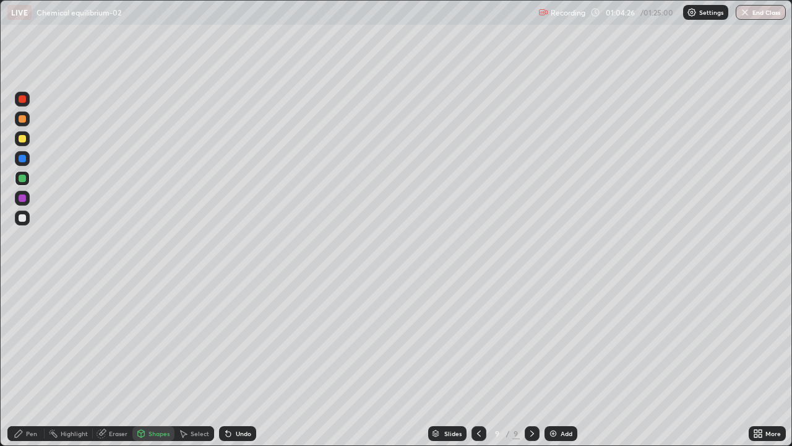
click at [40, 391] on div "Pen" at bounding box center [25, 433] width 37 height 15
click at [23, 218] on div at bounding box center [22, 217] width 7 height 7
click at [477, 391] on div at bounding box center [479, 433] width 15 height 25
click at [481, 391] on div at bounding box center [479, 433] width 15 height 15
click at [530, 391] on div at bounding box center [532, 433] width 15 height 25
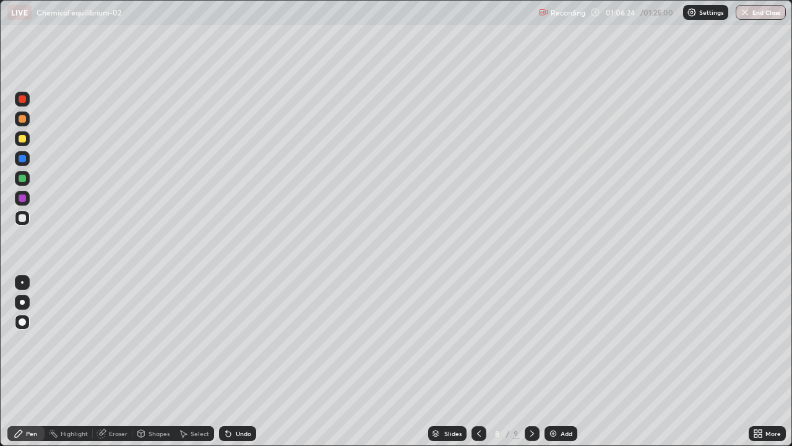
click at [532, 391] on icon at bounding box center [532, 433] width 10 height 10
click at [537, 391] on div at bounding box center [532, 433] width 15 height 15
click at [561, 391] on div "Add" at bounding box center [567, 433] width 12 height 6
click at [25, 391] on div "Pen" at bounding box center [25, 433] width 37 height 15
click at [21, 139] on div at bounding box center [22, 138] width 7 height 7
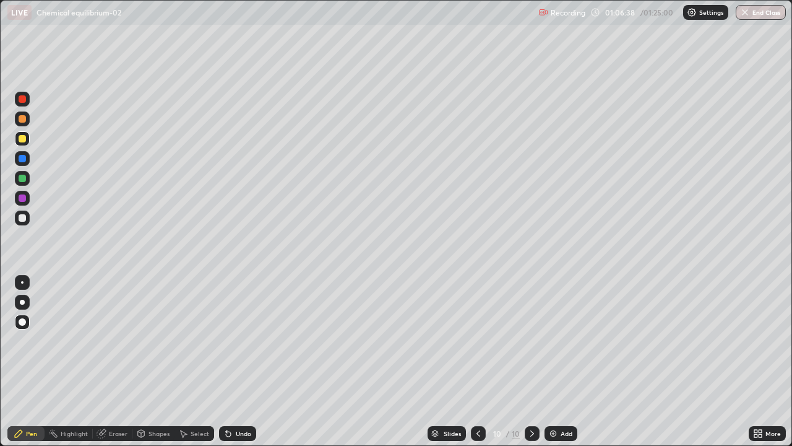
click at [21, 136] on div at bounding box center [22, 138] width 7 height 7
click at [23, 117] on div at bounding box center [22, 118] width 7 height 7
click at [22, 118] on div at bounding box center [22, 118] width 7 height 7
click at [19, 391] on icon at bounding box center [18, 432] width 7 height 7
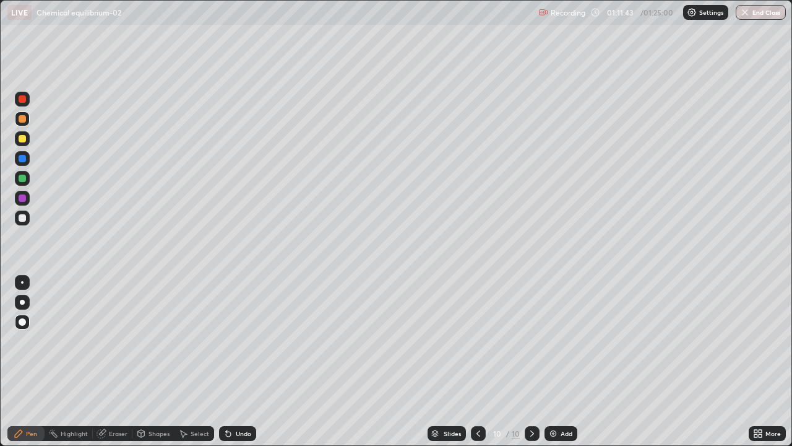
click at [25, 219] on div at bounding box center [22, 217] width 7 height 7
click at [153, 391] on div "Shapes" at bounding box center [153, 433] width 42 height 15
click at [238, 391] on div "Undo" at bounding box center [243, 433] width 15 height 6
click at [160, 391] on div "Shapes" at bounding box center [153, 433] width 42 height 15
click at [243, 391] on div "Undo" at bounding box center [237, 433] width 37 height 15
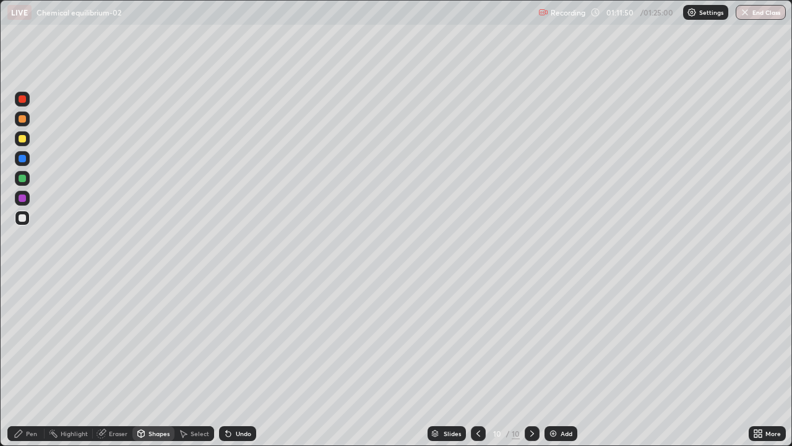
click at [157, 391] on div "Shapes" at bounding box center [159, 433] width 21 height 6
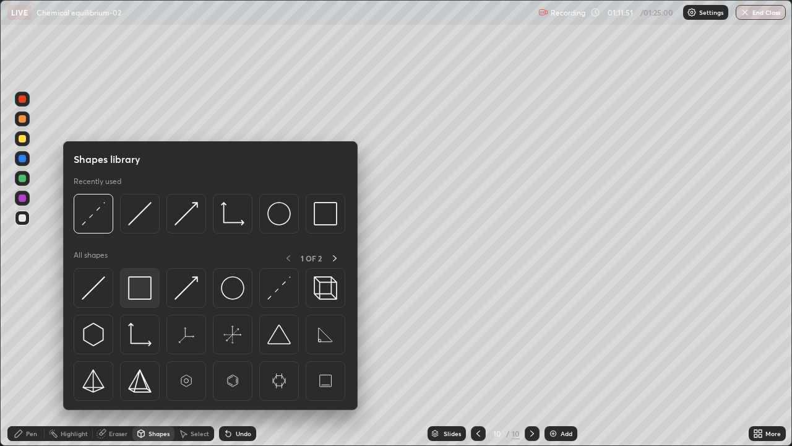
click at [146, 295] on img at bounding box center [140, 288] width 24 height 24
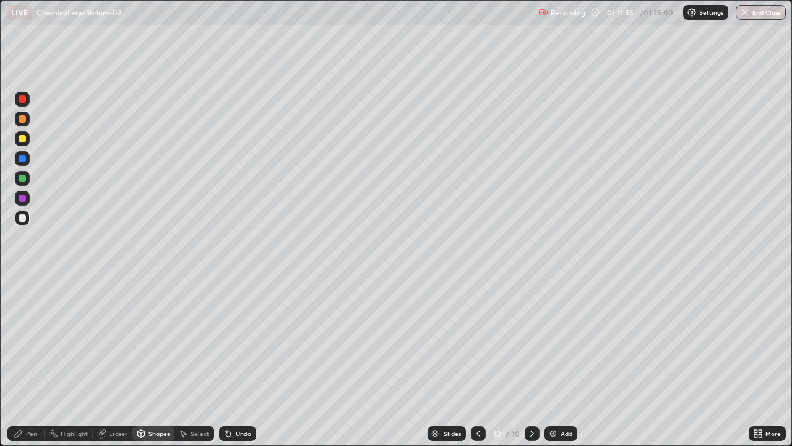
click at [34, 391] on div "Pen" at bounding box center [25, 433] width 37 height 15
click at [24, 217] on div at bounding box center [22, 217] width 7 height 7
click at [561, 391] on div "Add" at bounding box center [567, 433] width 12 height 6
click at [20, 160] on div at bounding box center [22, 158] width 7 height 7
click at [24, 140] on div at bounding box center [22, 138] width 7 height 7
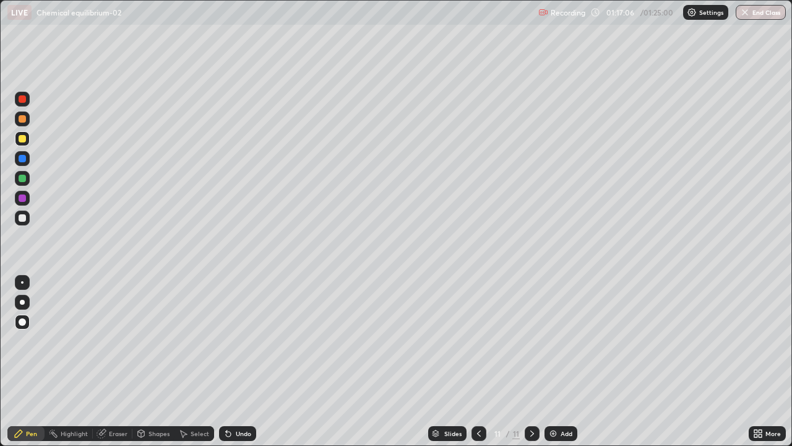
click at [22, 181] on div at bounding box center [22, 178] width 7 height 7
click at [564, 391] on div "Add" at bounding box center [567, 433] width 12 height 6
click at [30, 391] on div "Pen" at bounding box center [31, 433] width 11 height 6
click at [21, 217] on div at bounding box center [22, 217] width 7 height 7
click at [242, 391] on div "Undo" at bounding box center [243, 433] width 15 height 6
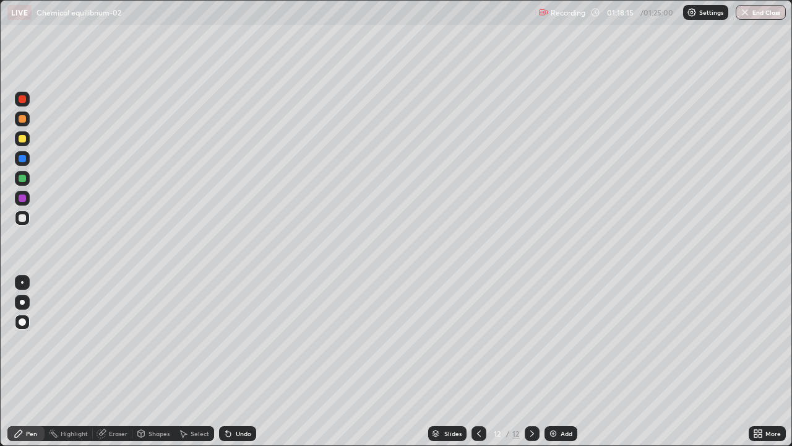
click at [19, 140] on div at bounding box center [22, 138] width 7 height 7
click at [557, 391] on div "Add" at bounding box center [561, 433] width 33 height 15
click at [22, 223] on div at bounding box center [22, 217] width 15 height 15
click at [19, 136] on div at bounding box center [22, 138] width 15 height 15
click at [21, 218] on div at bounding box center [22, 217] width 7 height 7
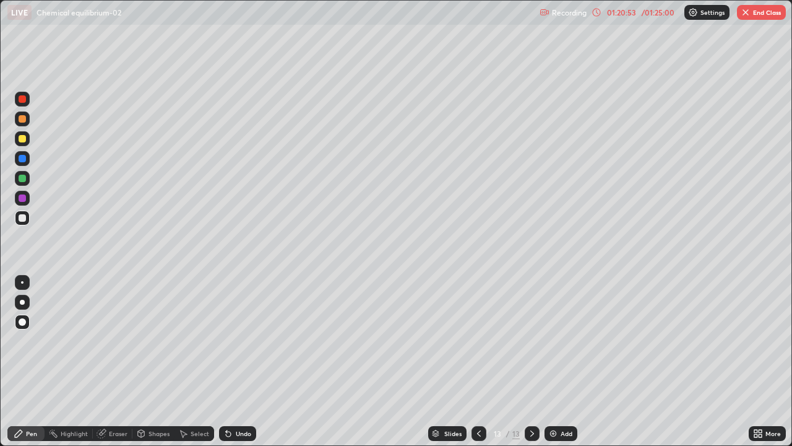
click at [237, 391] on div "Undo" at bounding box center [243, 433] width 15 height 6
click at [238, 391] on div "Undo" at bounding box center [237, 433] width 37 height 15
click at [241, 391] on div "Undo" at bounding box center [243, 433] width 15 height 6
click at [238, 391] on div "Undo" at bounding box center [243, 433] width 15 height 6
click at [242, 391] on div "Undo" at bounding box center [243, 433] width 15 height 6
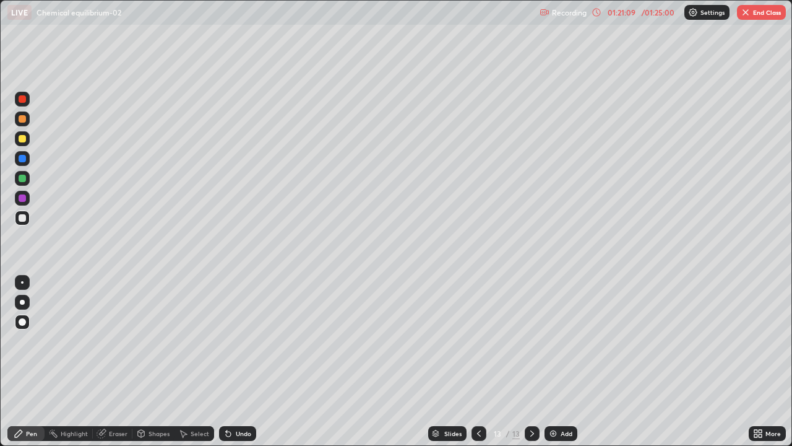
click at [114, 391] on div "Eraser" at bounding box center [113, 433] width 40 height 15
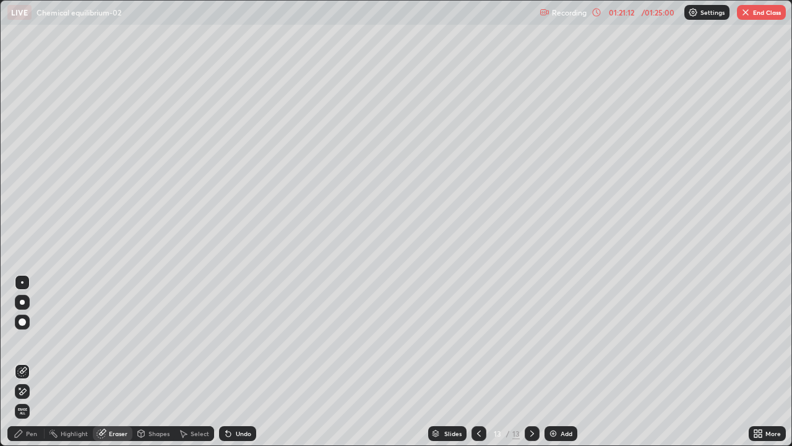
click at [40, 391] on div "Pen" at bounding box center [25, 433] width 37 height 15
click at [36, 391] on div "Pen" at bounding box center [31, 433] width 11 height 6
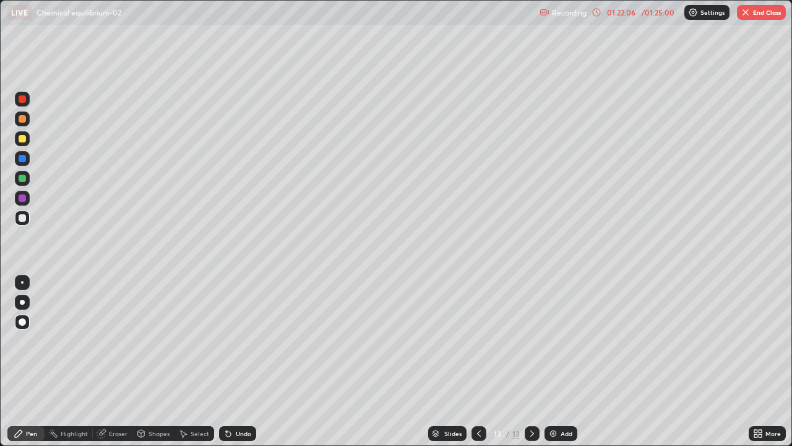
click at [561, 391] on div "Add" at bounding box center [567, 433] width 12 height 6
click at [20, 218] on div at bounding box center [22, 217] width 7 height 7
click at [21, 139] on div at bounding box center [22, 138] width 7 height 7
click at [455, 391] on div "Slides" at bounding box center [452, 433] width 17 height 6
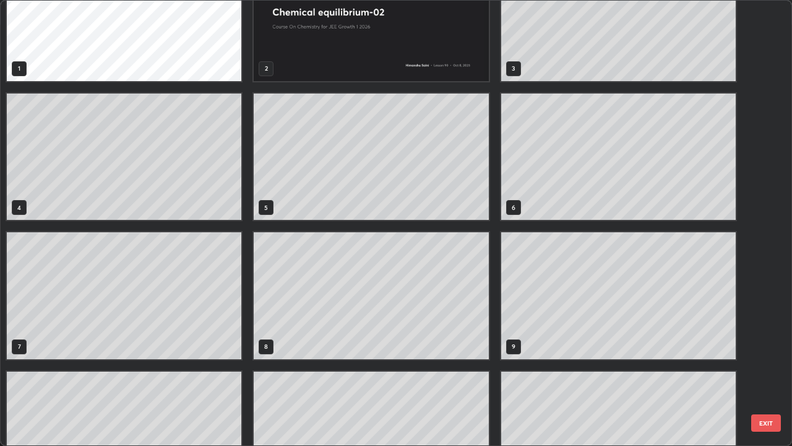
scroll to position [53, 0]
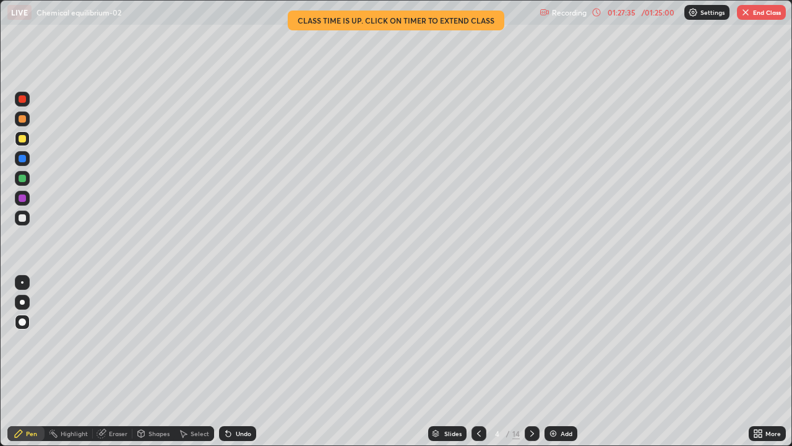
click at [761, 9] on button "End Class" at bounding box center [761, 12] width 49 height 15
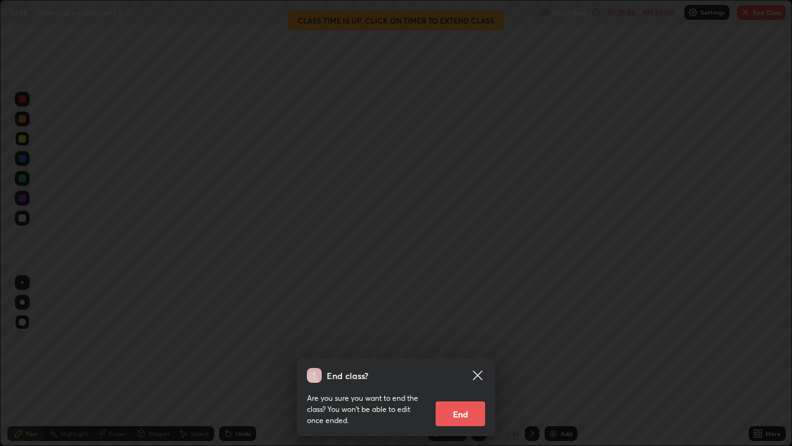
click at [468, 391] on button "End" at bounding box center [461, 413] width 50 height 25
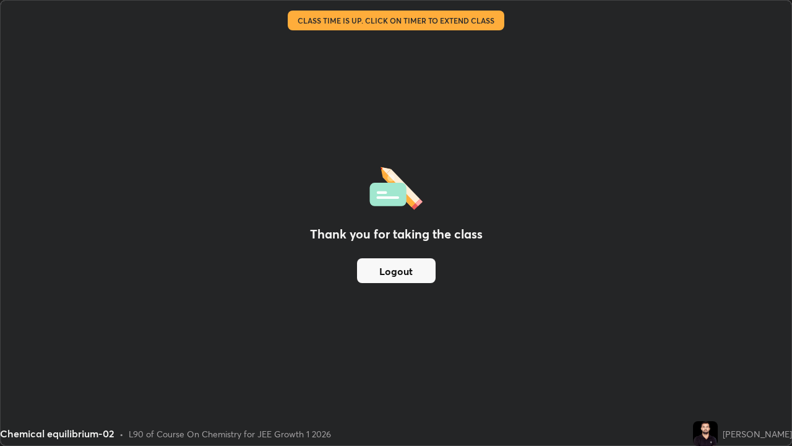
click at [410, 274] on button "Logout" at bounding box center [396, 270] width 79 height 25
